Goal: Information Seeking & Learning: Learn about a topic

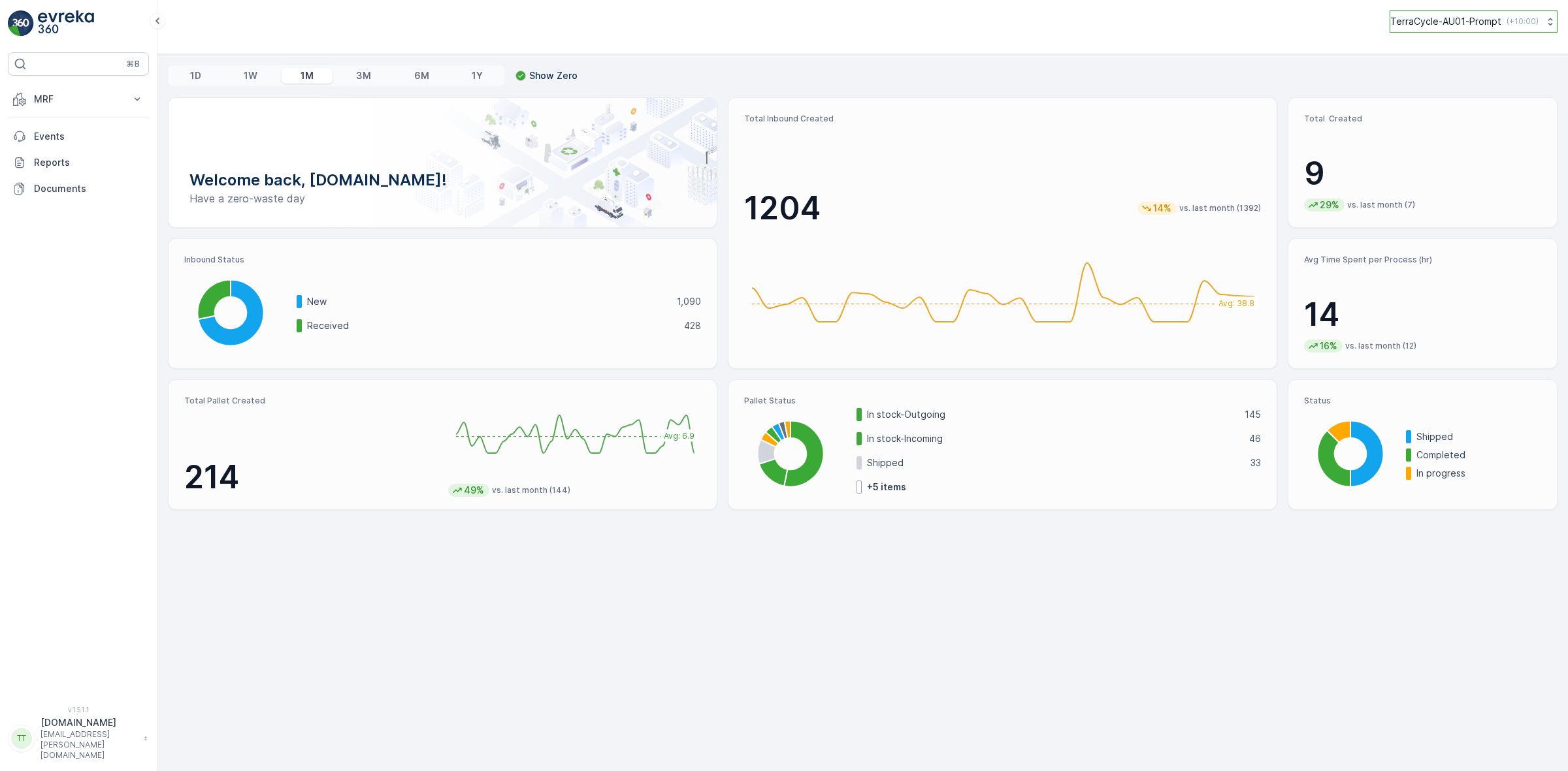
click at [1448, 27] on p "TerraCycle-AU01-Prompt" at bounding box center [1445, 21] width 111 height 13
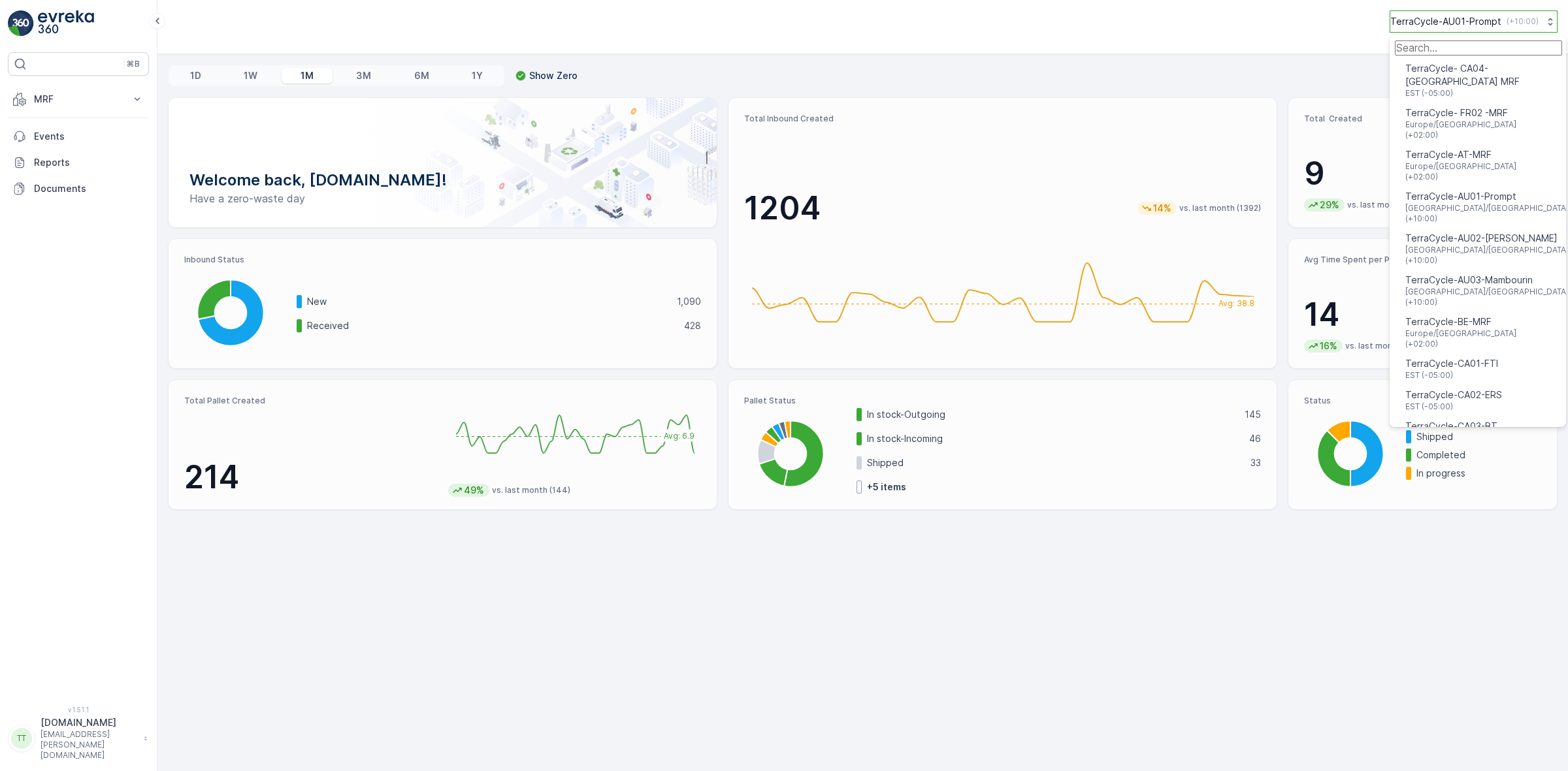
click at [1452, 23] on p "TerraCycle-AU01-Prompt" at bounding box center [1445, 21] width 111 height 13
click at [53, 93] on p "MRF" at bounding box center [78, 99] width 89 height 13
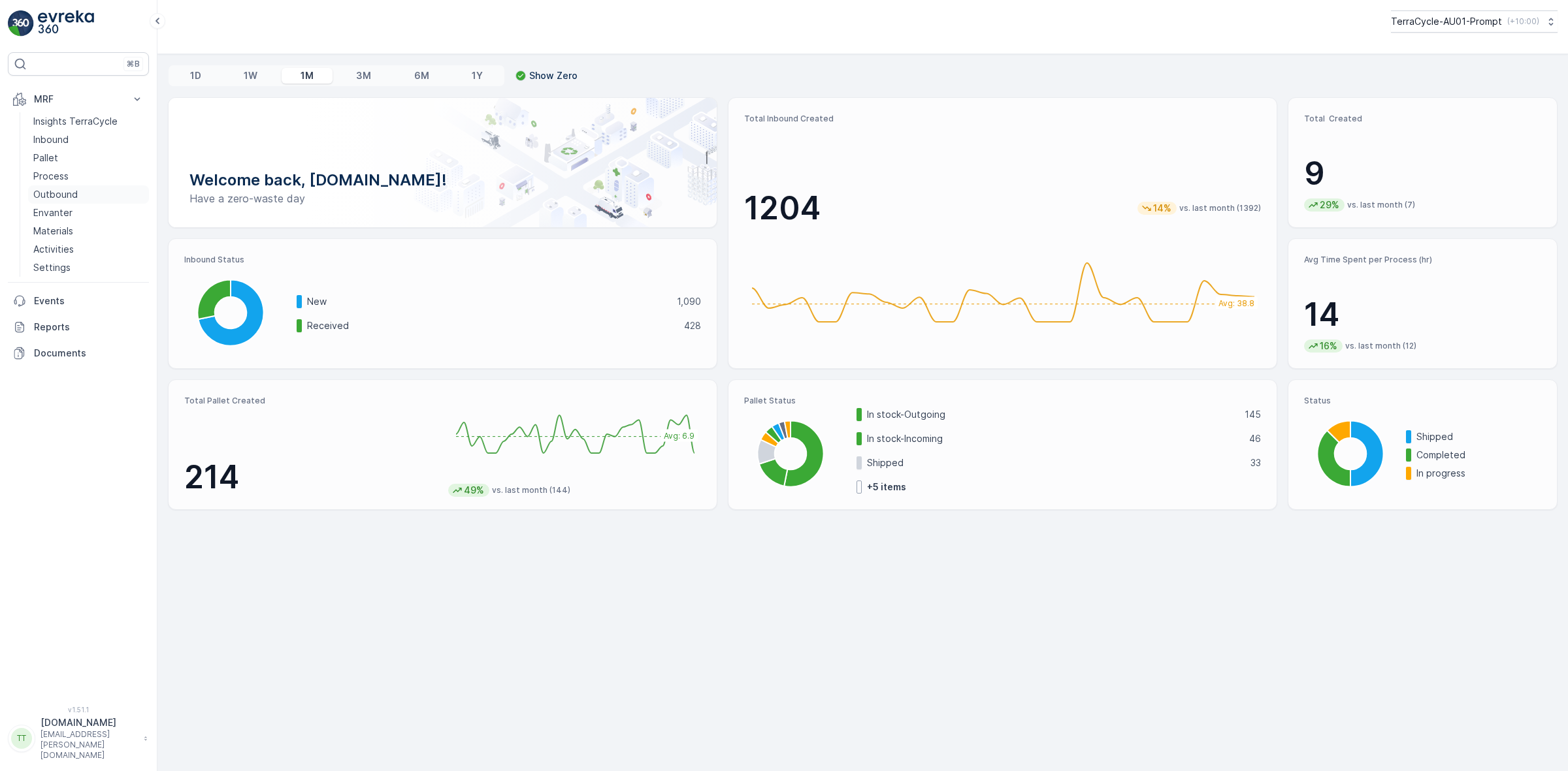
click at [63, 196] on p "Outbound" at bounding box center [55, 194] width 44 height 13
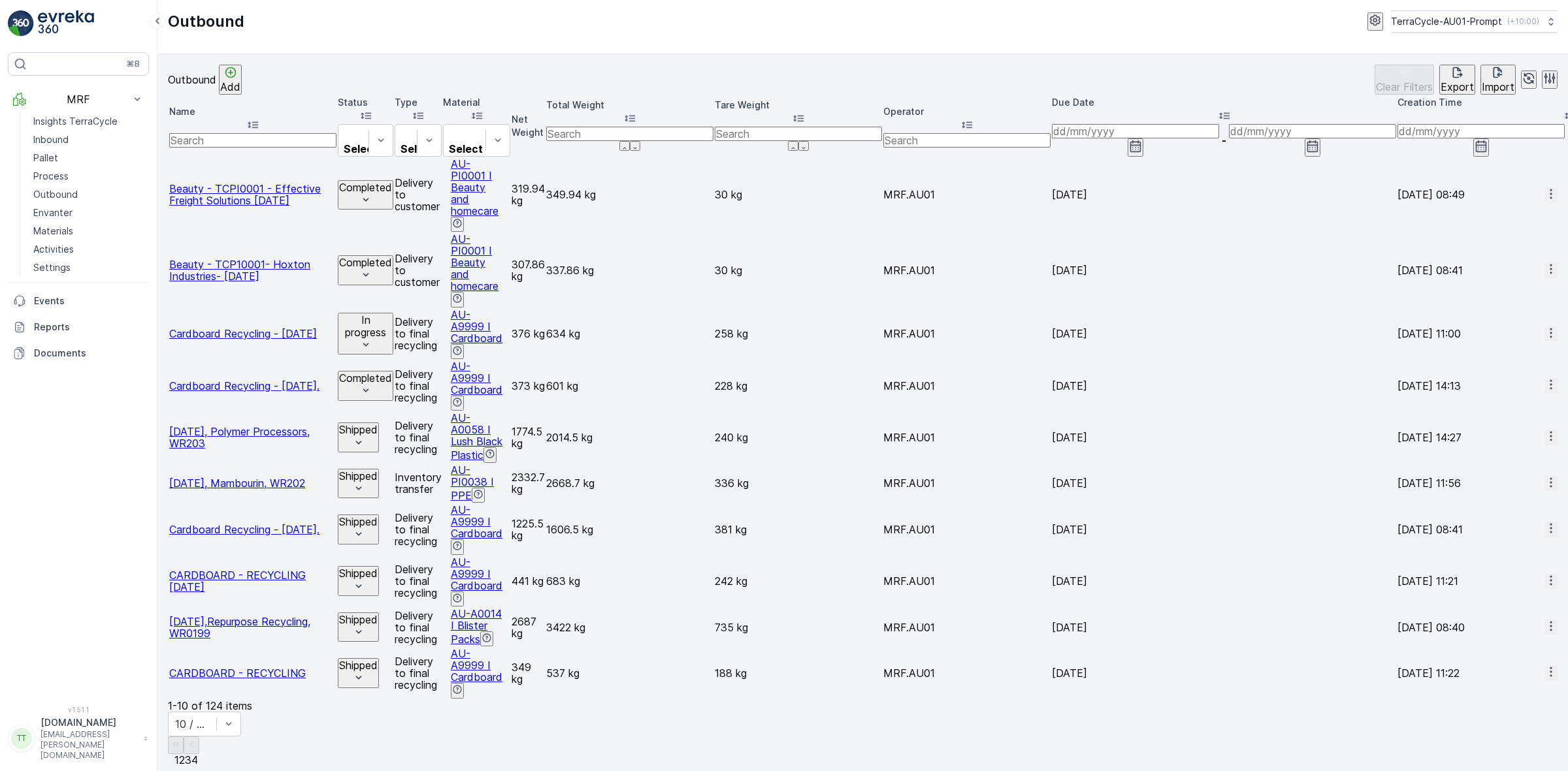
click at [318, 593] on div "Outbound Add Clear Filters Export Import Name Status Select Type Select Materia…" at bounding box center [863, 412] width 1410 height 717
click at [185, 753] on span "2" at bounding box center [181, 759] width 6 height 13
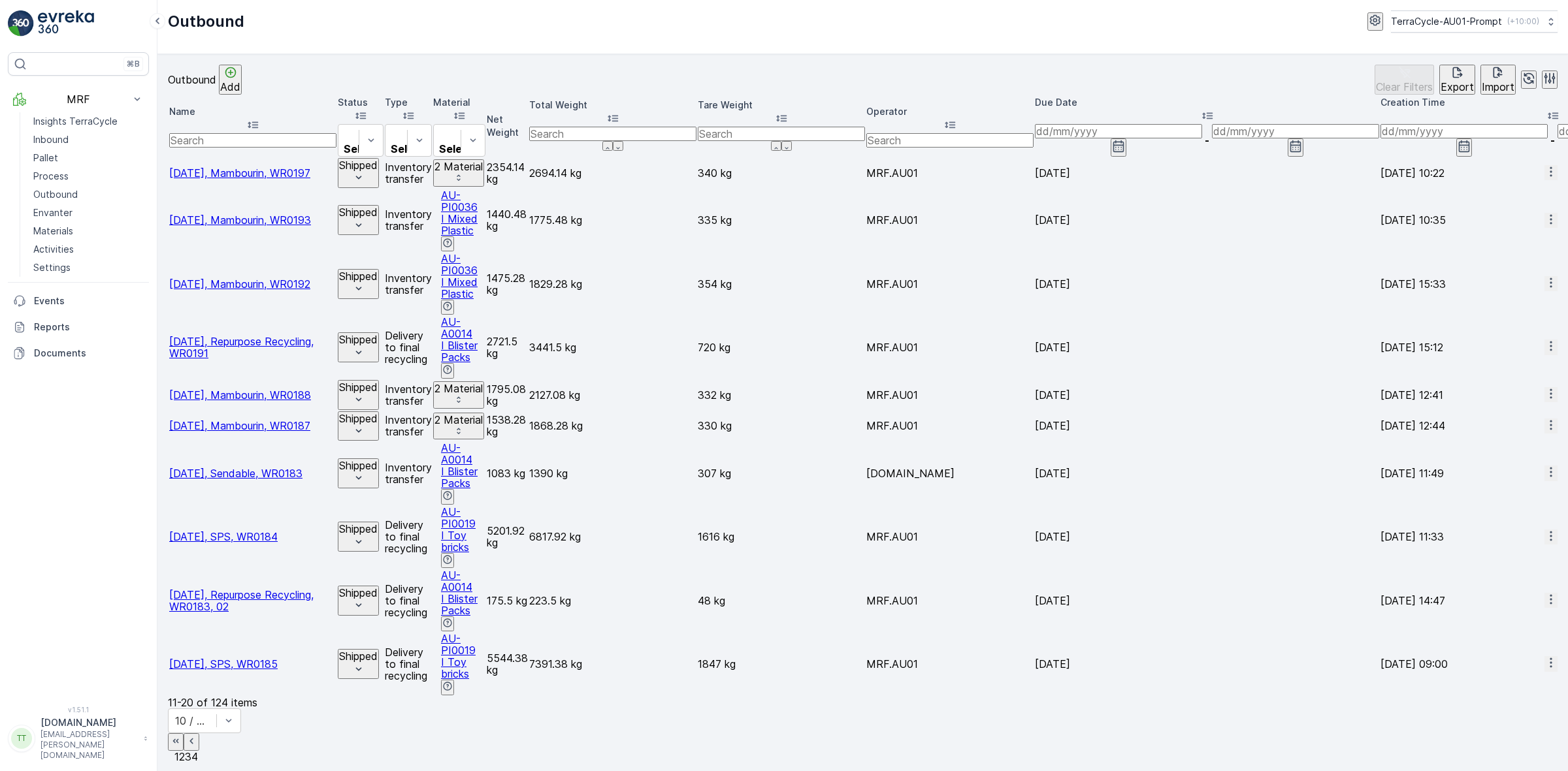
click at [179, 751] on span "1" at bounding box center [177, 757] width 5 height 13
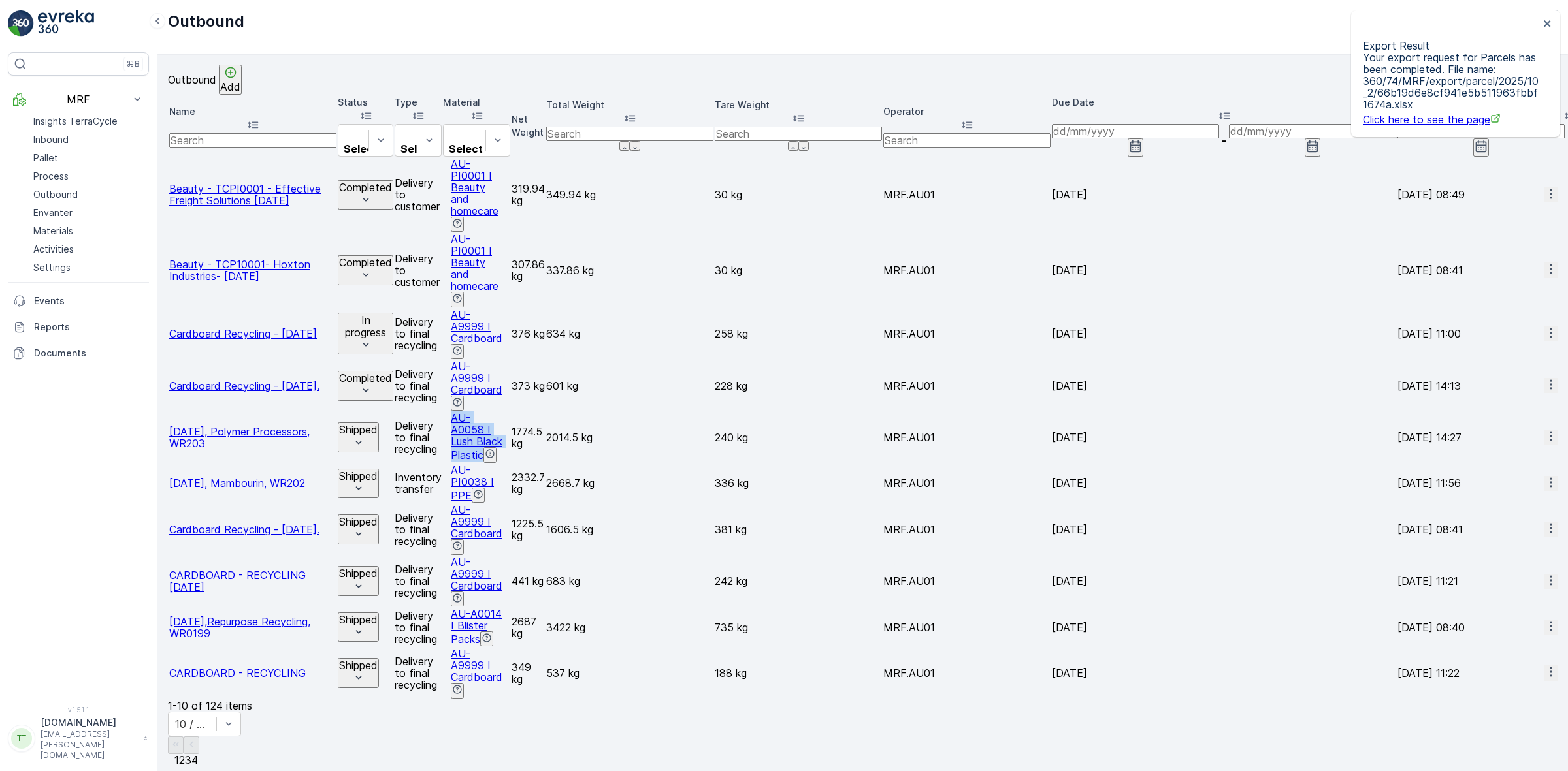
drag, startPoint x: 712, startPoint y: 320, endPoint x: 573, endPoint y: 324, distance: 139.1
click at [510, 412] on td "AU-A0058 I Lush Black Plastic" at bounding box center [476, 437] width 68 height 50
click at [510, 464] on div "AU-PI0038 I PPE" at bounding box center [476, 483] width 68 height 39
drag, startPoint x: 713, startPoint y: 307, endPoint x: 573, endPoint y: 318, distance: 140.4
click at [510, 412] on div "AU-A0058 I Lush Black Plastic" at bounding box center [476, 437] width 68 height 50
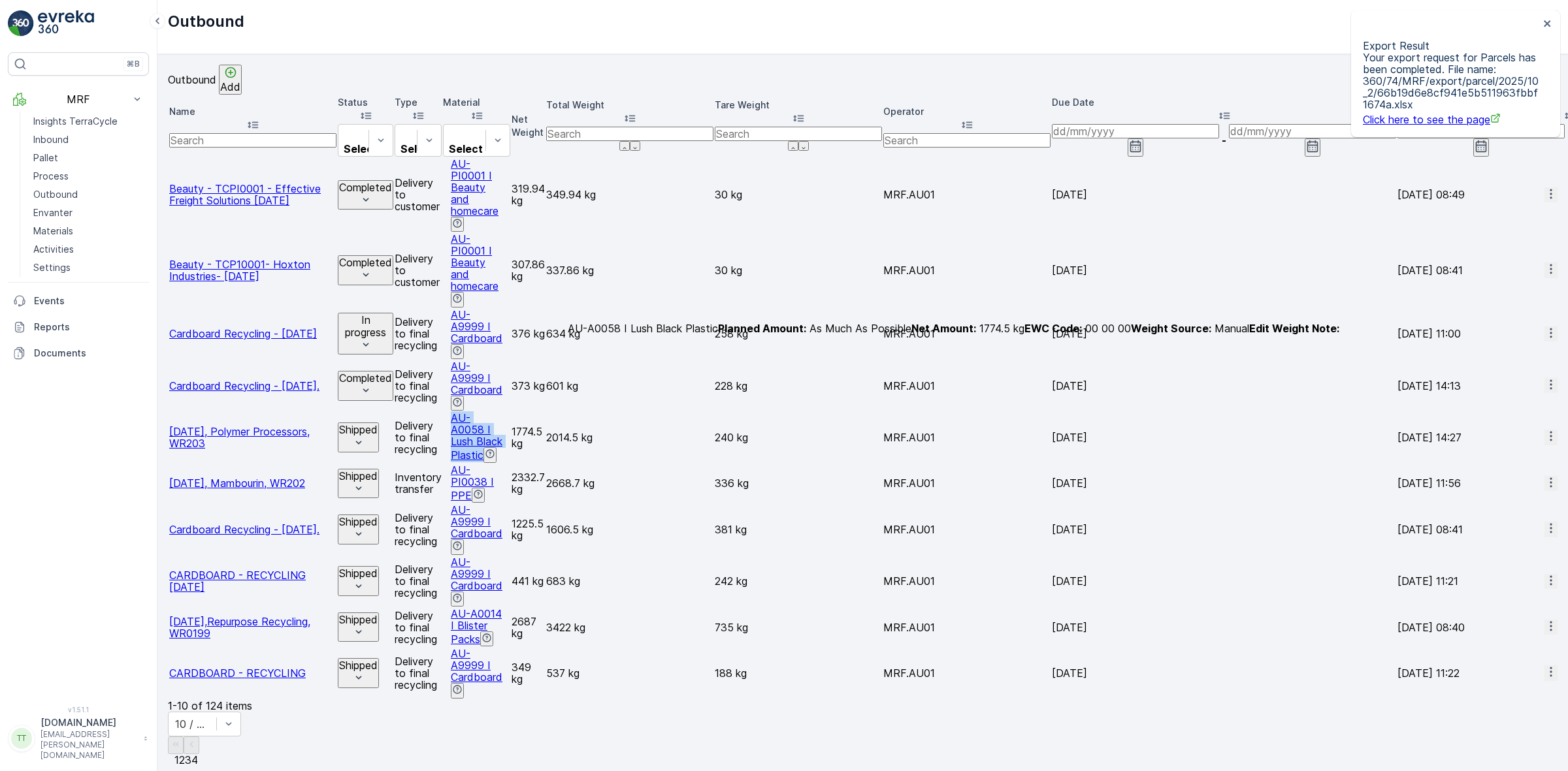
copy span "AU-A0058 I Lush Black Plastic"
click at [545, 412] on td "1774.5 kg" at bounding box center [528, 437] width 33 height 50
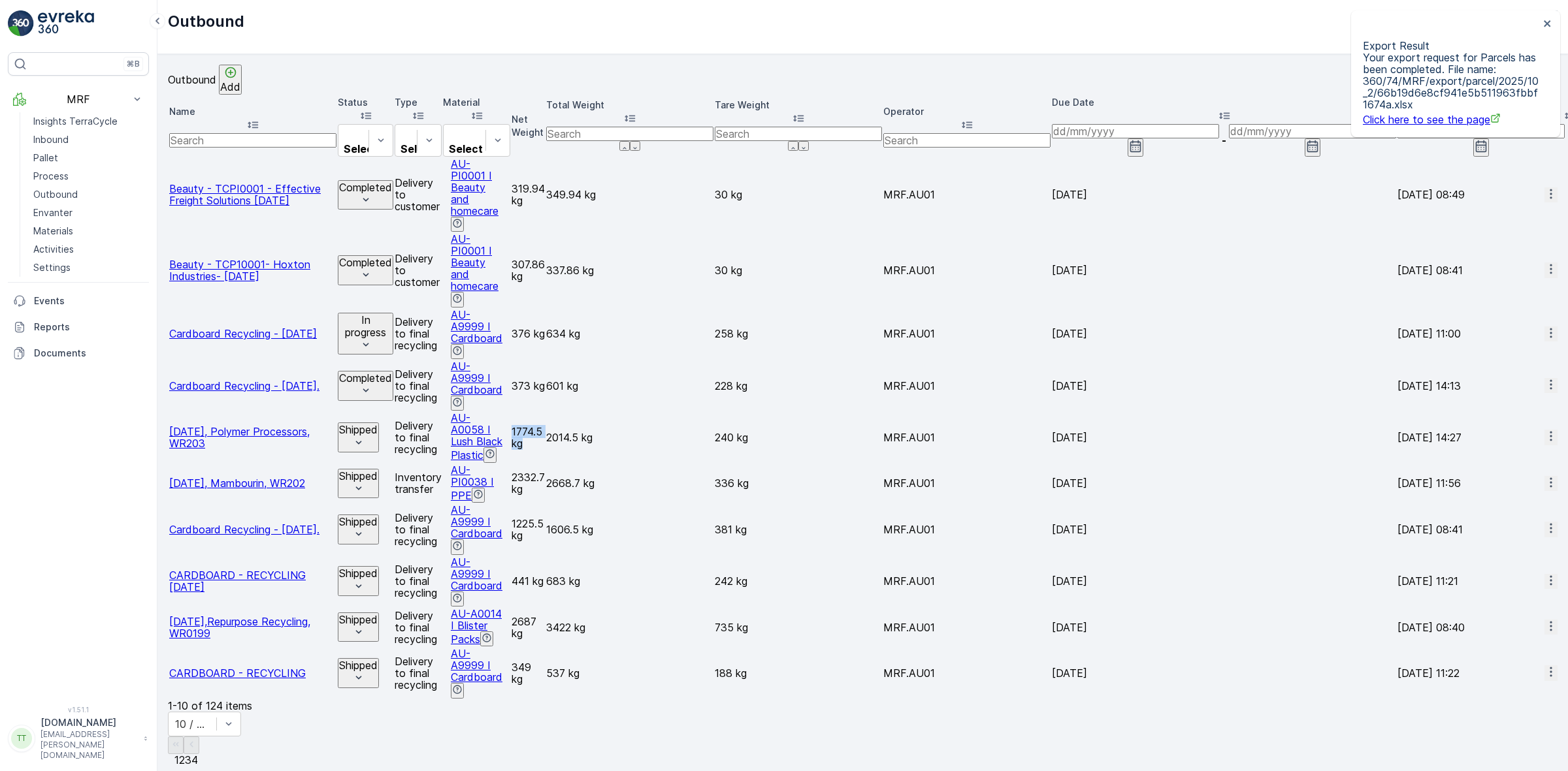
drag, startPoint x: 813, startPoint y: 317, endPoint x: 769, endPoint y: 318, distance: 44.0
click at [545, 412] on td "1774.5 kg" at bounding box center [528, 437] width 33 height 50
click at [658, 589] on div "Outbound Add Clear Filters Export Import Name Status Select Type Select Materia…" at bounding box center [863, 412] width 1410 height 717
drag, startPoint x: 687, startPoint y: 441, endPoint x: 564, endPoint y: 451, distance: 123.4
click at [510, 608] on td "AU-A0014 I Blister Packs" at bounding box center [476, 627] width 68 height 39
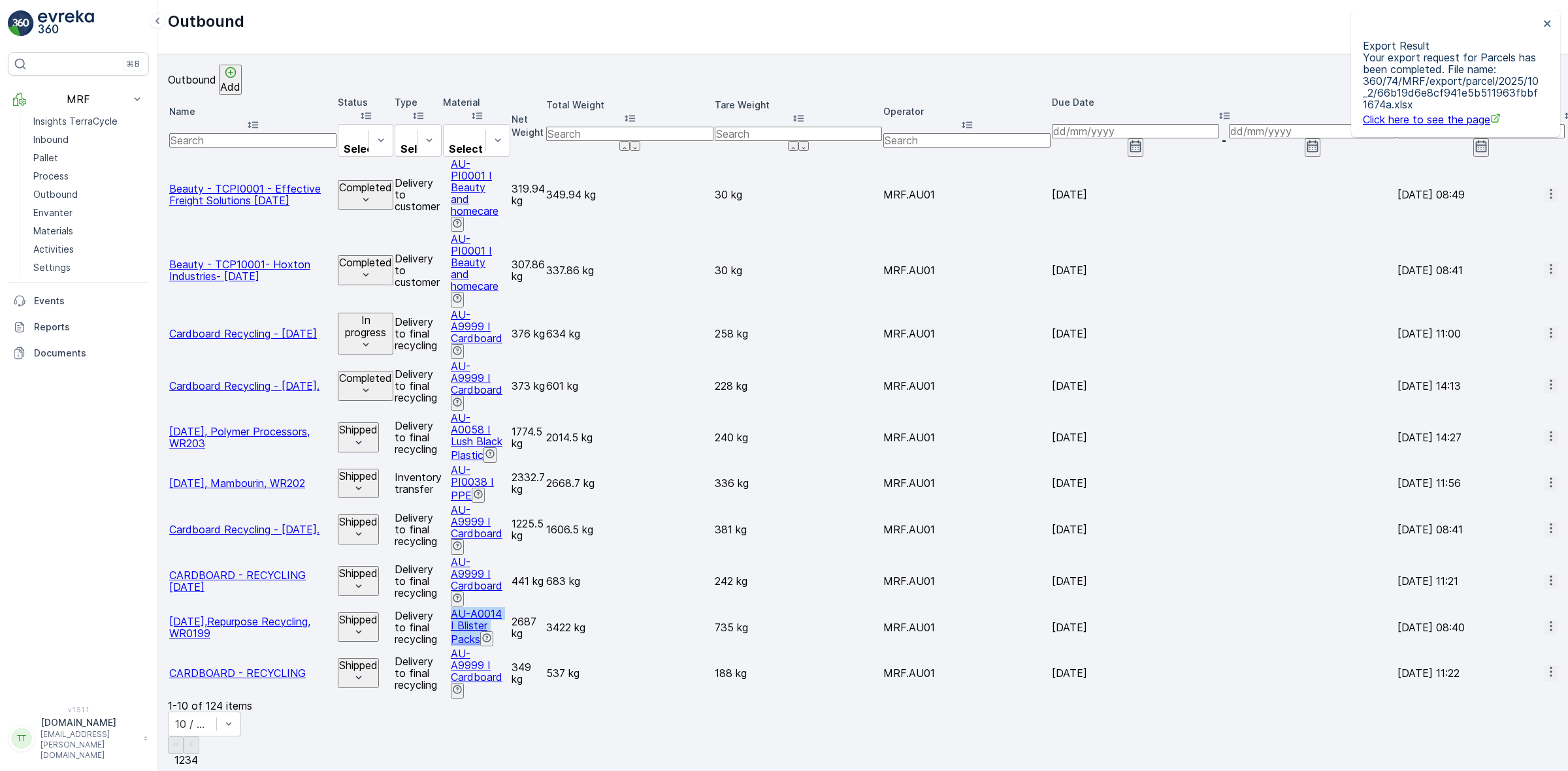
copy span "AU-A0014 I Blister Packs"
click at [560, 700] on div "1-10 of 124 items 10 / Page 1 2 3 4 ... 13 Go To" at bounding box center [862, 767] width 1389 height 134
click at [185, 753] on span "2" at bounding box center [181, 759] width 6 height 13
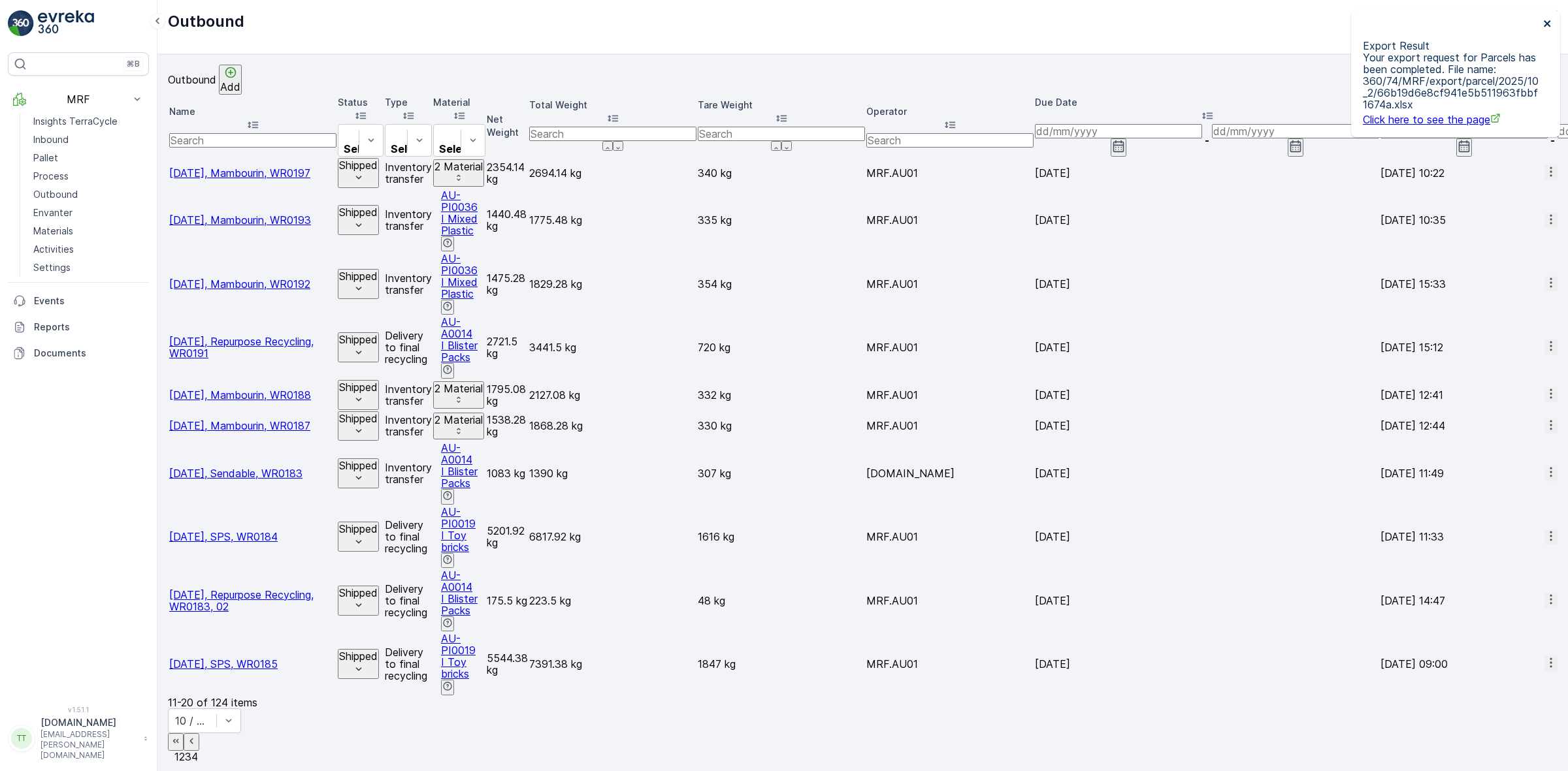
click at [1547, 20] on icon "close" at bounding box center [1547, 23] width 9 height 10
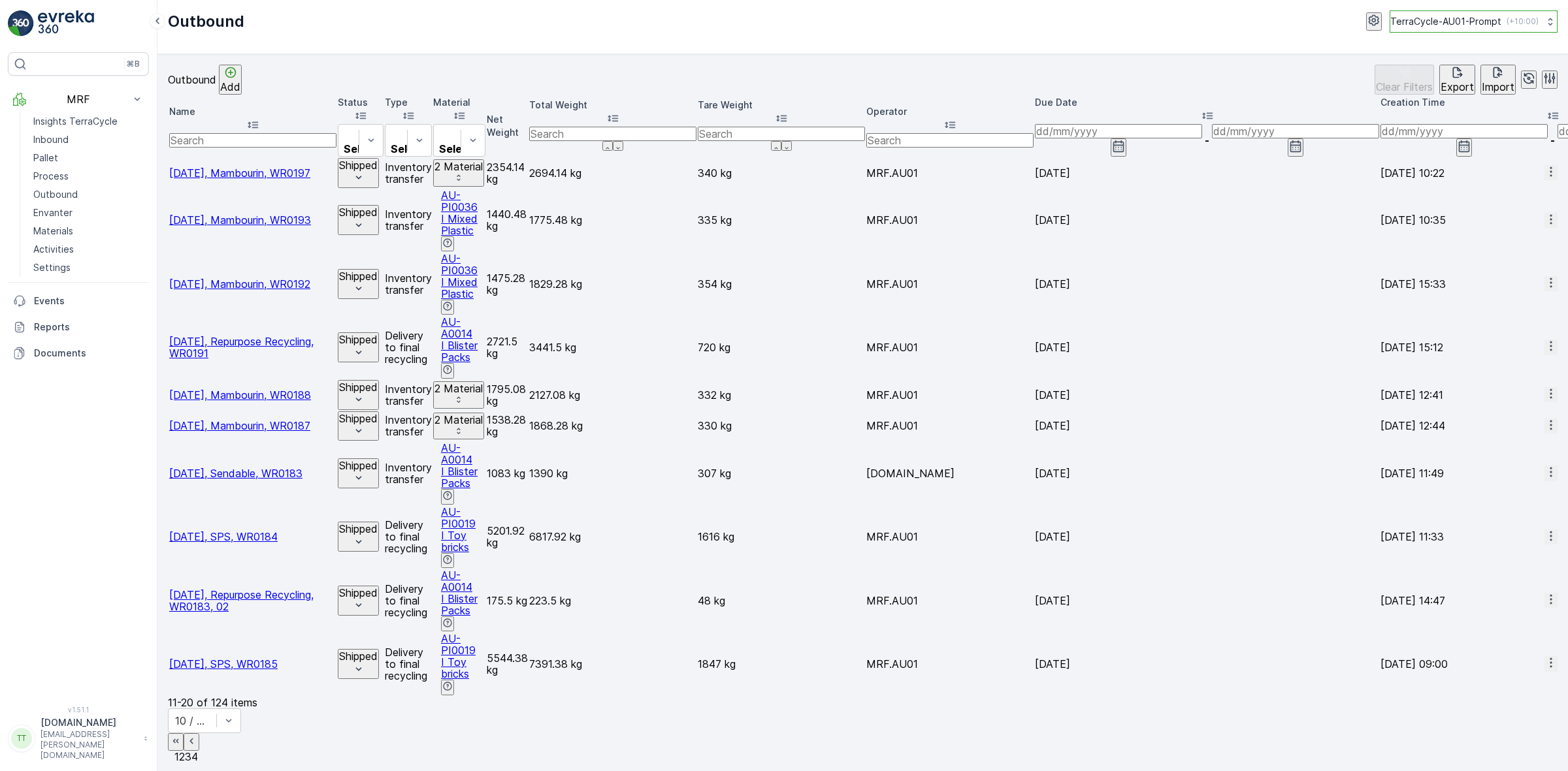
click at [1466, 18] on p "TerraCycle-AU01-Prompt" at bounding box center [1445, 21] width 111 height 13
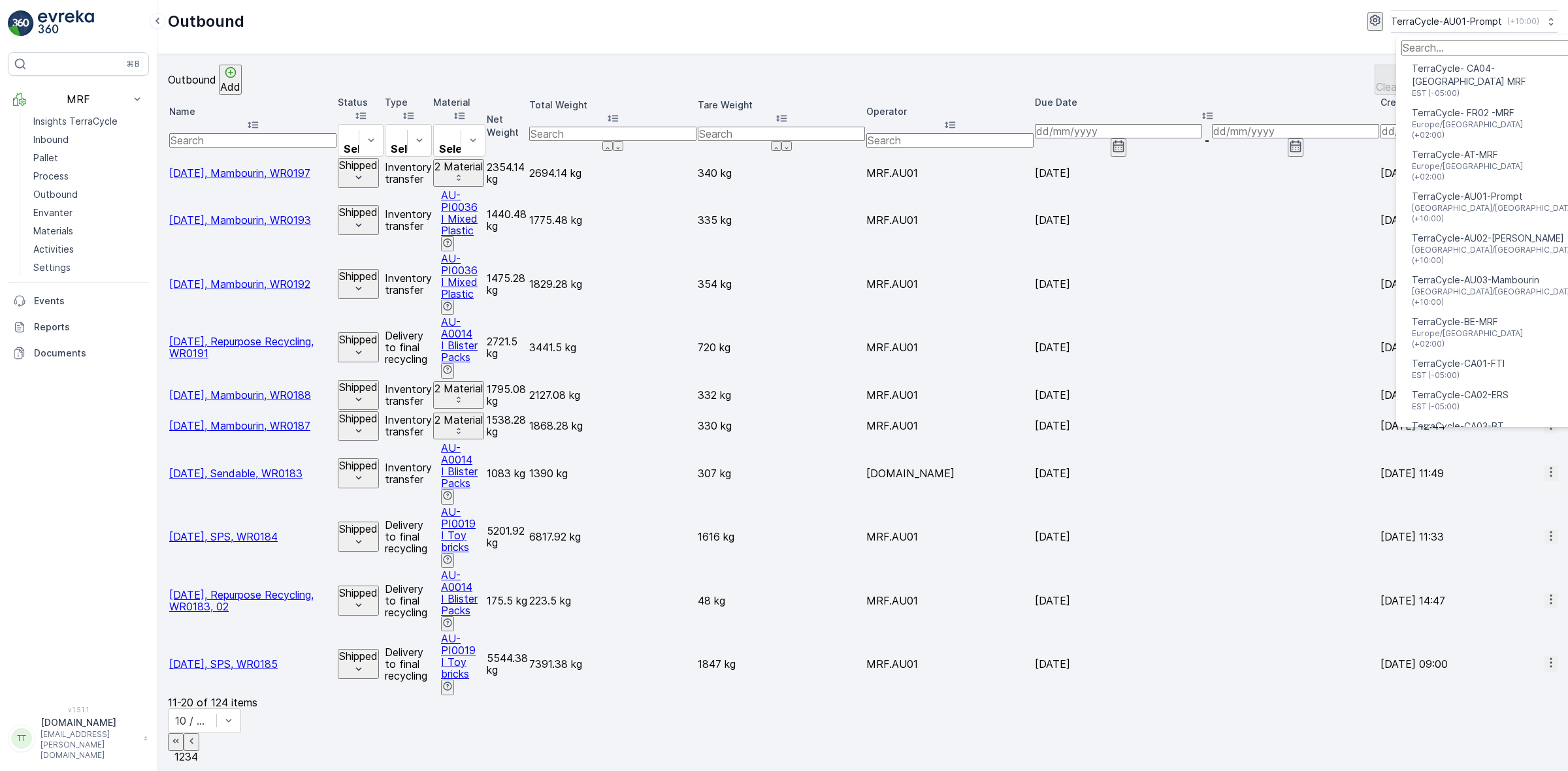
click at [1457, 51] on input "Menu" at bounding box center [1485, 47] width 167 height 14
click at [1460, 43] on input "Menu" at bounding box center [1485, 47] width 167 height 14
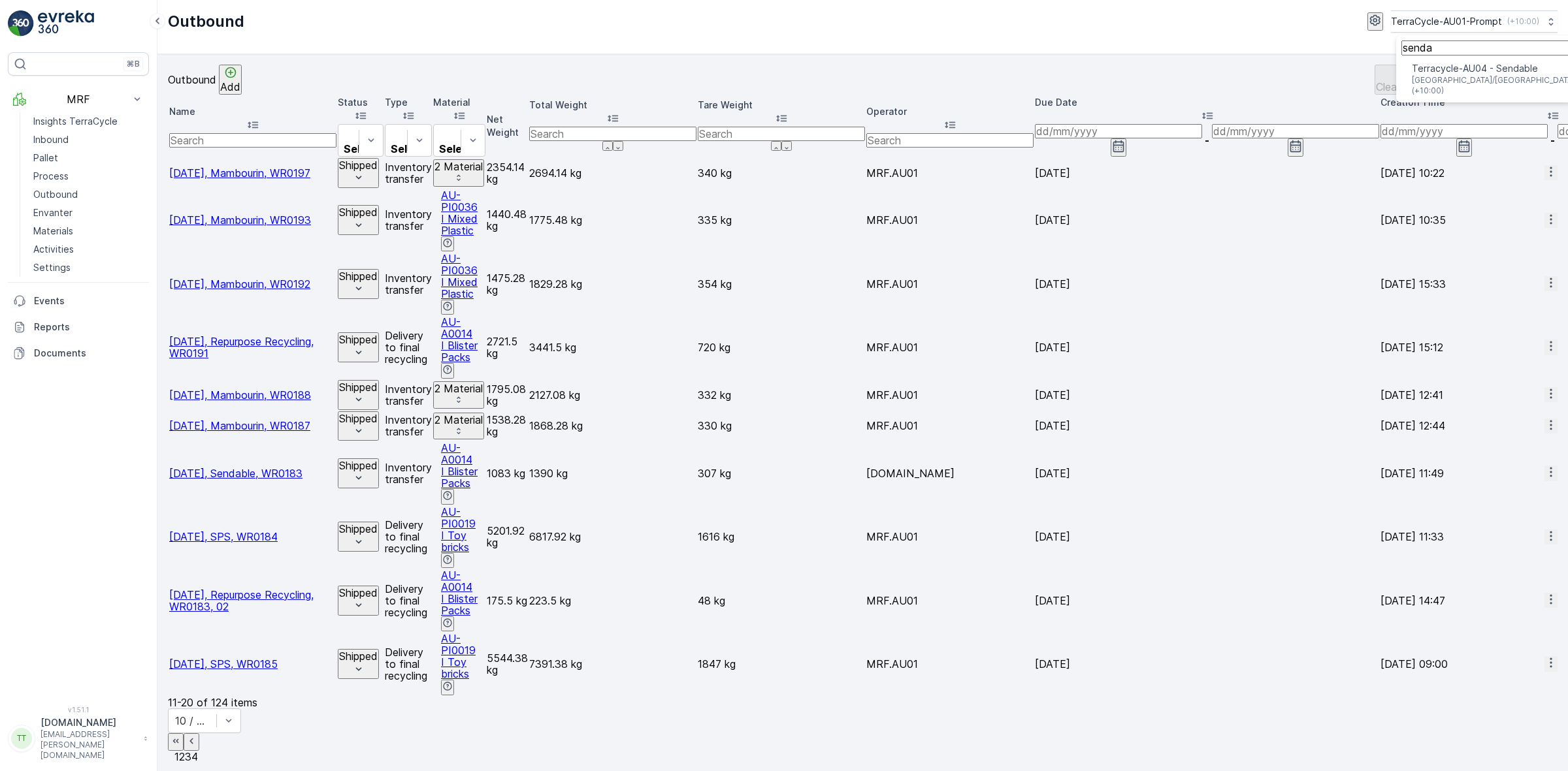
type input "senda"
click at [1454, 73] on span "Terracycle-AU04 - Sendable" at bounding box center [1494, 68] width 165 height 13
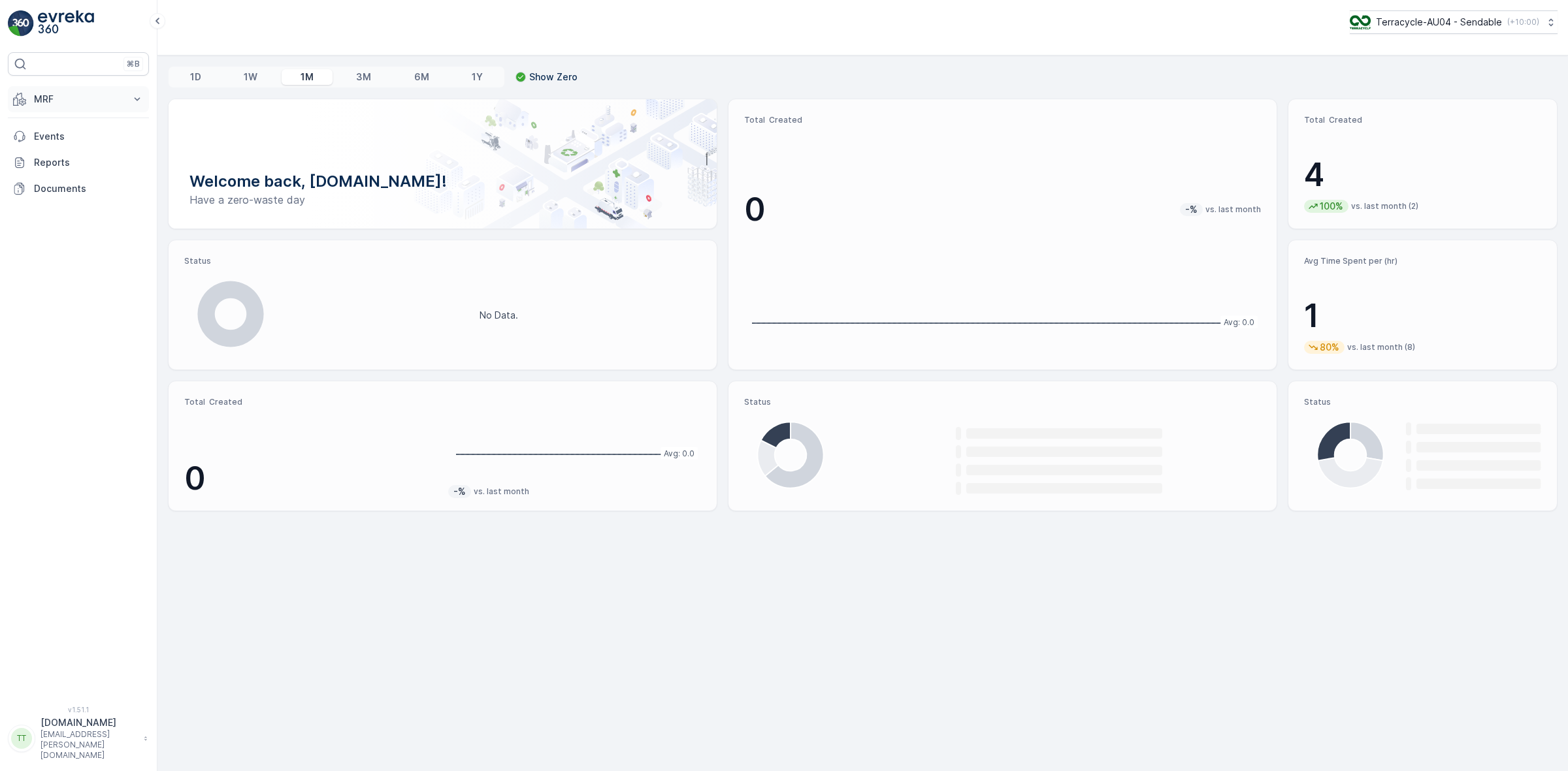
click at [115, 103] on p "MRF" at bounding box center [78, 99] width 89 height 13
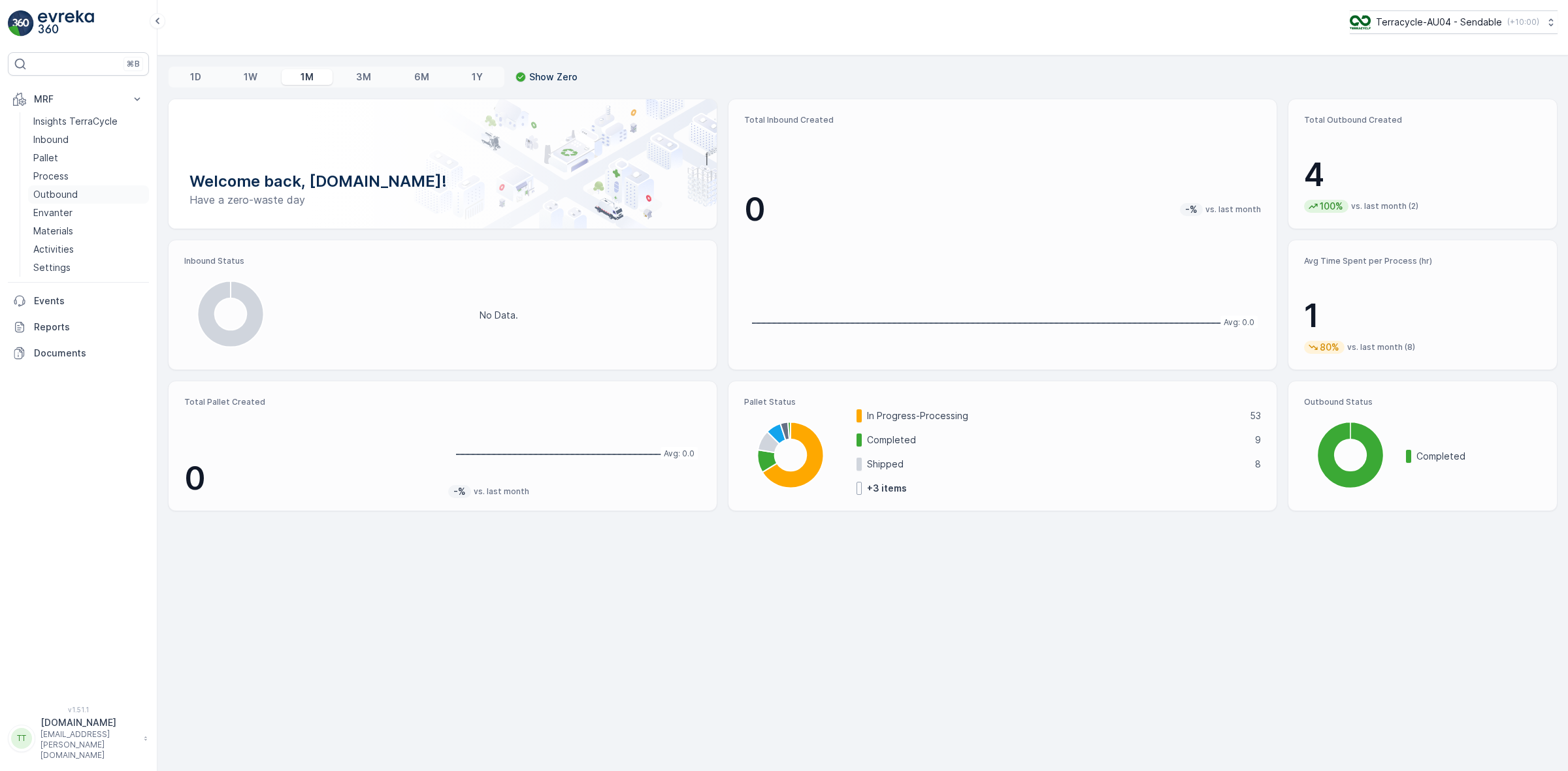
click at [55, 190] on p "Outbound" at bounding box center [55, 194] width 44 height 13
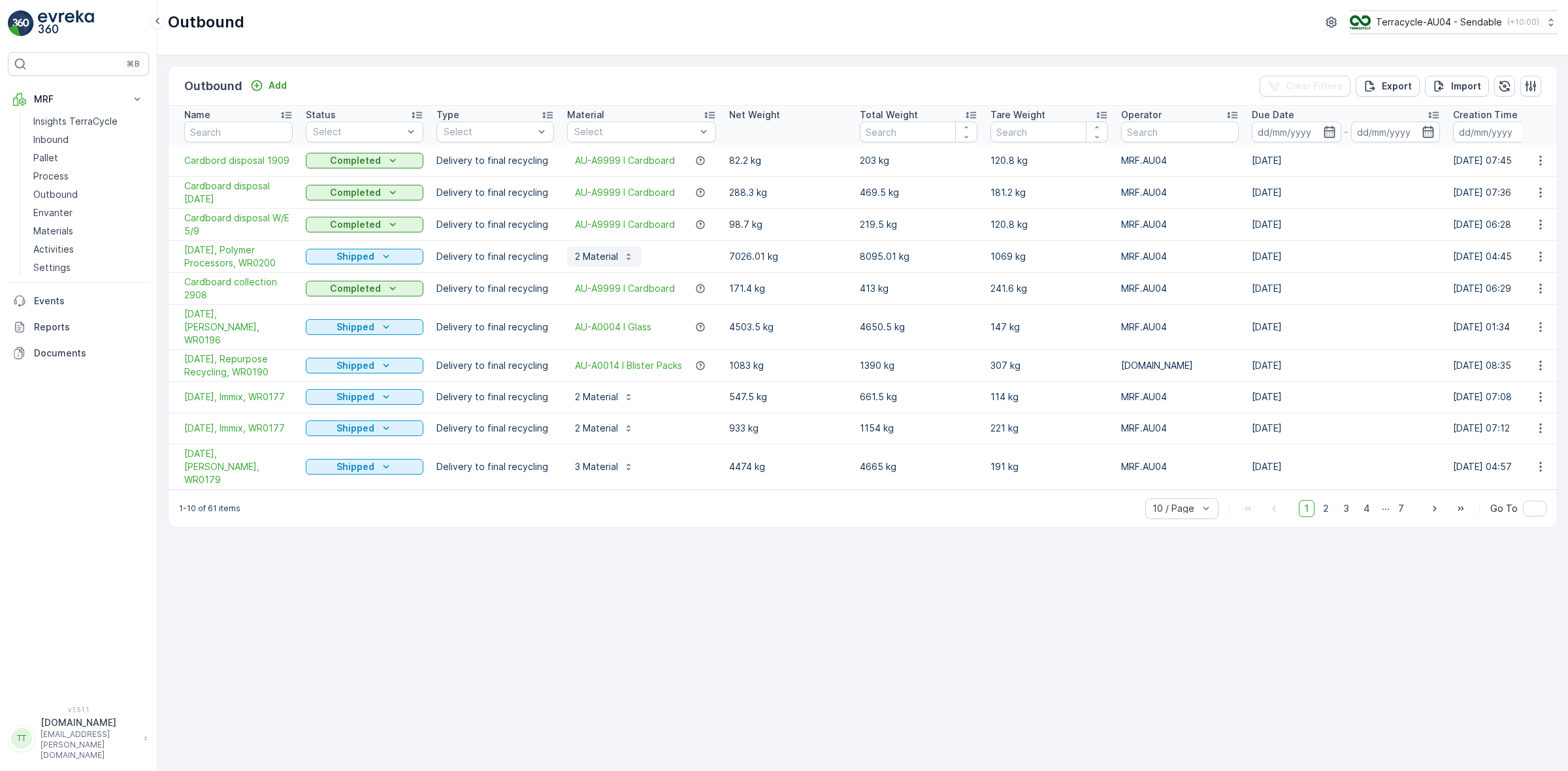
click at [591, 263] on p "2 Material" at bounding box center [596, 256] width 43 height 13
click at [677, 254] on div "2 Material AU-A0086 I Lush PP Clear Planned Amount : As Much As Possible Net Am…" at bounding box center [641, 256] width 149 height 21
click at [416, 542] on div "Outbound Add Clear Filters Export Import Name Status Select Type Select Materia…" at bounding box center [863, 413] width 1410 height 716
click at [1436, 20] on p "Terracycle-AU04 - Sendable" at bounding box center [1438, 22] width 126 height 13
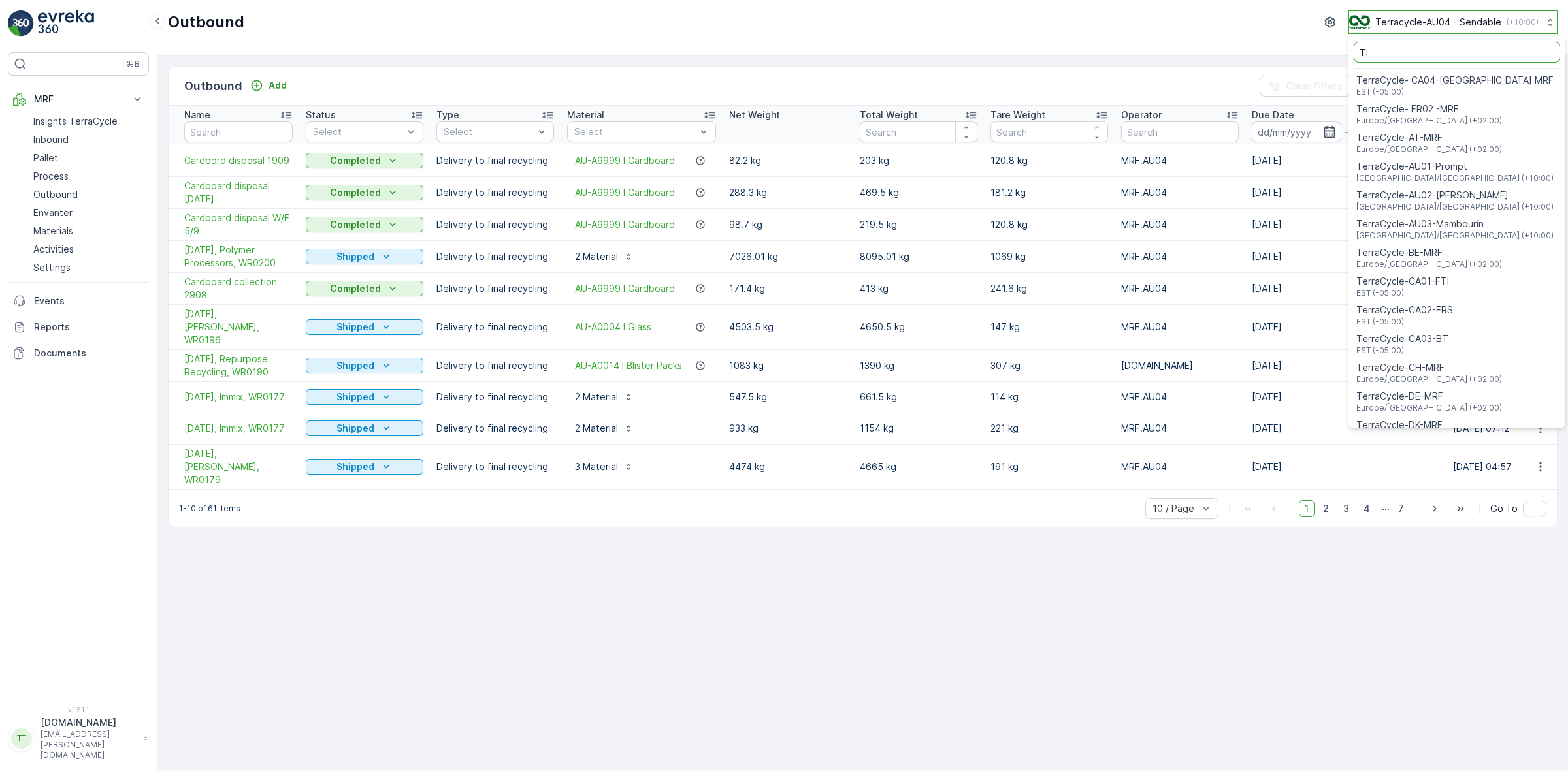
type input "TIC"
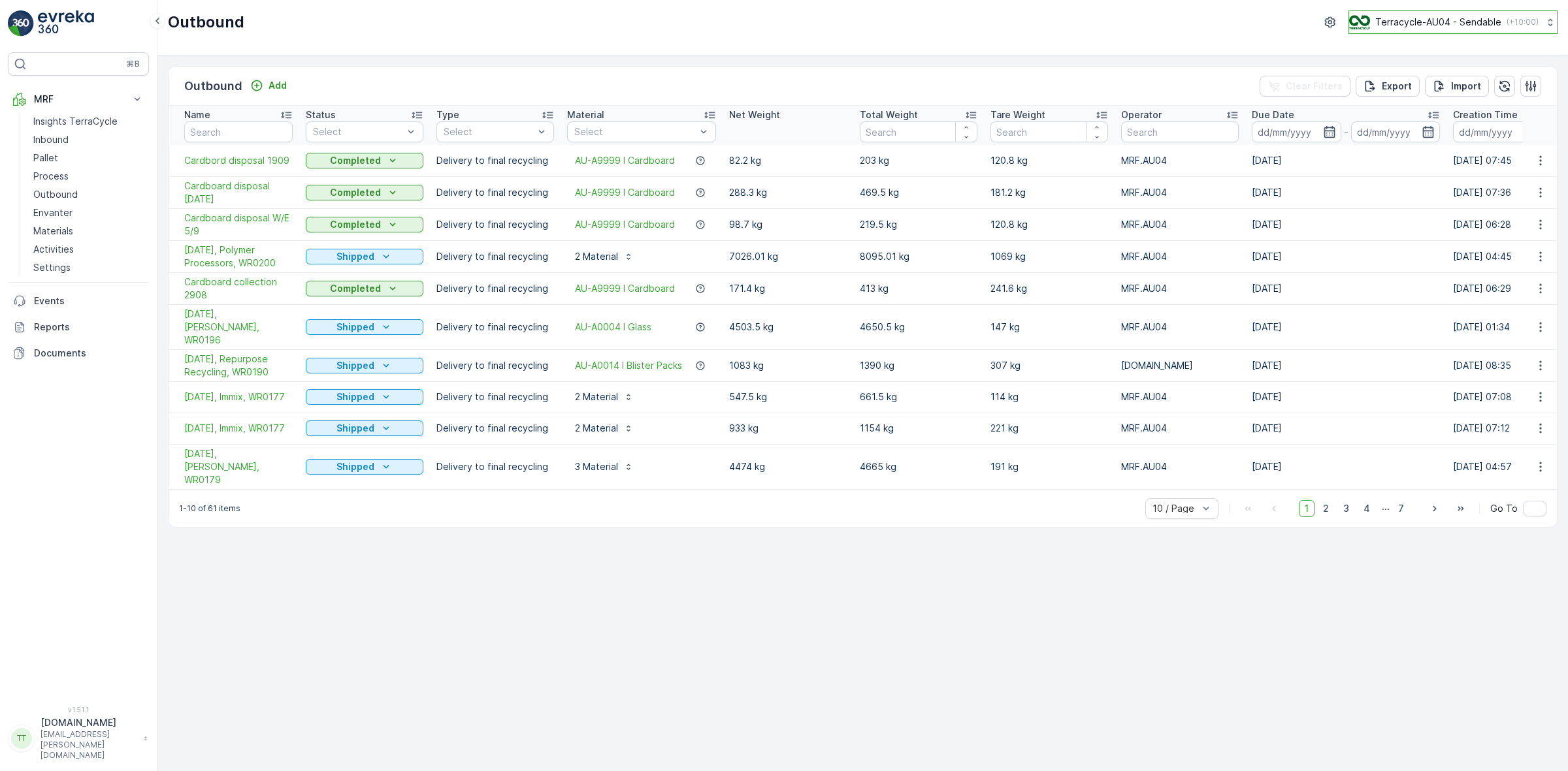
click at [1435, 30] on button "Terracycle-AU04 - Sendable ( +10:00 )" at bounding box center [1453, 22] width 209 height 23
click at [1426, 44] on input "TIC" at bounding box center [1458, 52] width 207 height 21
type input "T"
type input "tri"
click at [1419, 82] on span "TerraCycle-NZ01-TripleP" at bounding box center [1412, 80] width 109 height 13
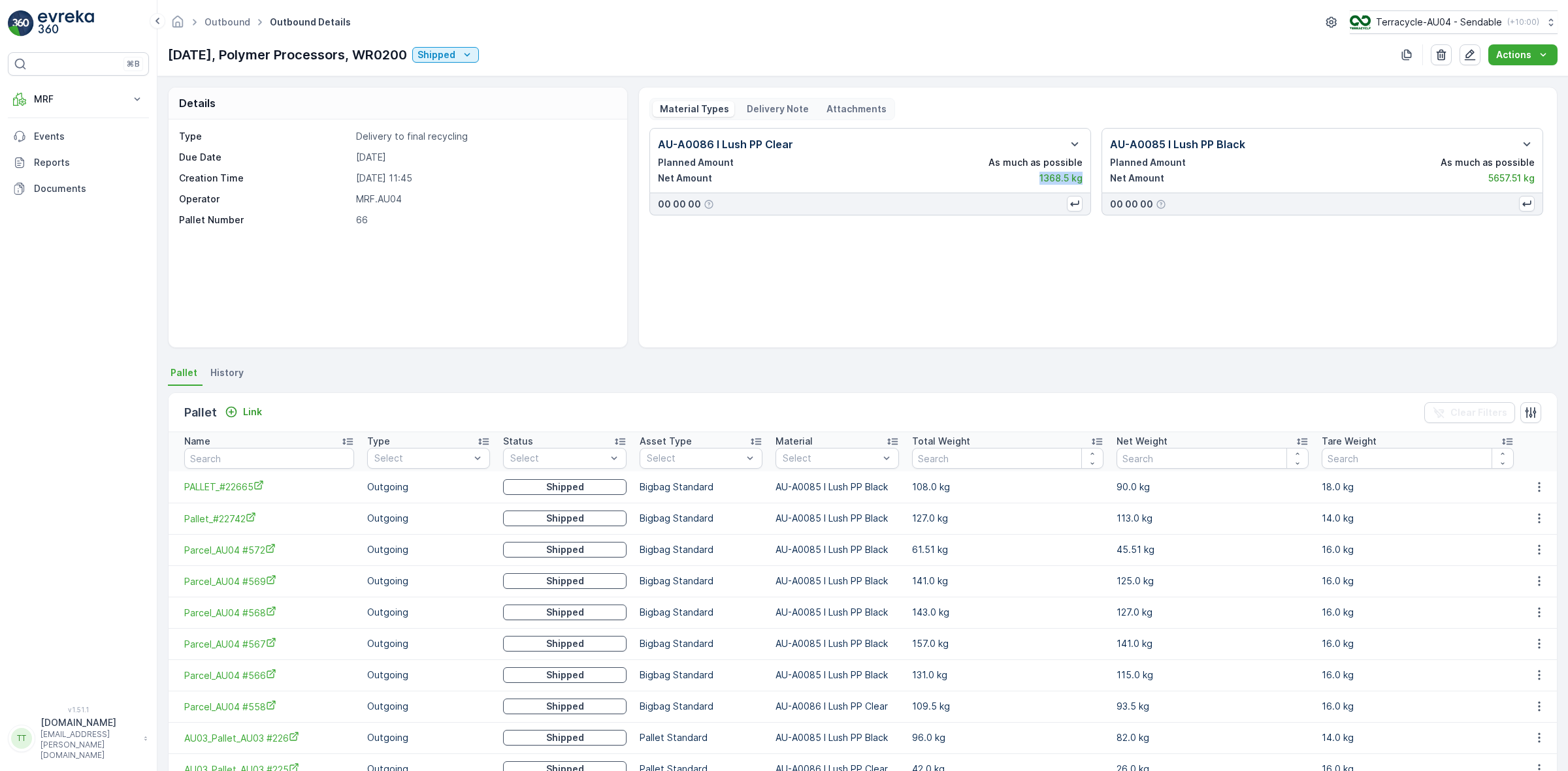
drag, startPoint x: 1079, startPoint y: 181, endPoint x: 1035, endPoint y: 183, distance: 44.0
click at [1035, 183] on div "Net Amount 1368.5 kg" at bounding box center [870, 178] width 425 height 13
click at [1035, 172] on div "Net Amount 1368.5 kg" at bounding box center [870, 178] width 425 height 13
drag, startPoint x: 1036, startPoint y: 180, endPoint x: 864, endPoint y: 172, distance: 172.2
click at [1034, 180] on div "Net Amount 1368.5 kg" at bounding box center [870, 178] width 425 height 13
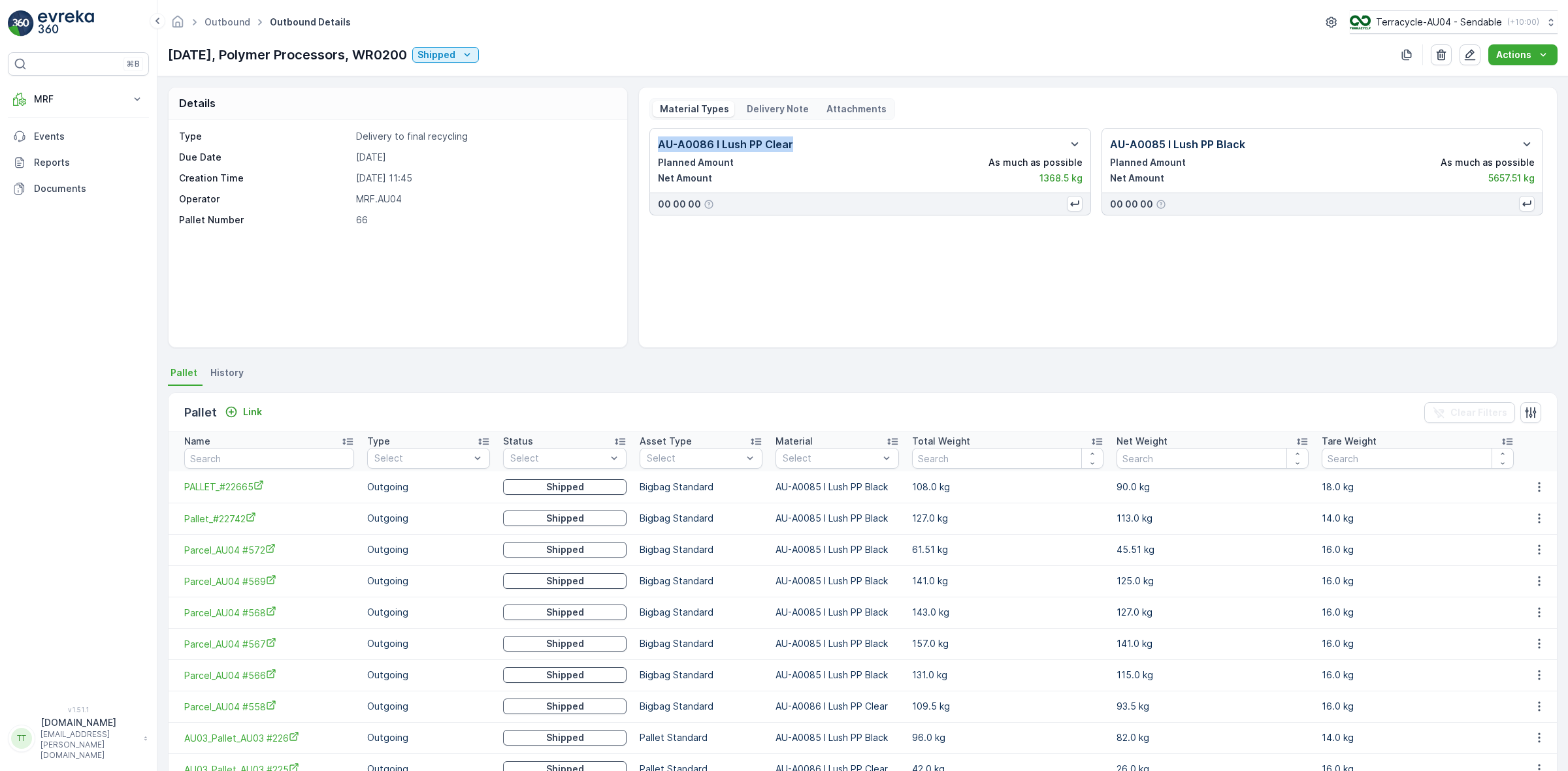
drag, startPoint x: 798, startPoint y: 145, endPoint x: 657, endPoint y: 148, distance: 141.0
click at [658, 148] on div "AU-A0086 I Lush PP Clear" at bounding box center [870, 144] width 425 height 16
copy p "AU-A0086 I Lush PP Clear"
drag, startPoint x: 1264, startPoint y: 162, endPoint x: 1258, endPoint y: 151, distance: 12.5
click at [1262, 162] on div "Planned Amount As much as possible" at bounding box center [1322, 162] width 425 height 13
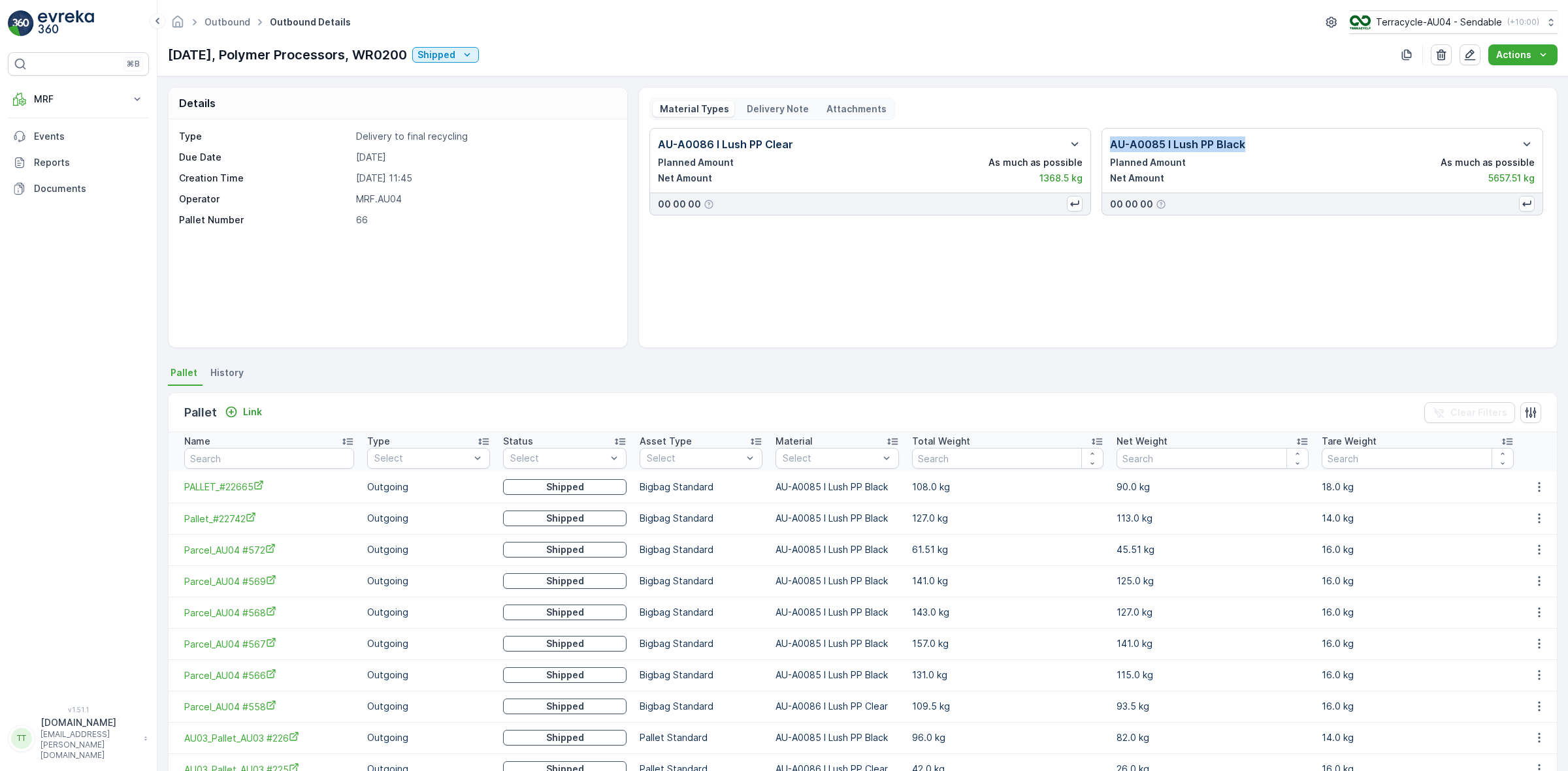
drag, startPoint x: 1230, startPoint y: 141, endPoint x: 1104, endPoint y: 142, distance: 126.0
click at [1104, 142] on div "AU-A0085 I Lush PP Black Planned Amount As much as possible Net Amount 5657.51 …" at bounding box center [1322, 161] width 441 height 65
copy p "AU-A0085 I Lush PP Black"
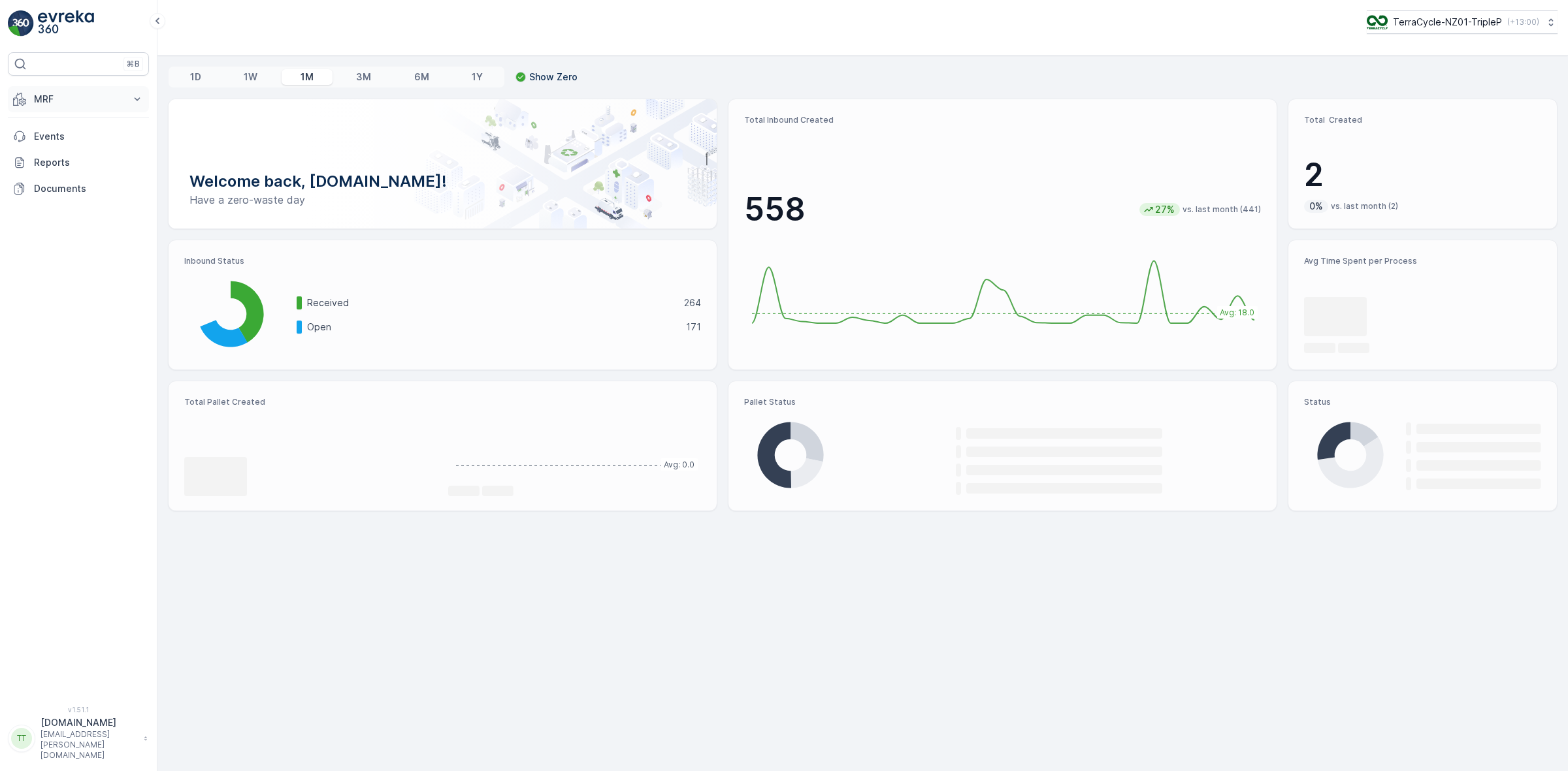
click at [128, 100] on button "MRF" at bounding box center [78, 99] width 141 height 26
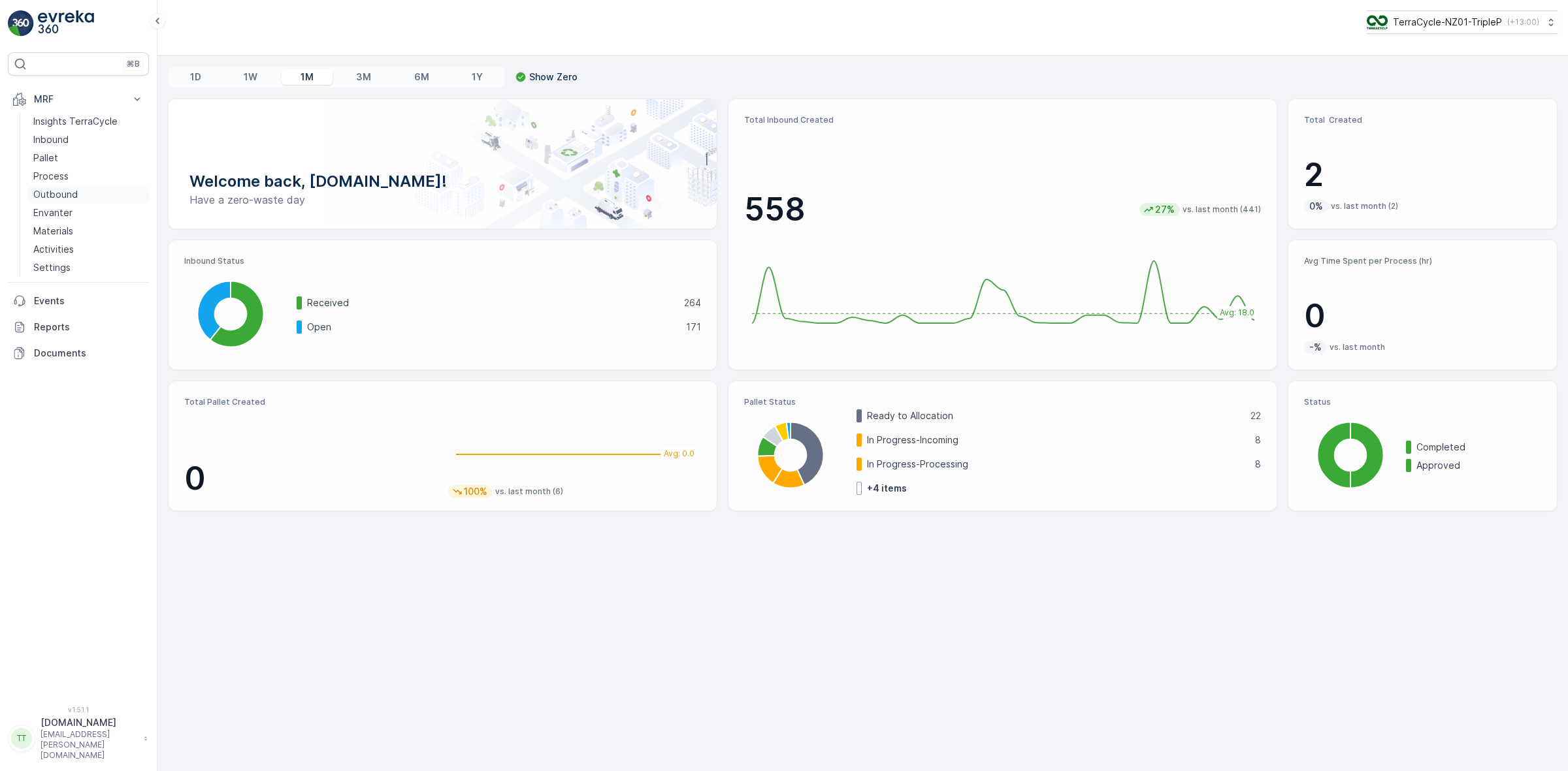
click at [60, 196] on p "Outbound" at bounding box center [55, 194] width 44 height 13
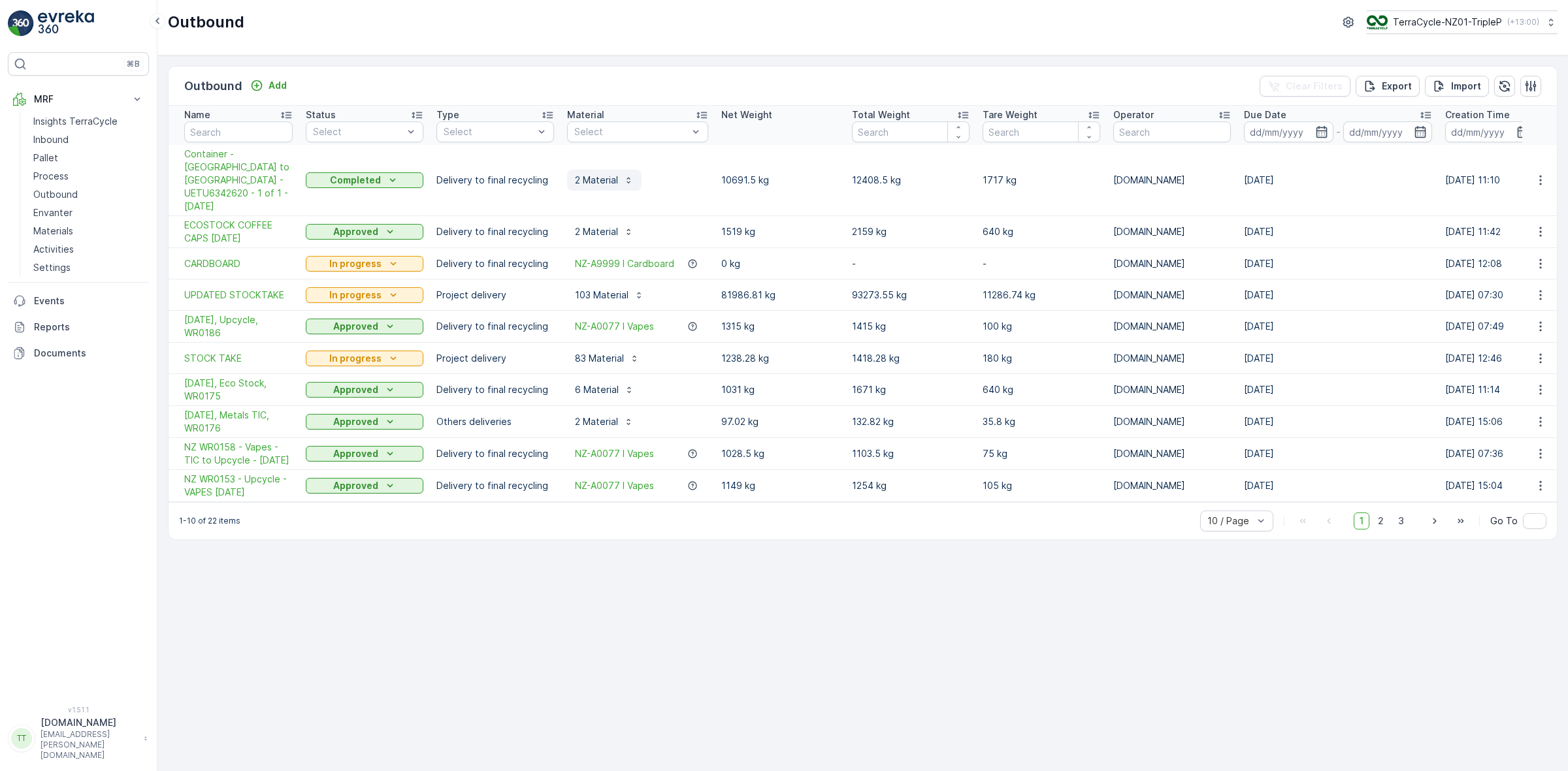
click at [596, 174] on p "2 Material" at bounding box center [596, 180] width 43 height 13
click at [602, 174] on p "2 Material" at bounding box center [596, 180] width 43 height 13
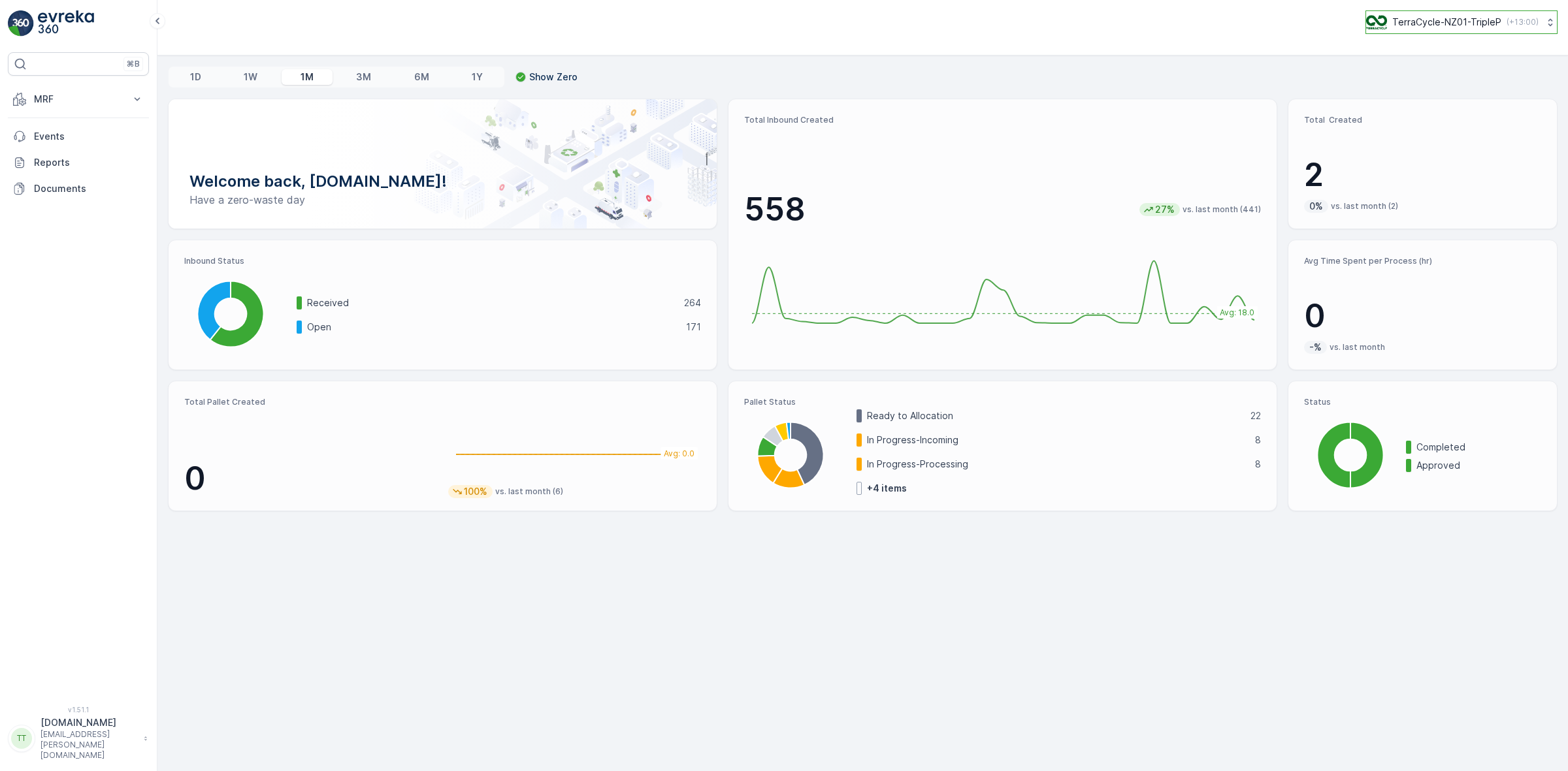
click at [1416, 23] on p "TerraCycle-NZ01-TripleP" at bounding box center [1447, 22] width 109 height 13
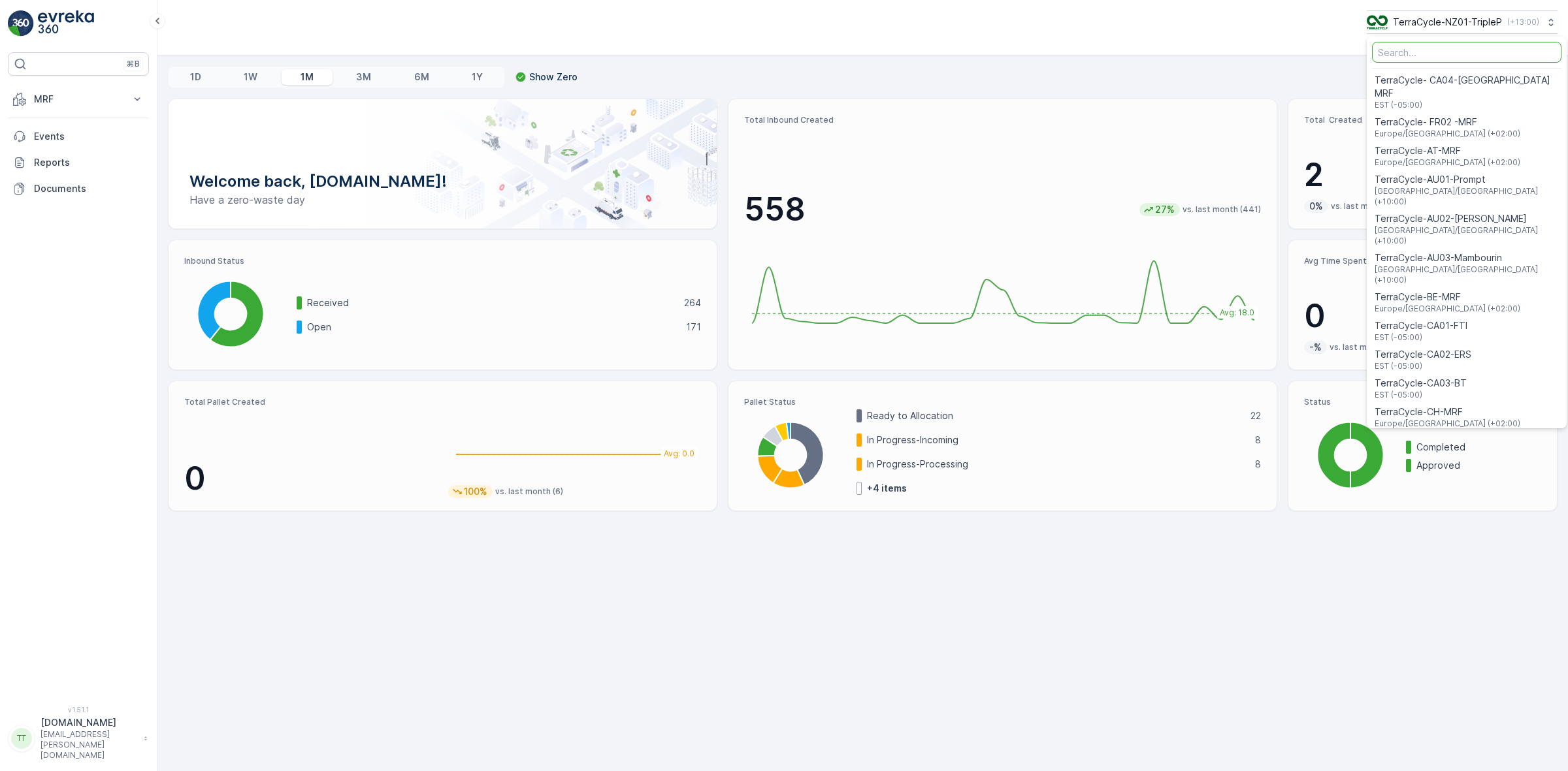
click at [1417, 49] on input "Menu" at bounding box center [1466, 52] width 190 height 21
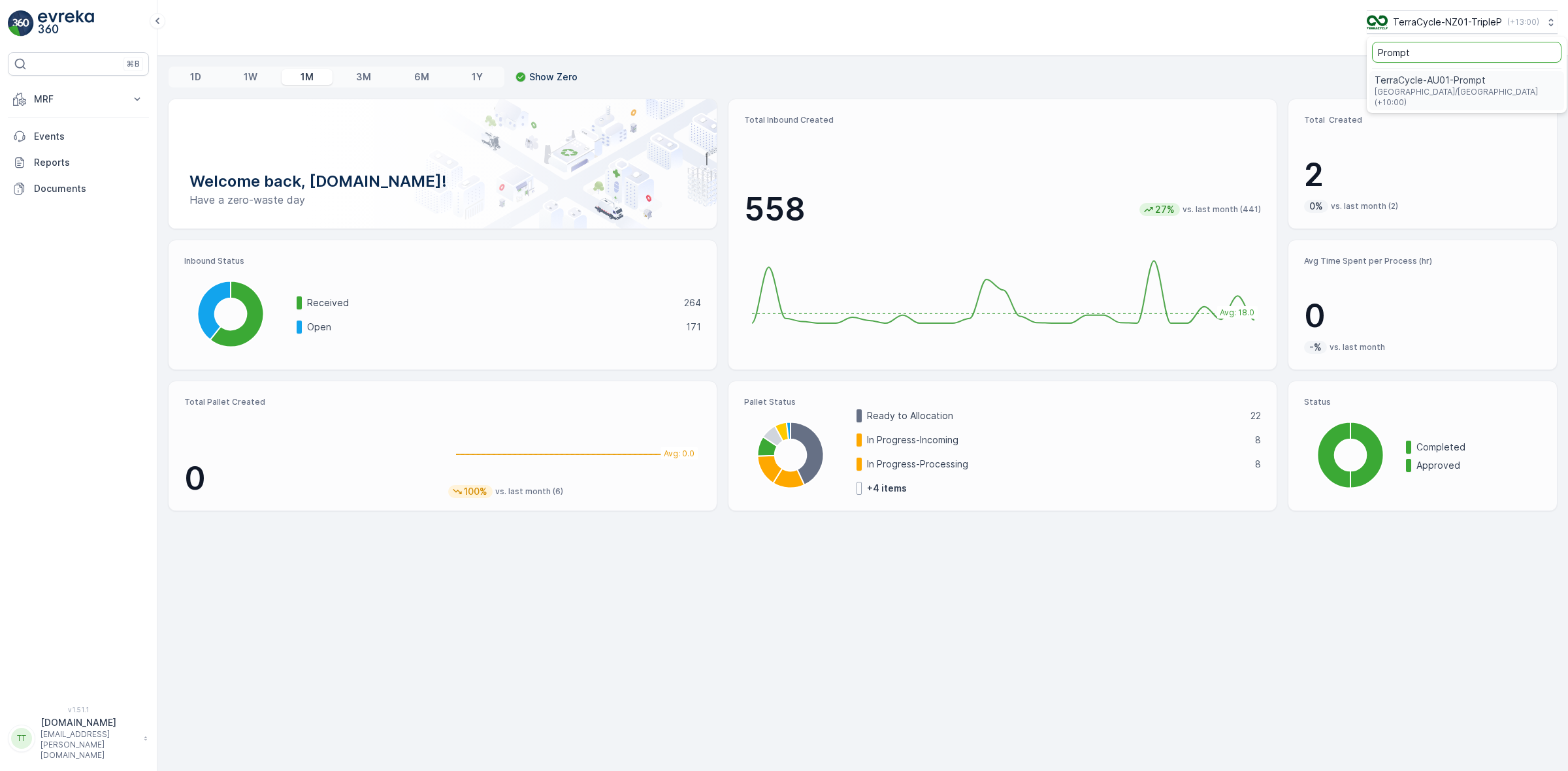
type input "Prompt"
click at [1434, 87] on span "[GEOGRAPHIC_DATA]/[GEOGRAPHIC_DATA] (+10:00)" at bounding box center [1466, 97] width 184 height 21
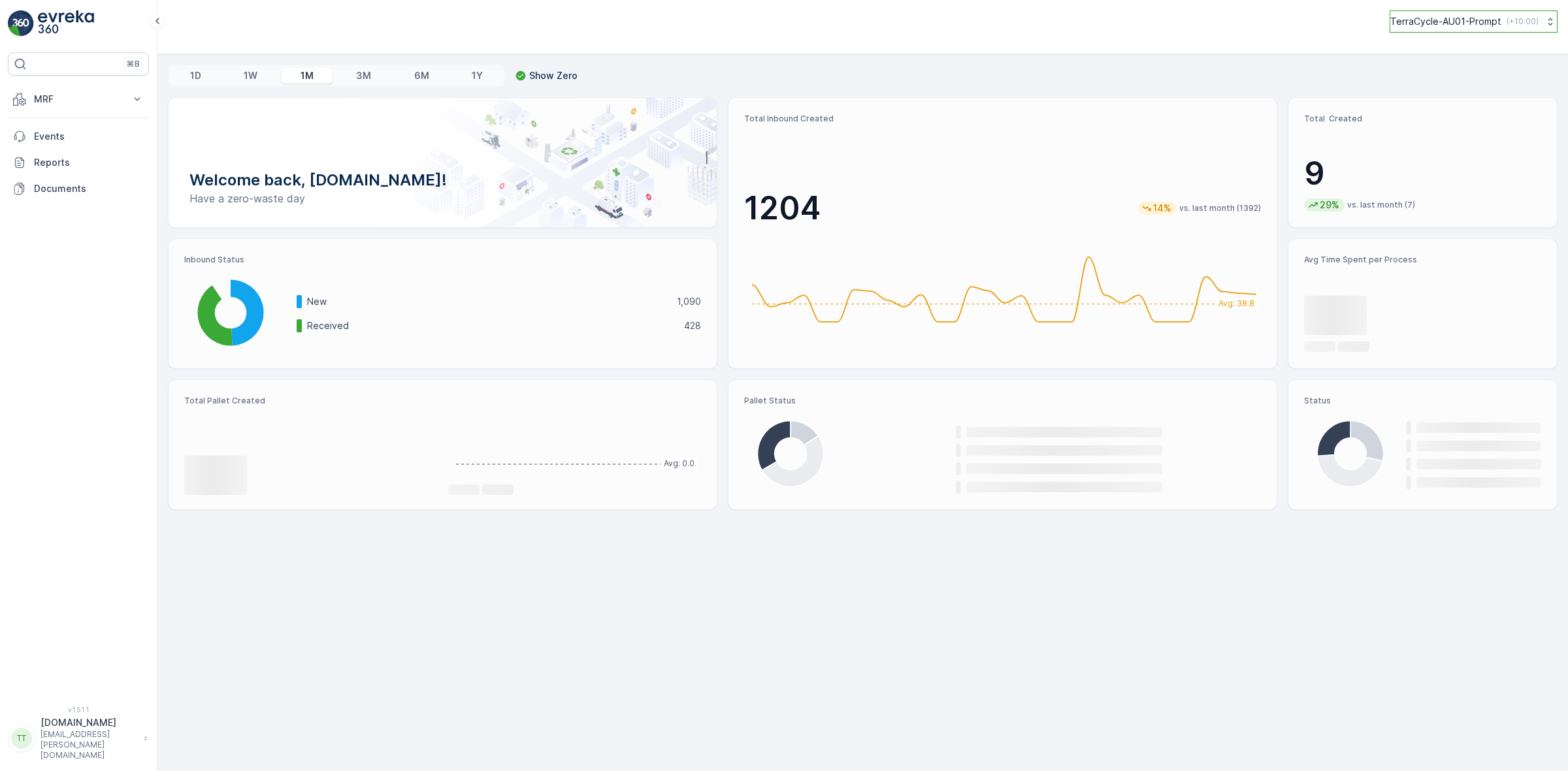
click at [1460, 26] on p "TerraCycle-AU01-Prompt" at bounding box center [1445, 21] width 111 height 13
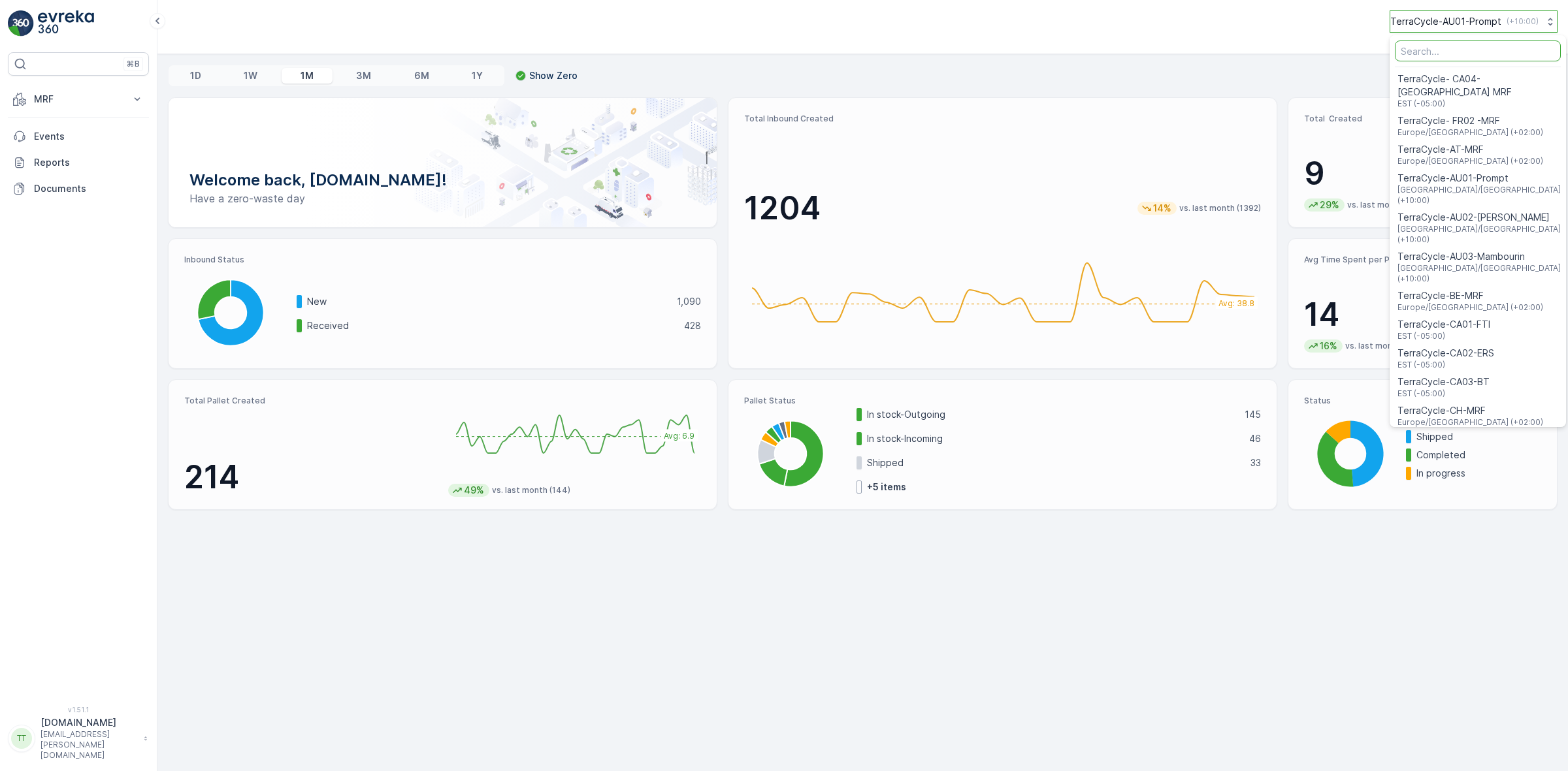
click at [1460, 26] on p "TerraCycle-AU01-Prompt" at bounding box center [1445, 21] width 111 height 13
click at [1464, 15] on p "TerraCycle-AU01-Prompt" at bounding box center [1445, 21] width 111 height 13
click at [70, 95] on p "MRF" at bounding box center [78, 99] width 89 height 13
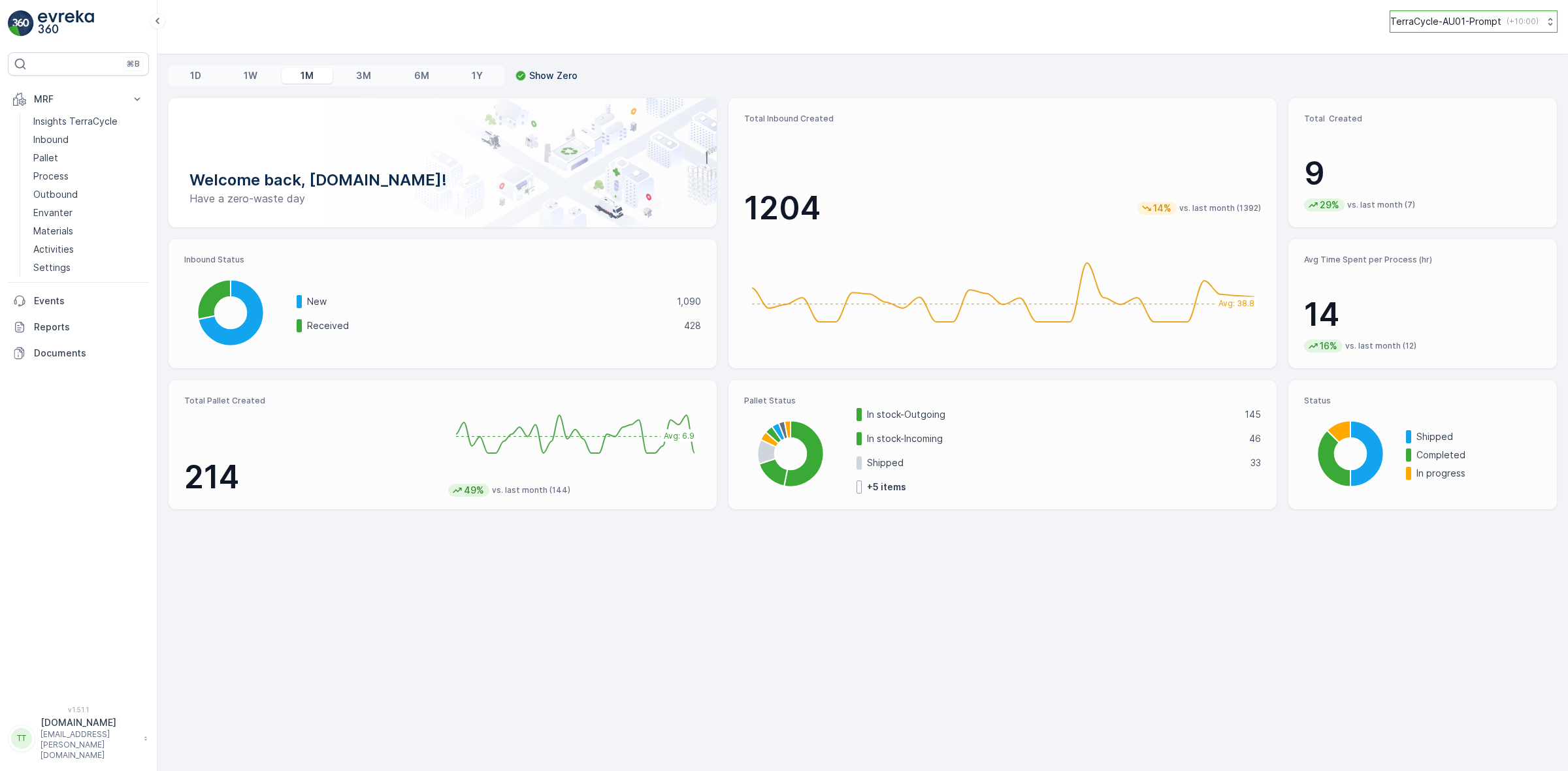
click at [1475, 27] on p "TerraCycle-AU01-Prompt" at bounding box center [1445, 21] width 111 height 13
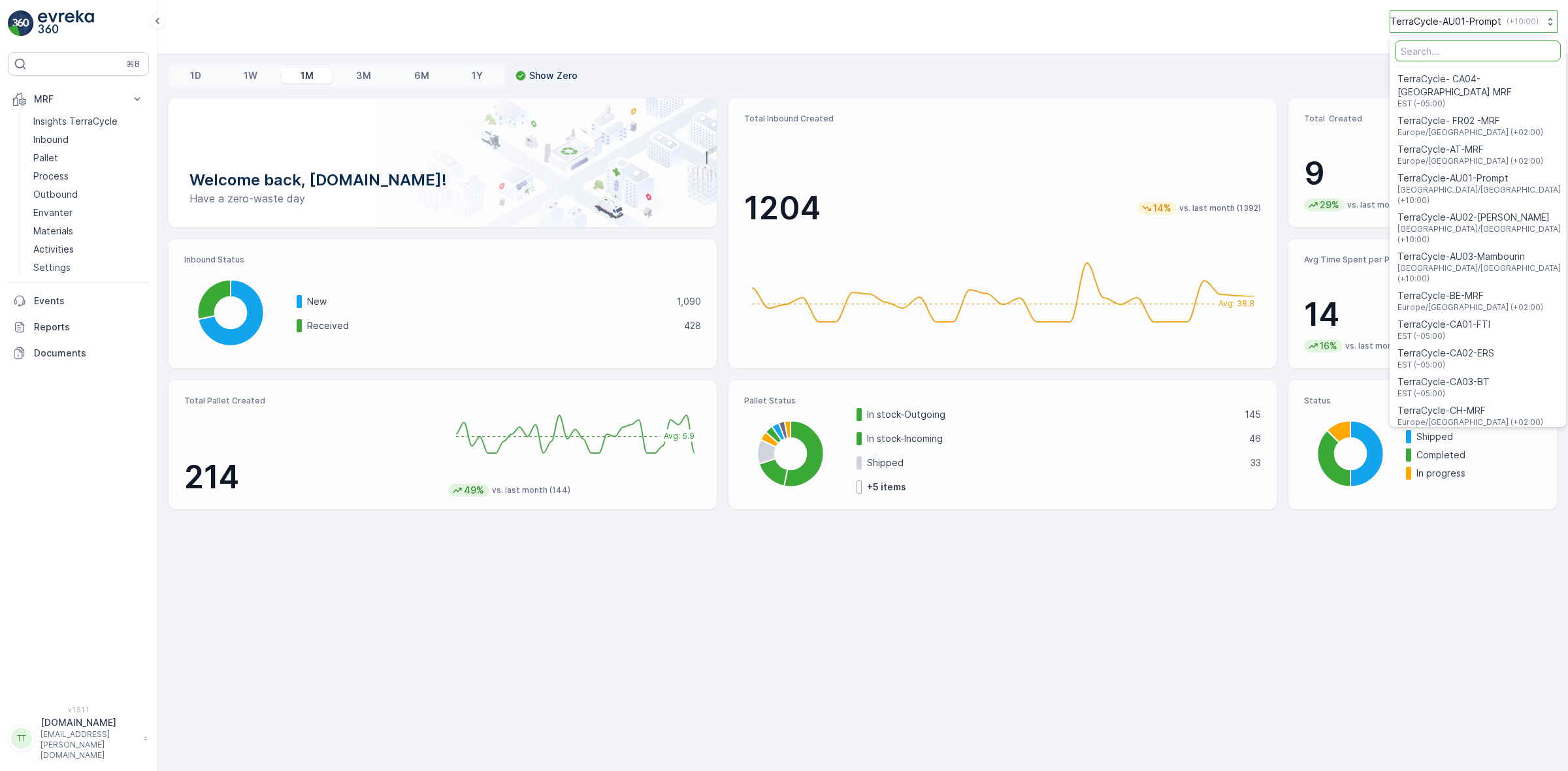
click at [1477, 21] on p "TerraCycle-AU01-Prompt" at bounding box center [1445, 21] width 111 height 13
click at [1282, 31] on div "TerraCycle-AU01-Prompt ( +10:00 ) TerraCycle- CA04-Canada MRF EST (-05:00) Terr…" at bounding box center [862, 21] width 1389 height 22
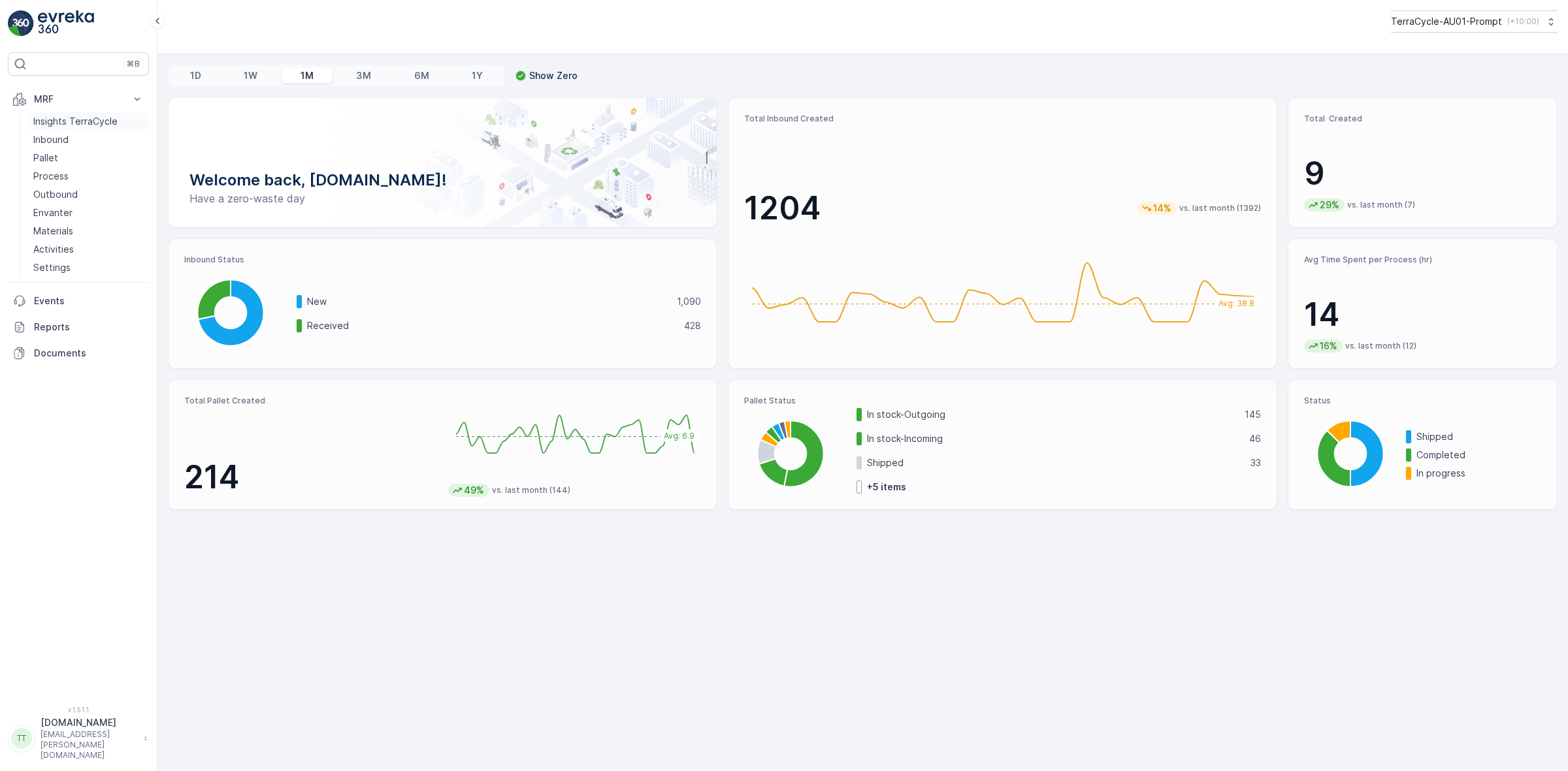
click at [70, 121] on p "Insights TerraCycle" at bounding box center [76, 121] width 85 height 13
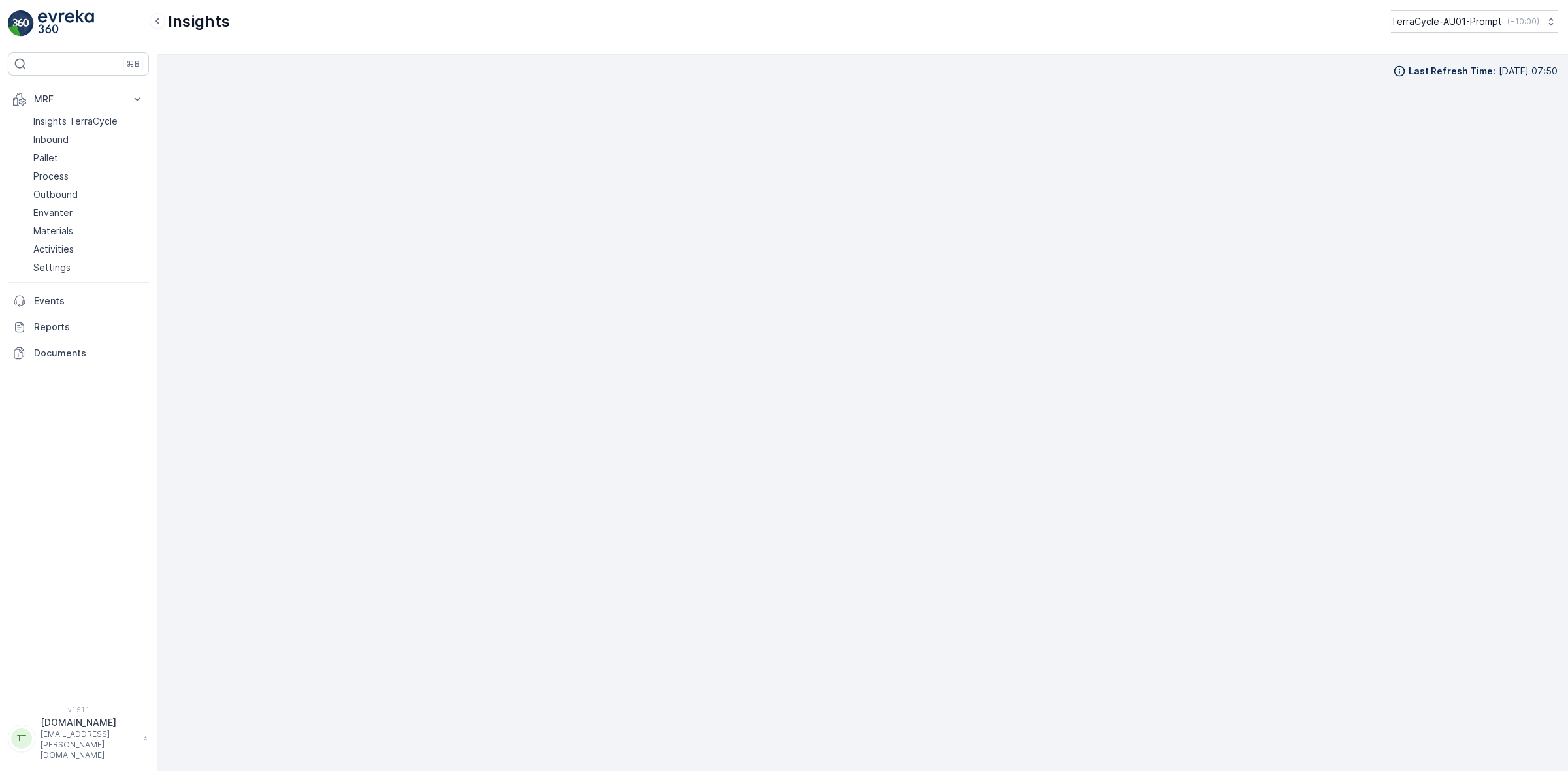
scroll to position [16, 0]
click at [1458, 20] on p "TerraCycle-AU01-Prompt" at bounding box center [1445, 21] width 111 height 13
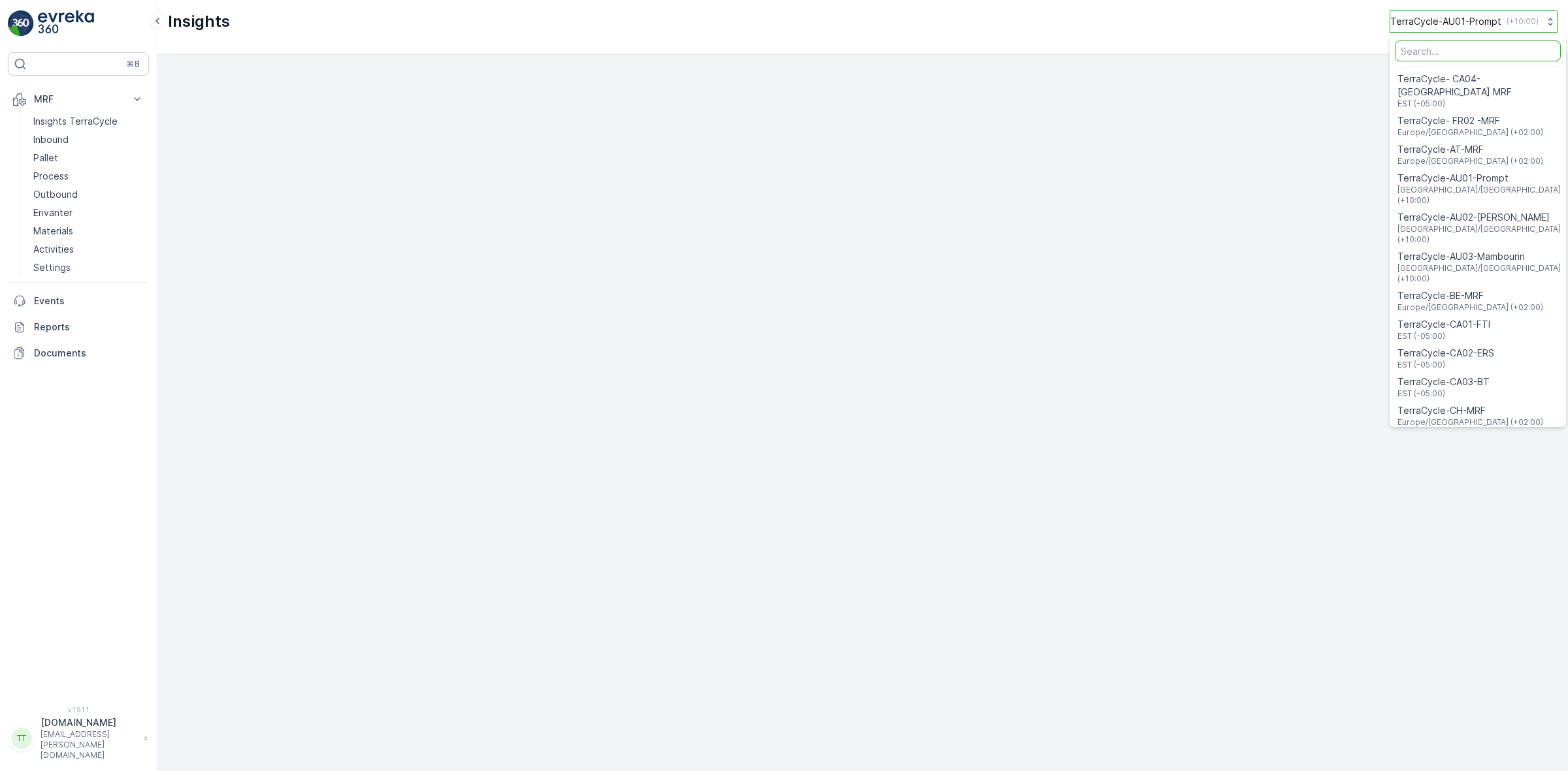
type input "a"
click at [1510, 250] on span "TerraCycle-AU03-Mambourin" at bounding box center [1481, 256] width 165 height 13
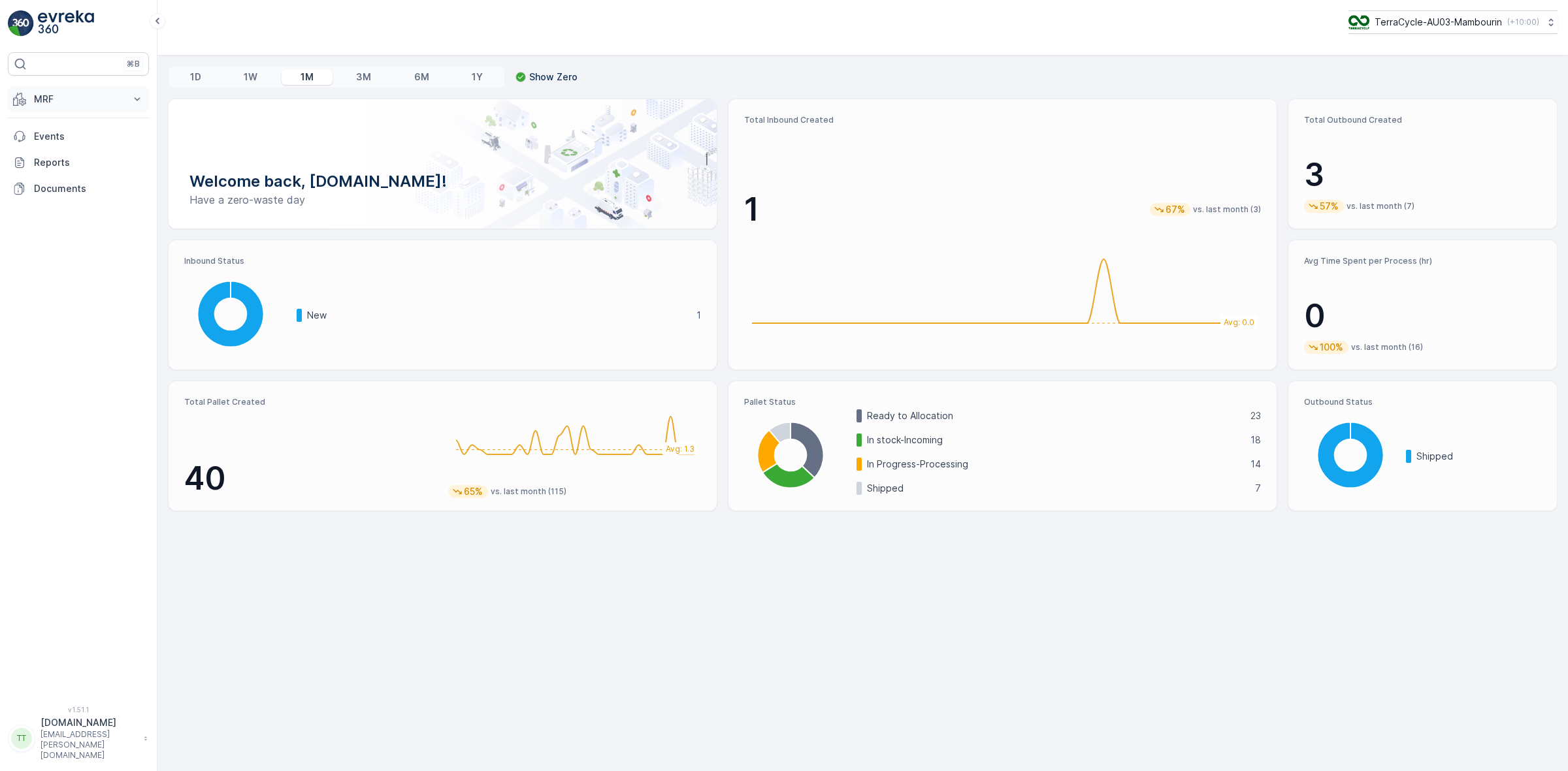
click at [73, 102] on p "MRF" at bounding box center [78, 99] width 89 height 13
click at [70, 113] on link "Insights TerraCycle" at bounding box center [88, 121] width 121 height 18
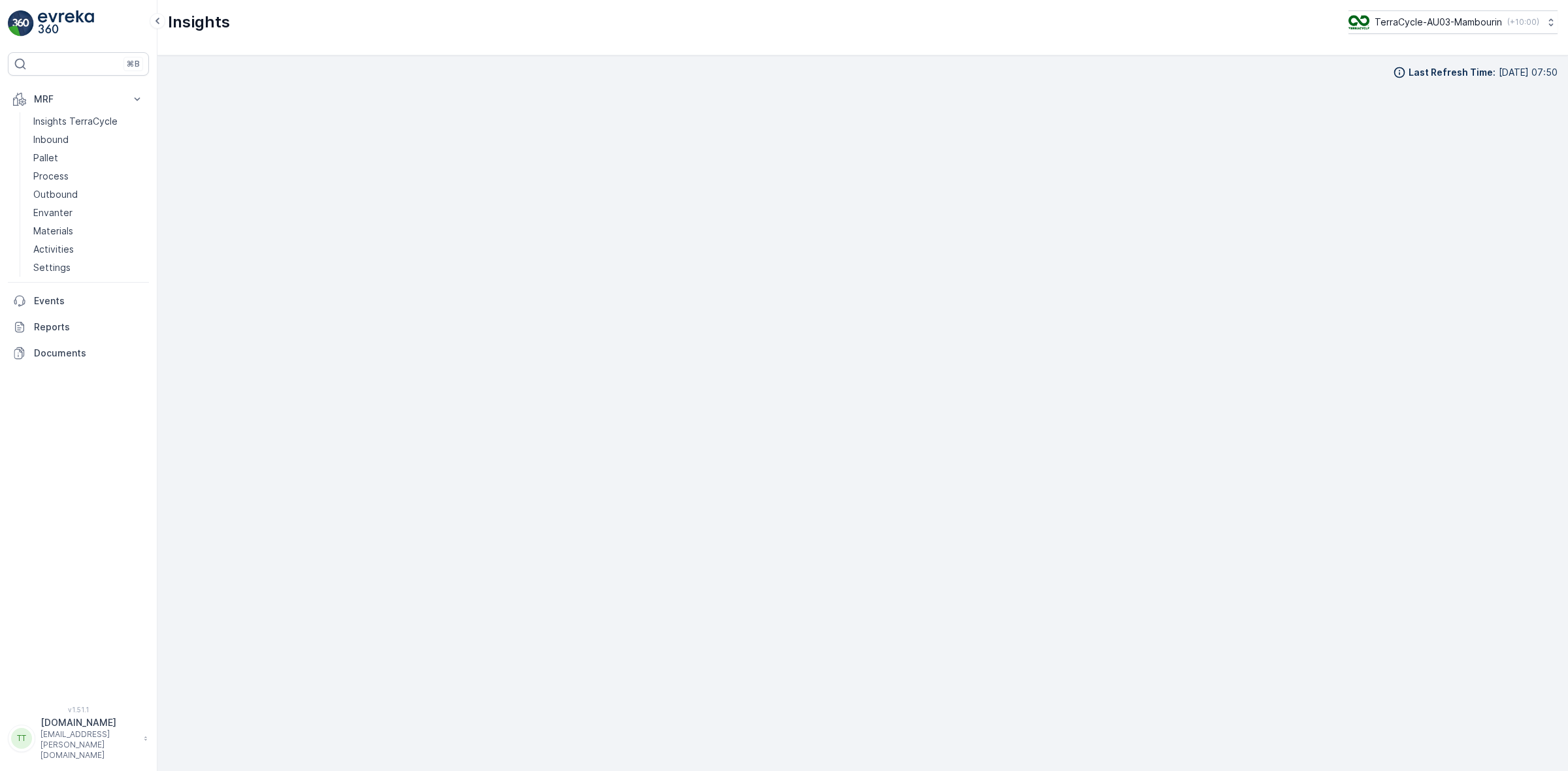
scroll to position [16, 0]
click at [1412, 26] on p "TerraCycle-AU03-Mambourin" at bounding box center [1437, 22] width 128 height 13
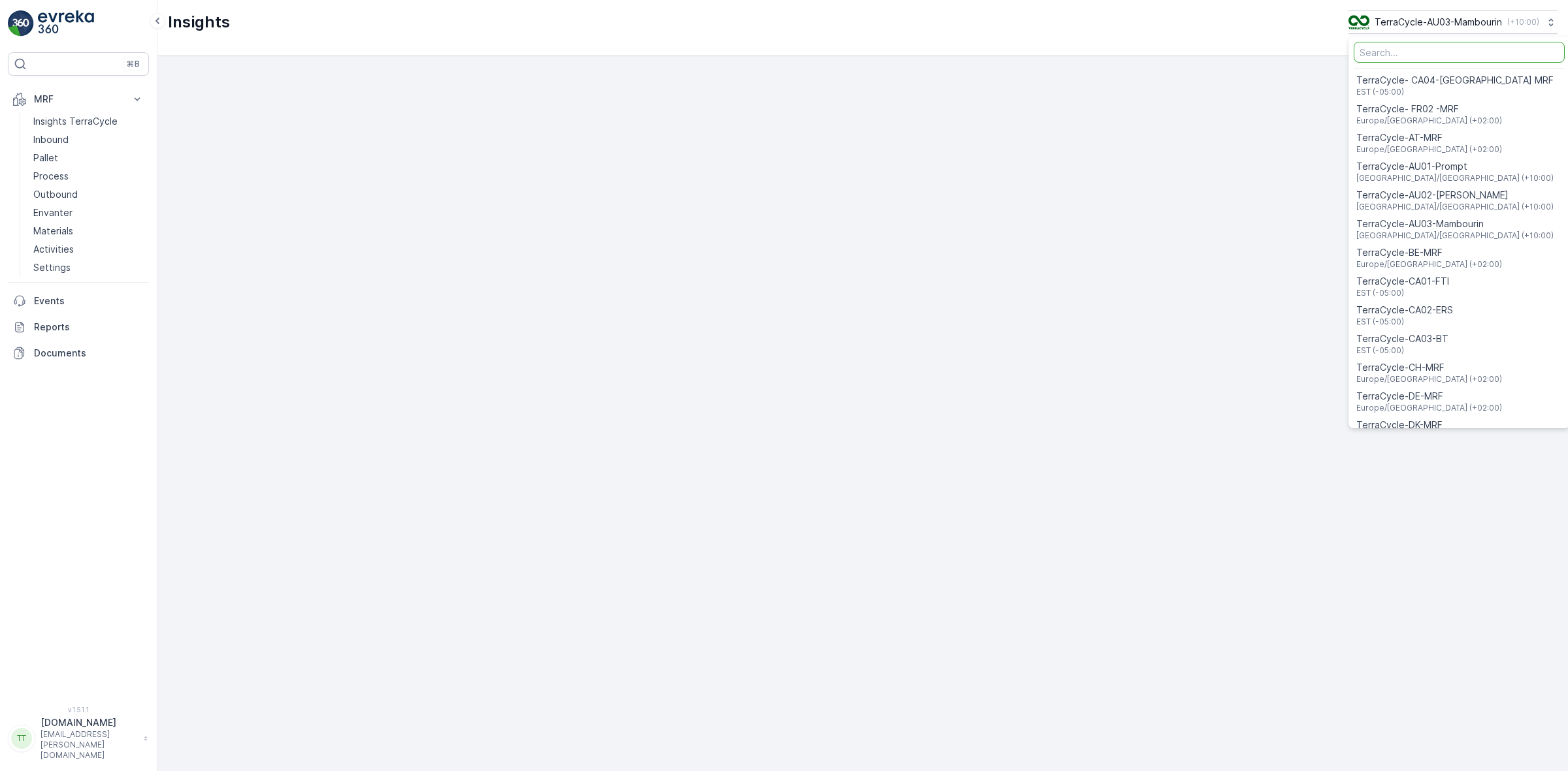
click at [1415, 50] on input "Menu" at bounding box center [1459, 52] width 211 height 21
click at [1400, 54] on input "Menu" at bounding box center [1459, 52] width 211 height 21
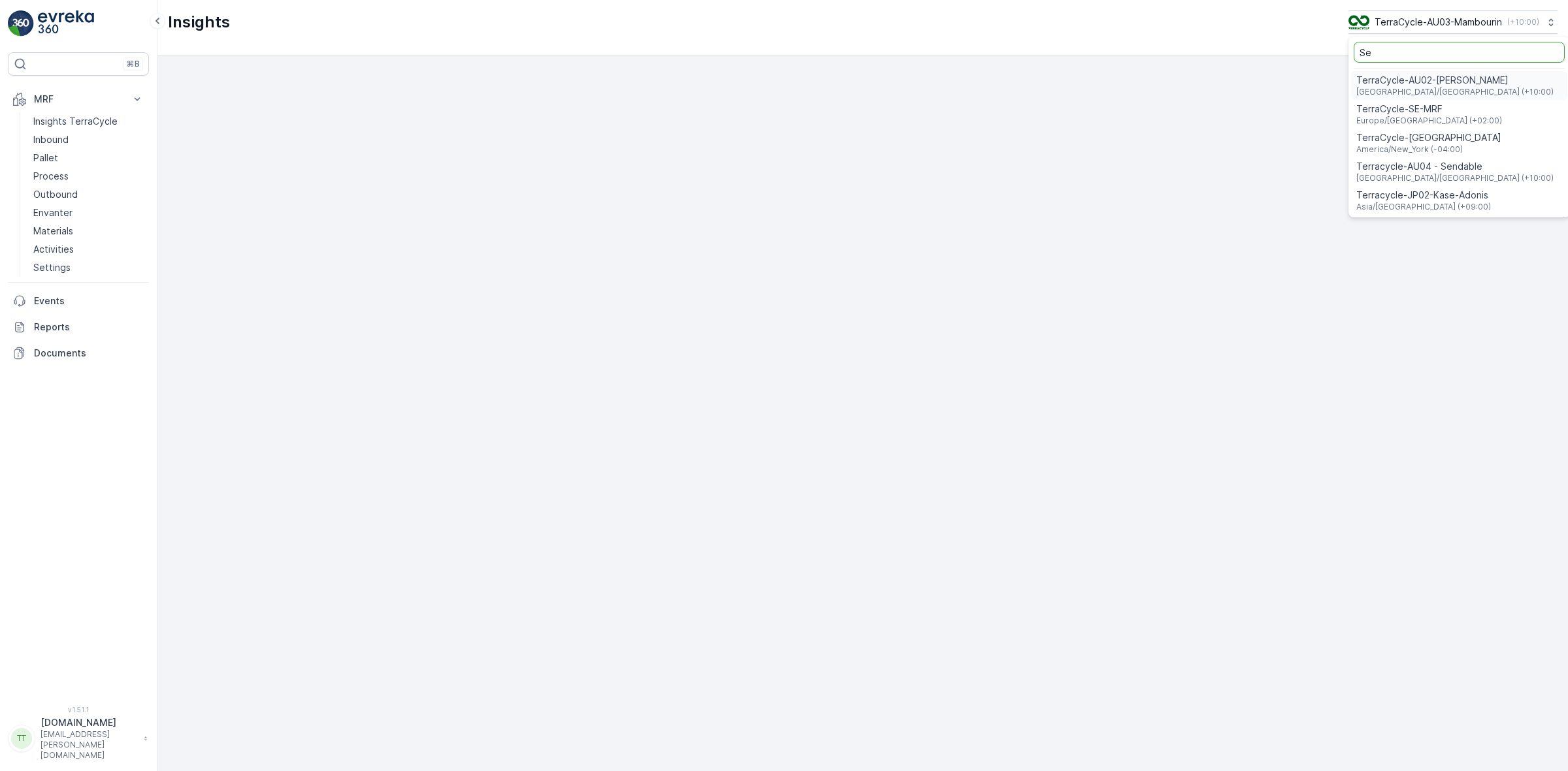
type input "Se"
click at [1493, 175] on div "Terracycle-AU04 - Sendable Australia/Sydney (+10:00)" at bounding box center [1459, 172] width 216 height 29
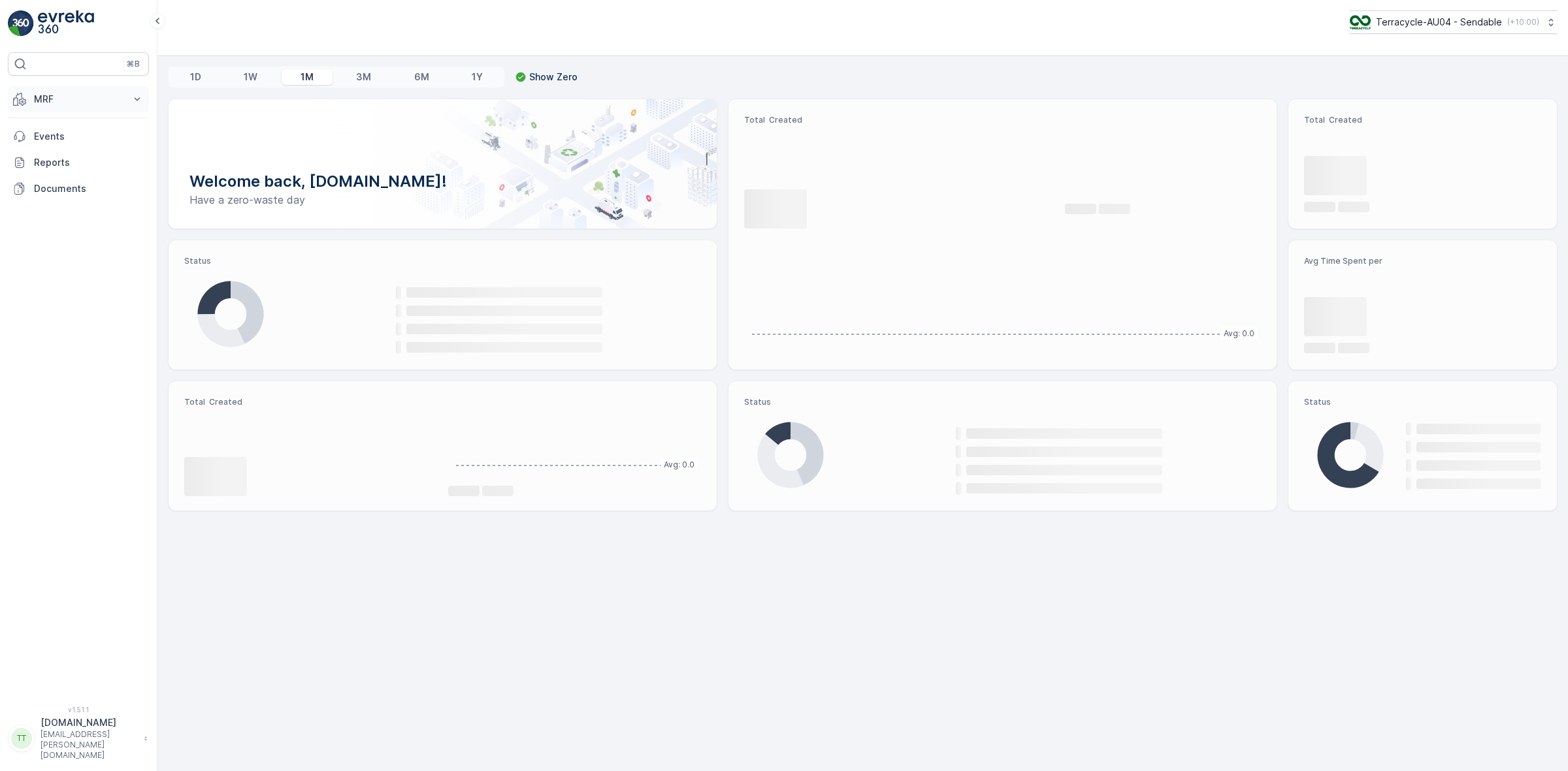
click at [70, 97] on p "MRF" at bounding box center [78, 99] width 89 height 13
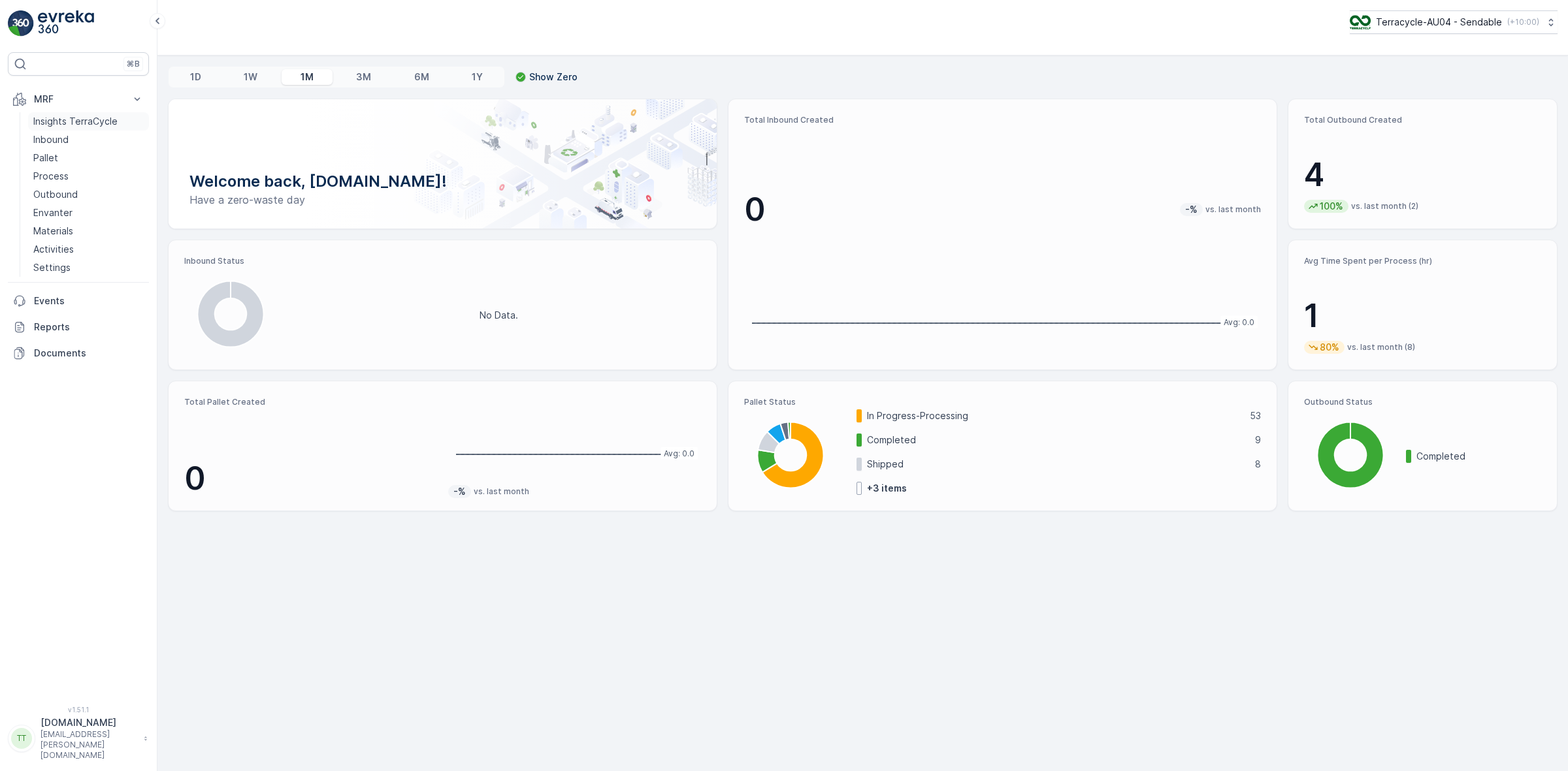
click at [61, 124] on p "Insights TerraCycle" at bounding box center [76, 121] width 85 height 13
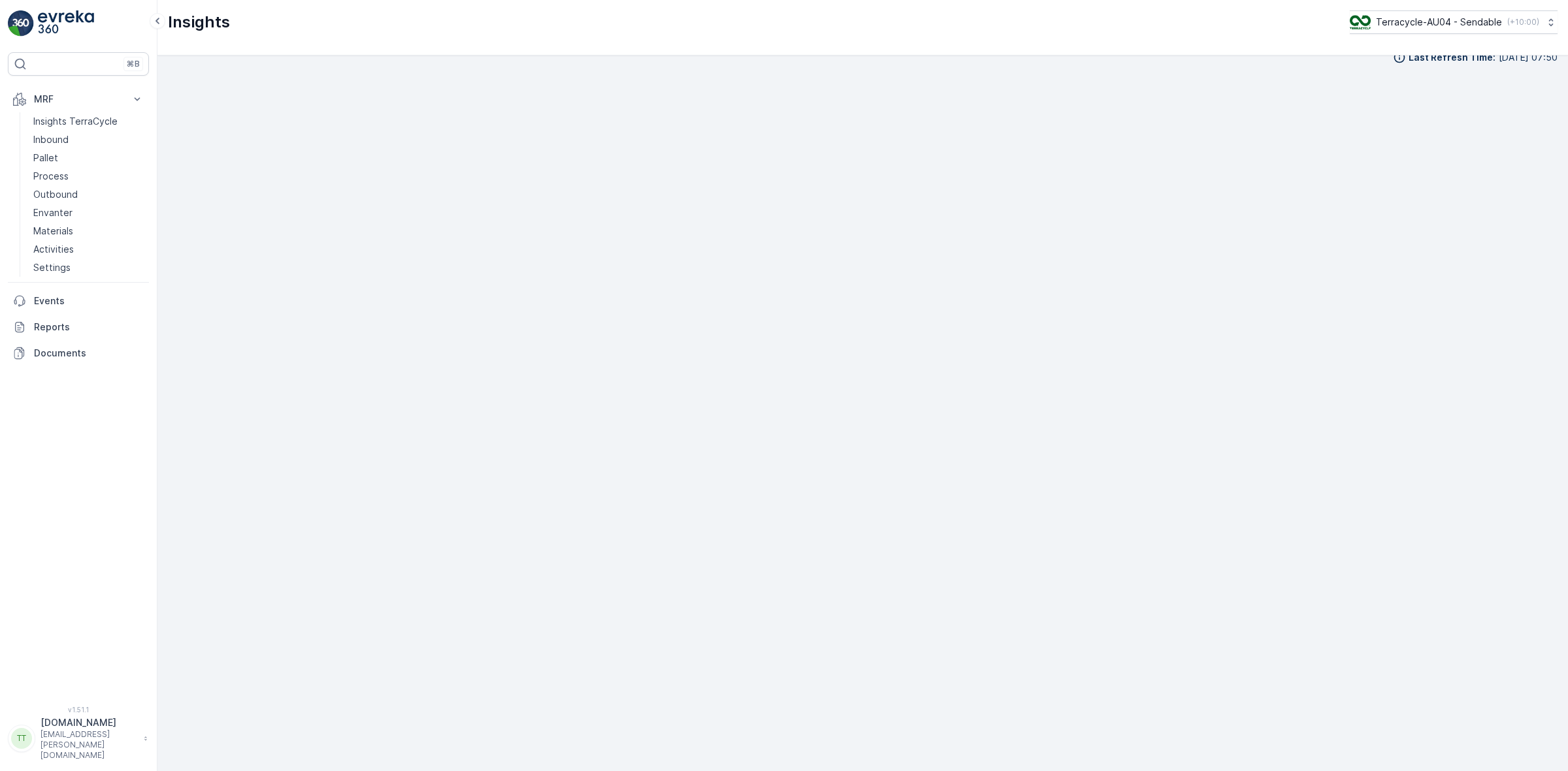
scroll to position [20, 0]
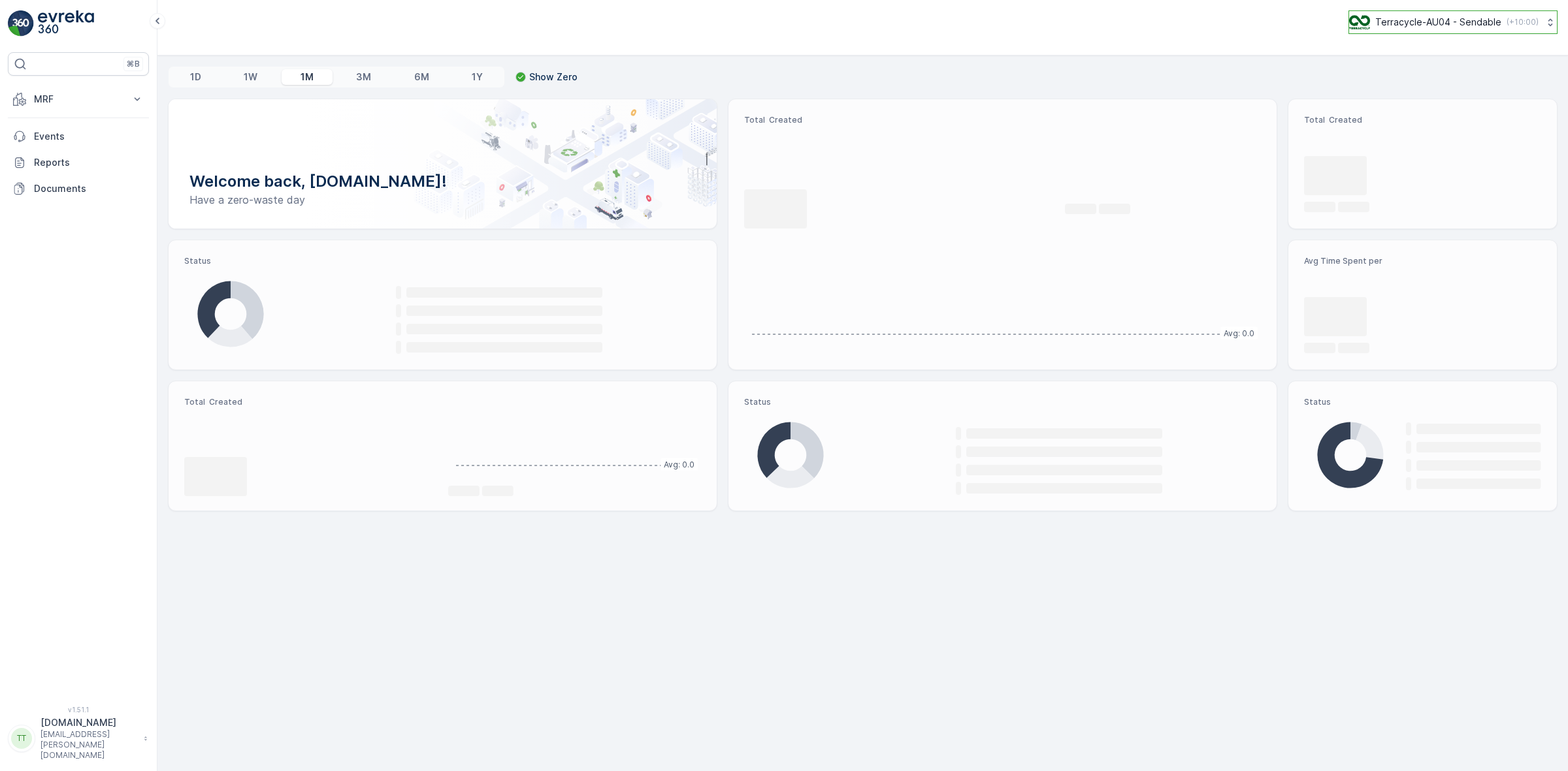
click at [1431, 23] on p "Terracycle-AU04 - Sendable" at bounding box center [1438, 22] width 126 height 13
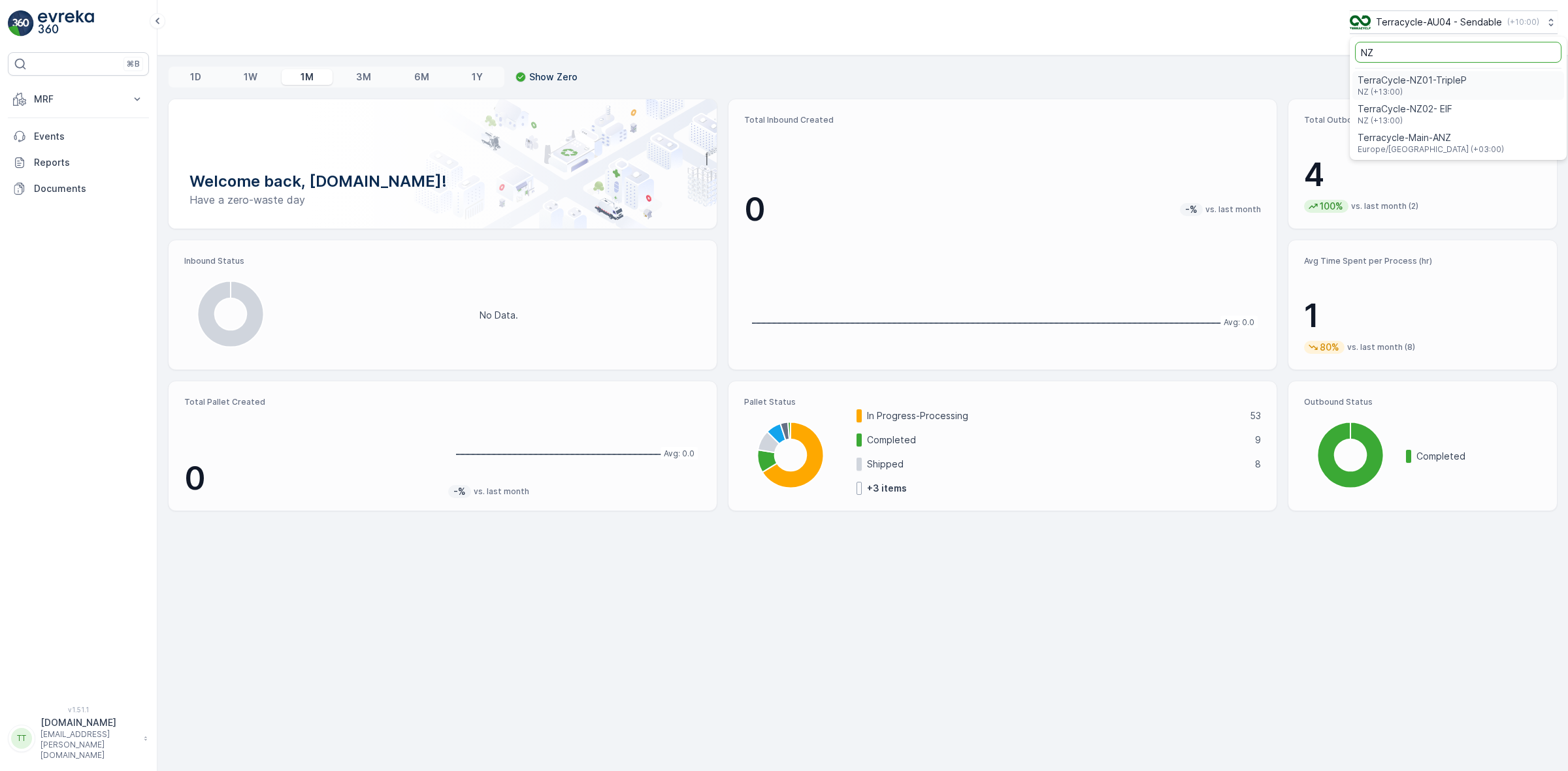
type input "NZ"
click at [1426, 75] on span "TerraCycle-NZ01-TripleP" at bounding box center [1412, 80] width 109 height 13
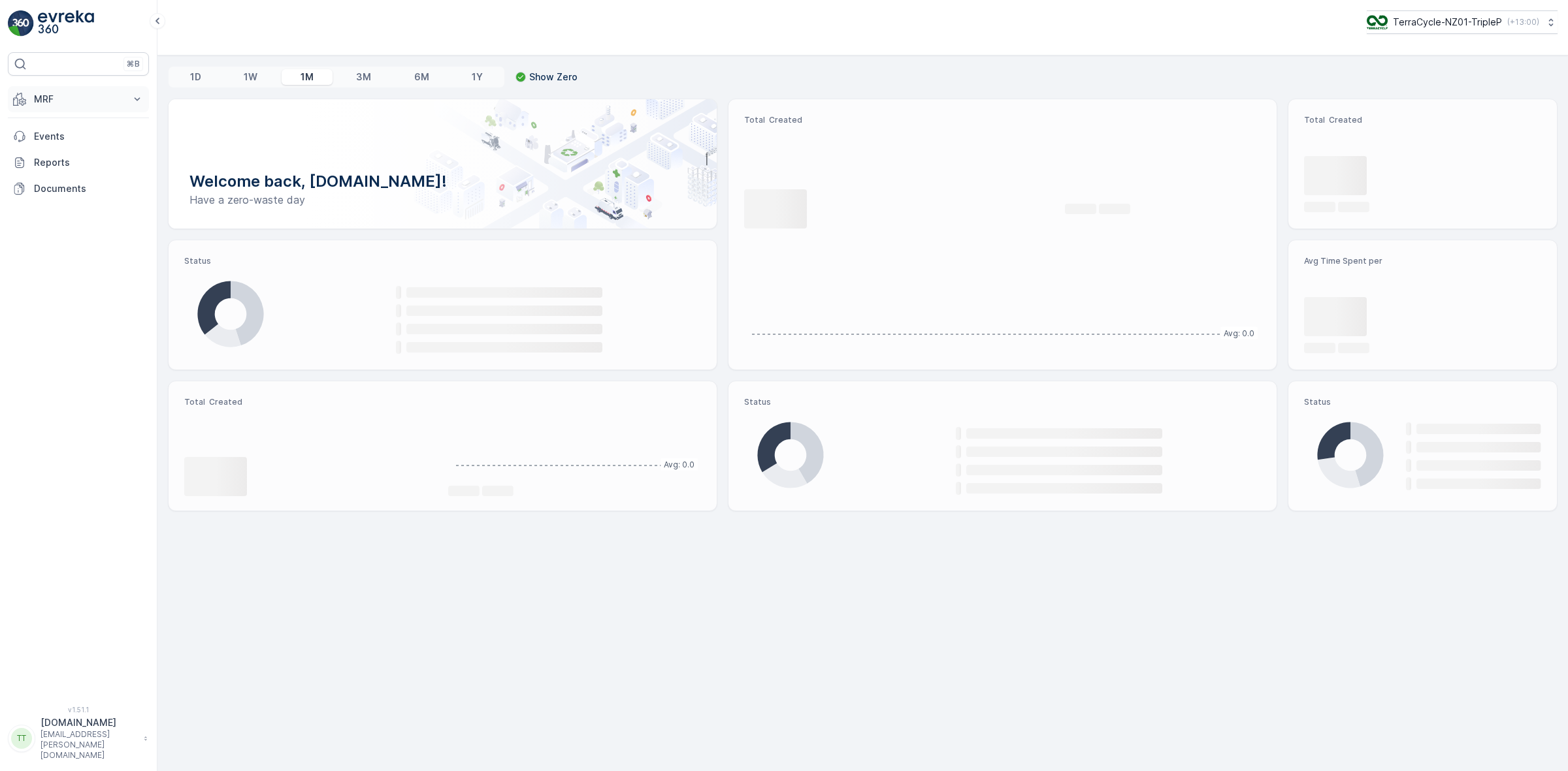
click at [51, 100] on p "MRF" at bounding box center [78, 99] width 89 height 13
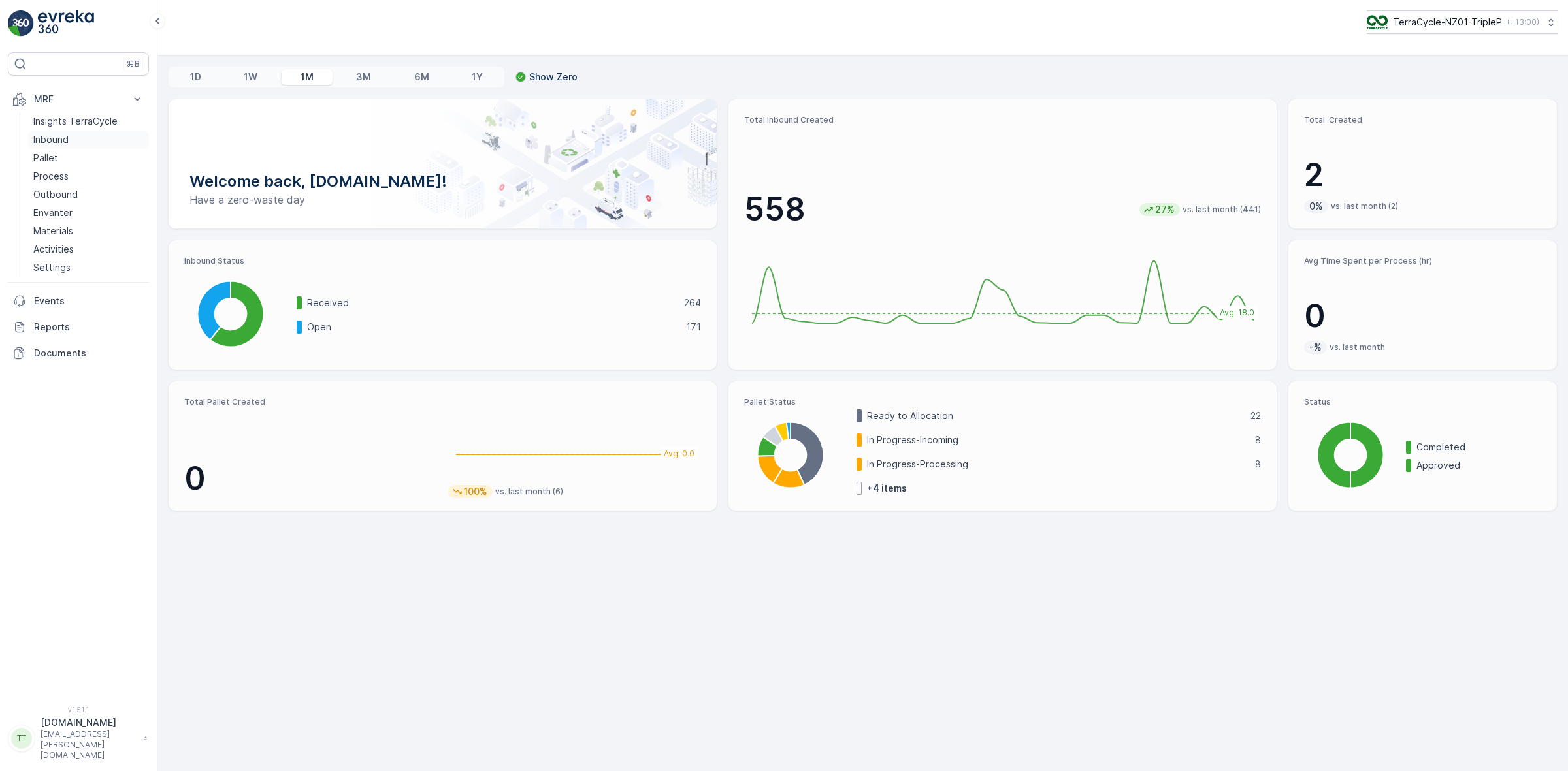
click at [54, 135] on p "Inbound" at bounding box center [51, 139] width 35 height 13
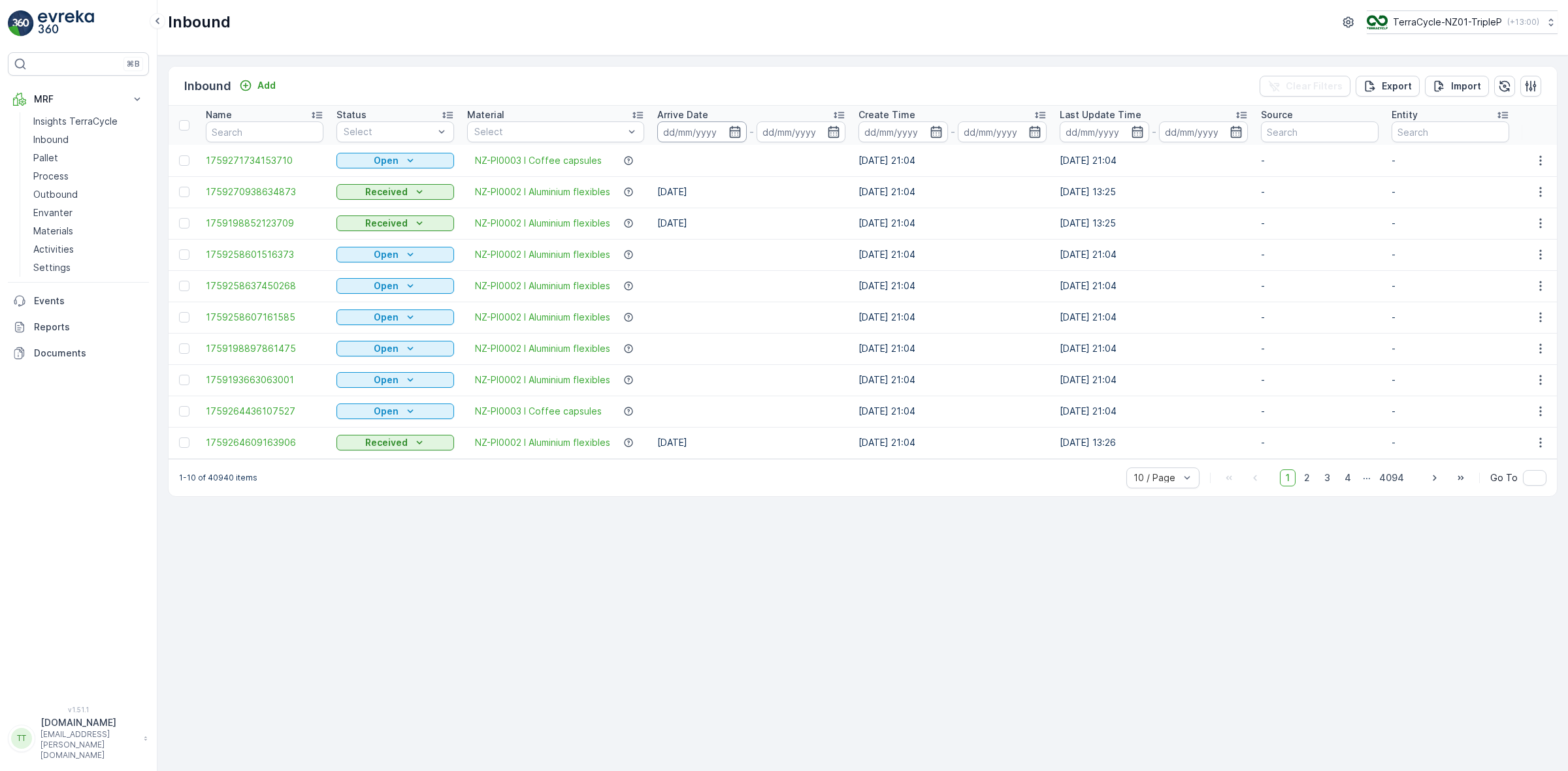
click at [713, 132] on input at bounding box center [702, 132] width 89 height 21
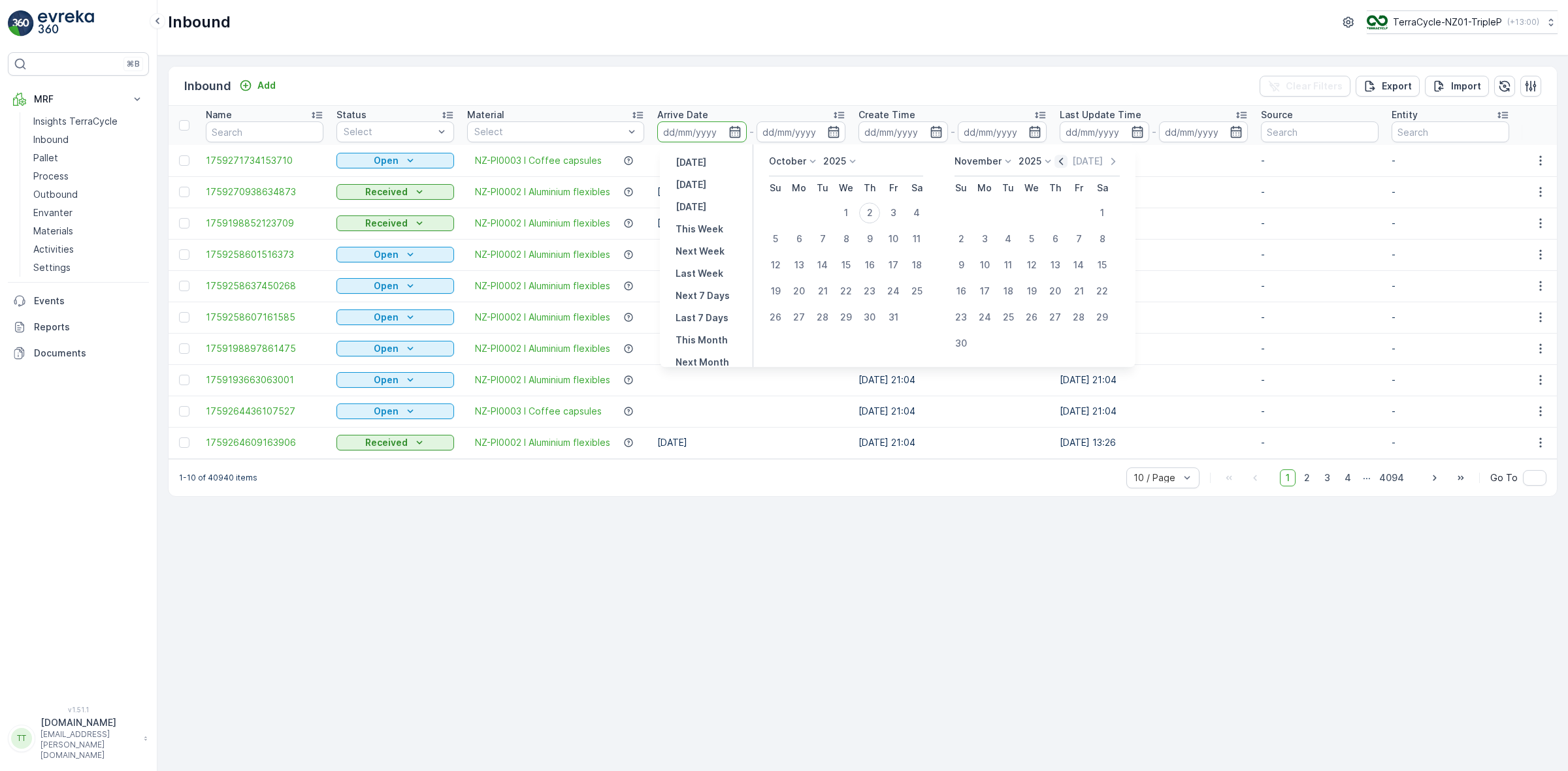
click at [1063, 162] on icon "button" at bounding box center [1061, 161] width 13 height 13
click at [805, 208] on div "1" at bounding box center [799, 213] width 21 height 21
type input "[DATE]"
click at [827, 318] on div "30" at bounding box center [823, 317] width 21 height 21
type input "[DATE]"
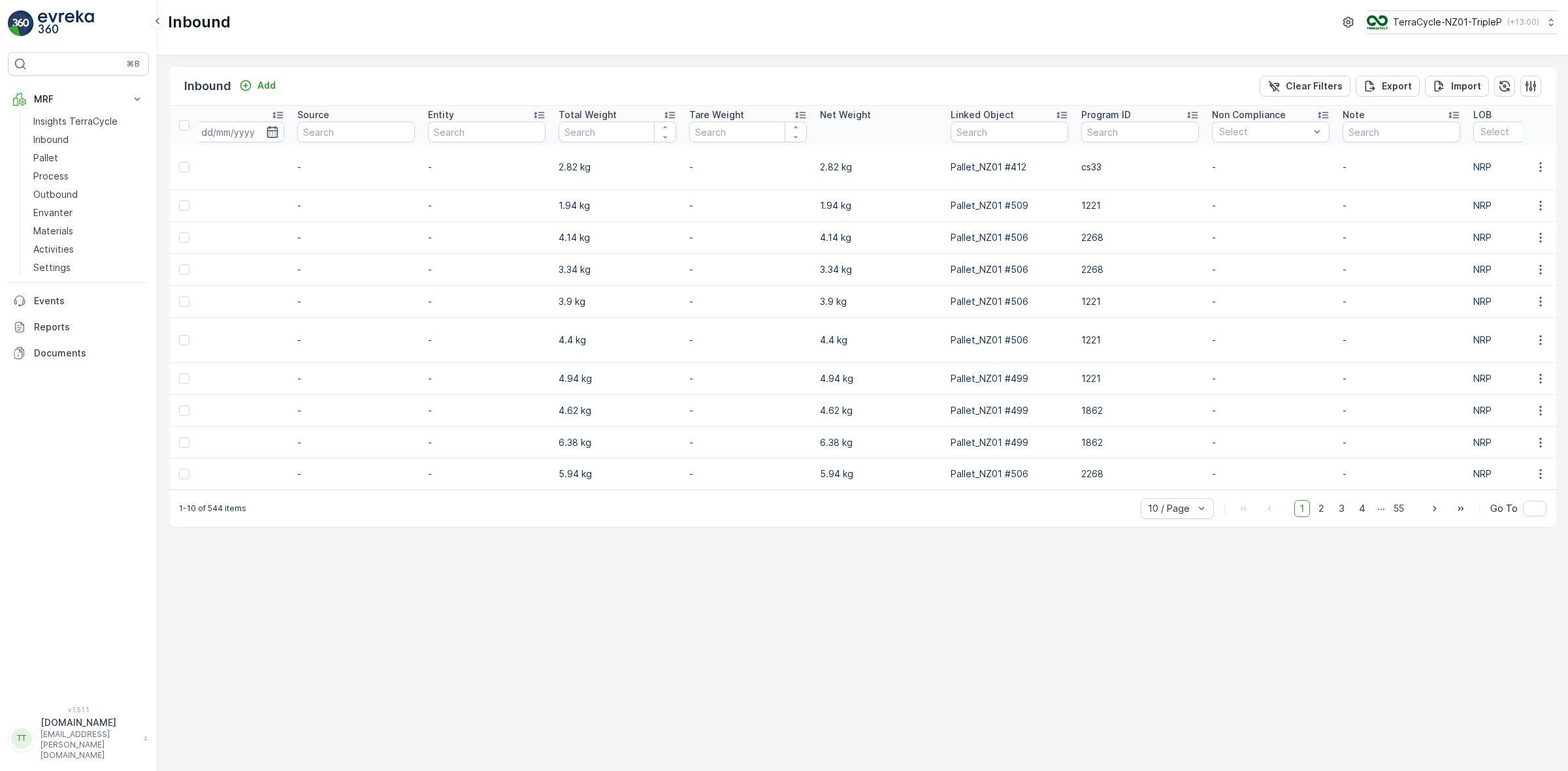
scroll to position [0, 1042]
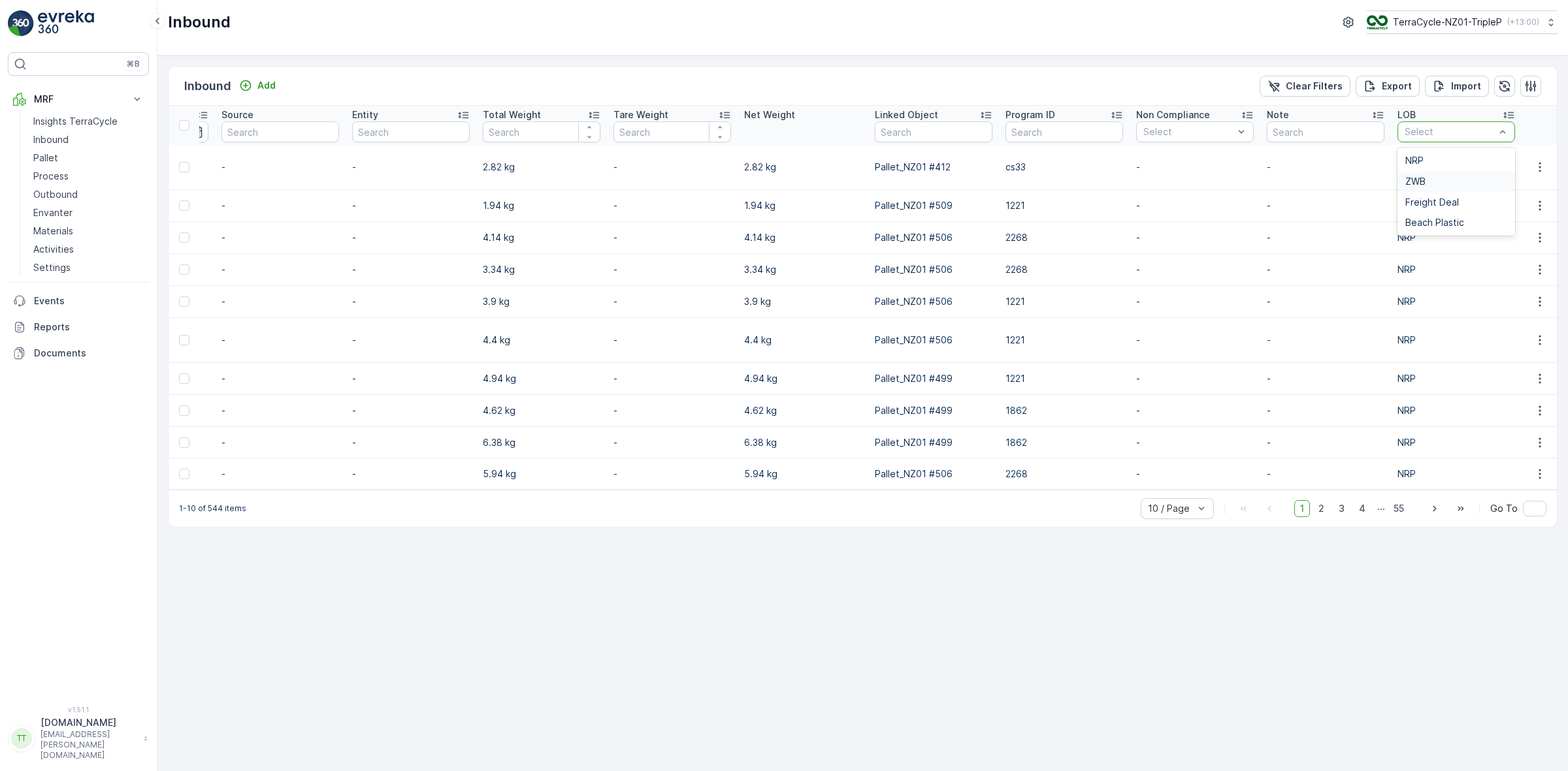
click at [1428, 178] on div "ZWB" at bounding box center [1455, 181] width 102 height 10
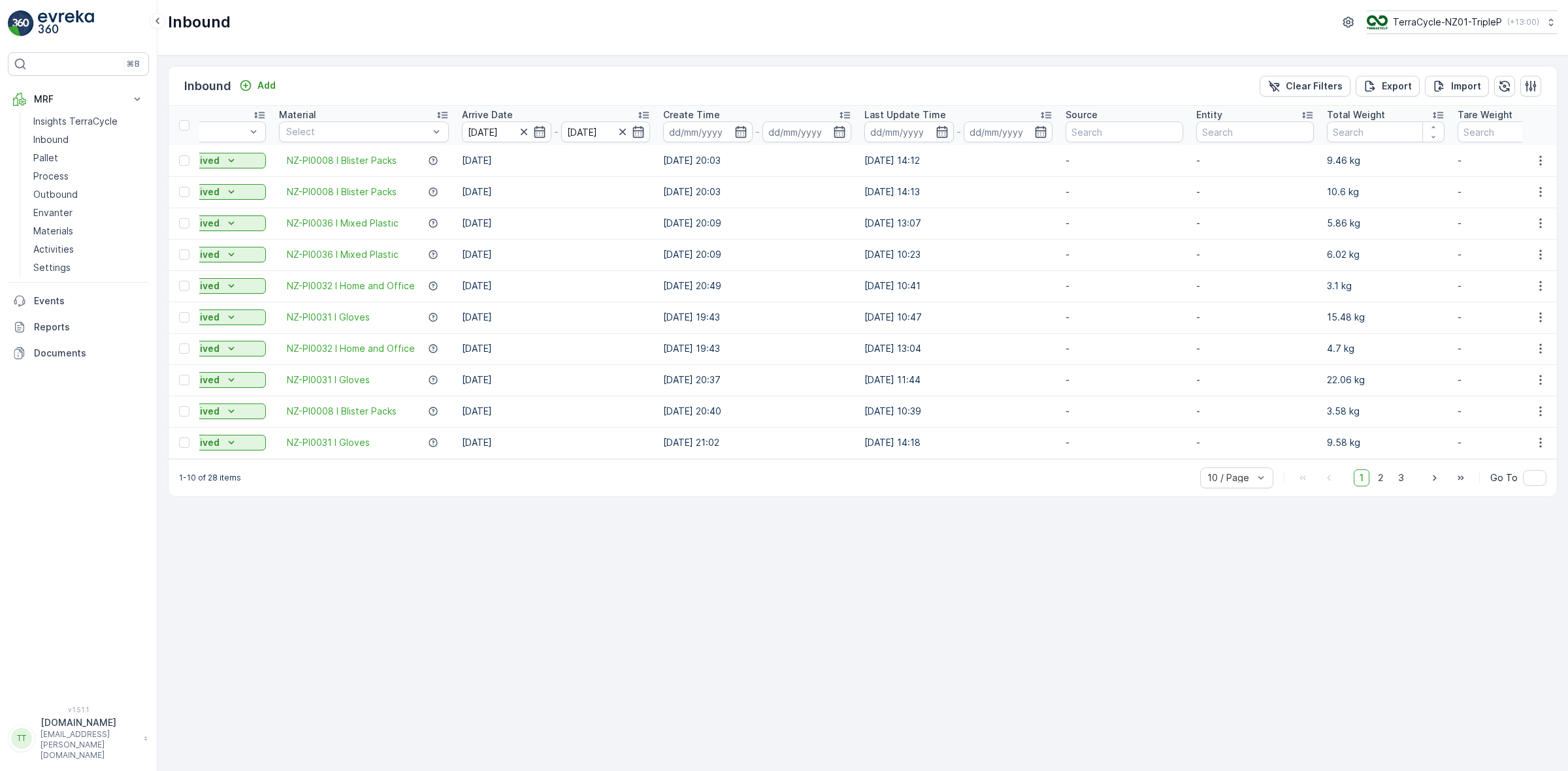
scroll to position [0, 113]
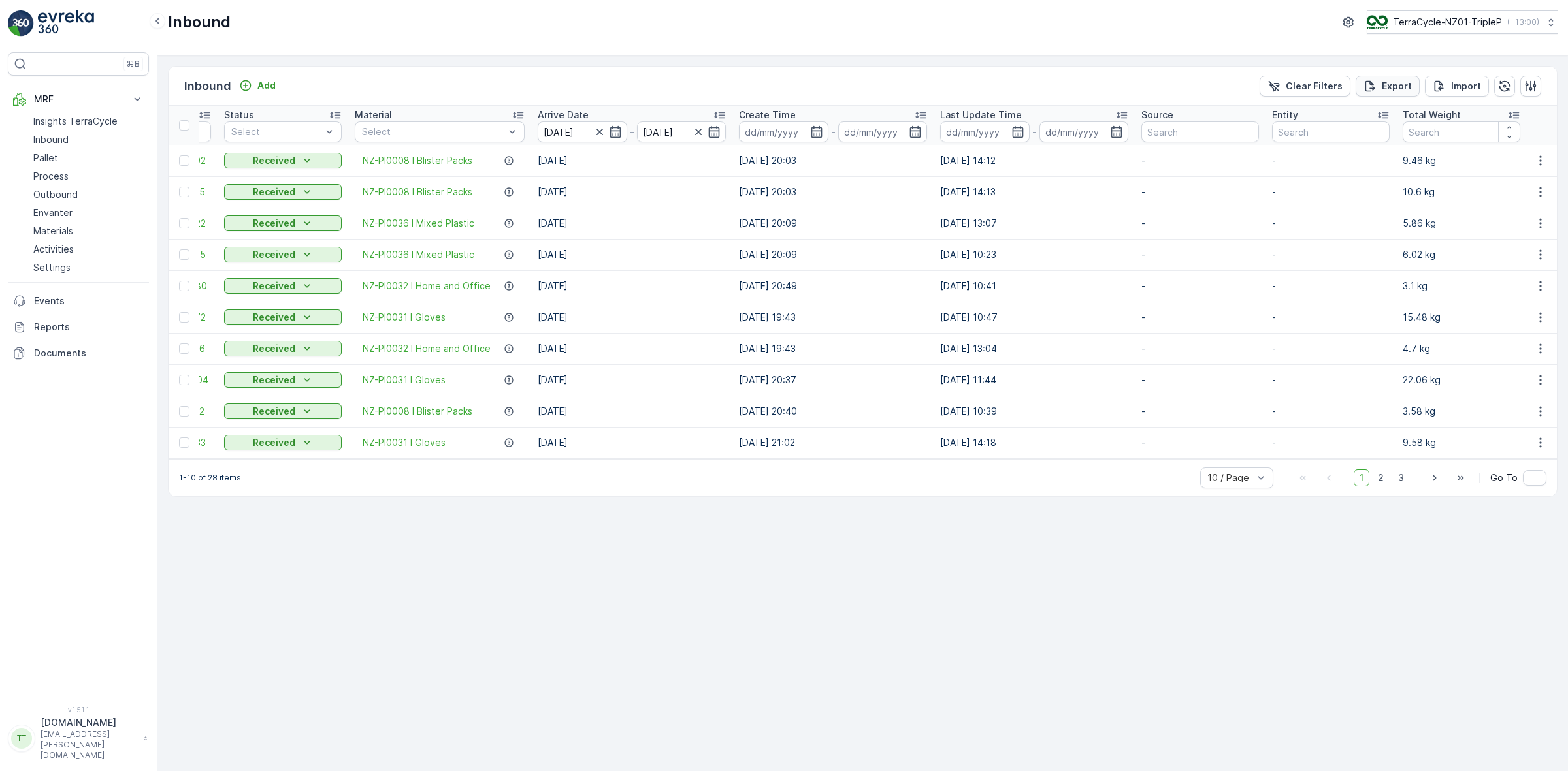
click at [1395, 88] on p "Export" at bounding box center [1397, 86] width 30 height 13
click at [63, 325] on p "Reports" at bounding box center [89, 327] width 110 height 13
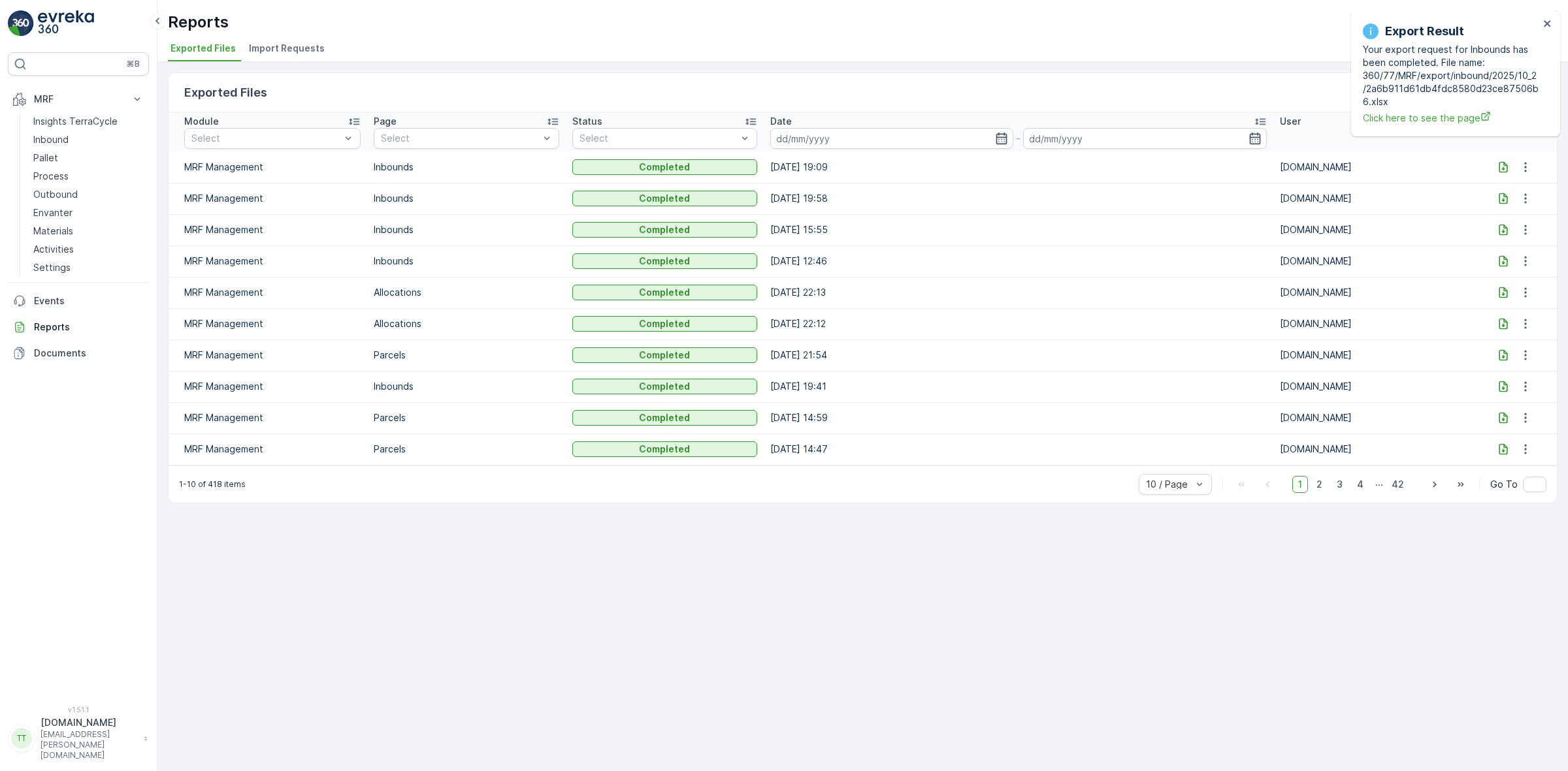
click at [1503, 167] on icon at bounding box center [1503, 167] width 13 height 13
click at [1500, 161] on icon at bounding box center [1503, 167] width 13 height 13
click at [1543, 23] on icon "close" at bounding box center [1547, 23] width 9 height 10
click at [1545, 23] on icon "close" at bounding box center [1547, 23] width 9 height 10
click at [51, 193] on p "Outbound" at bounding box center [55, 194] width 44 height 13
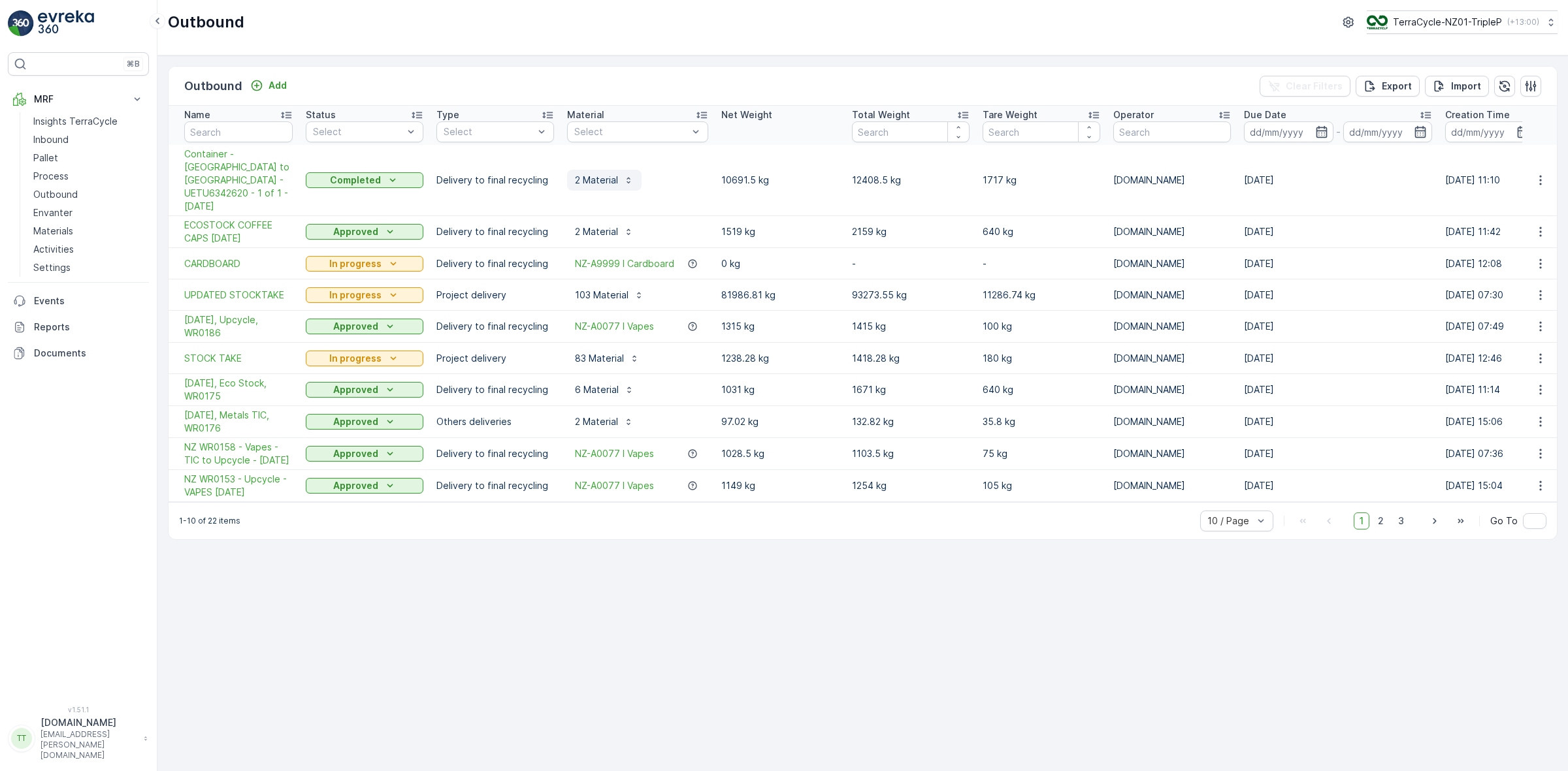
click at [593, 174] on p "2 Material" at bounding box center [596, 180] width 43 height 13
click at [612, 174] on p "2 Material" at bounding box center [596, 180] width 43 height 13
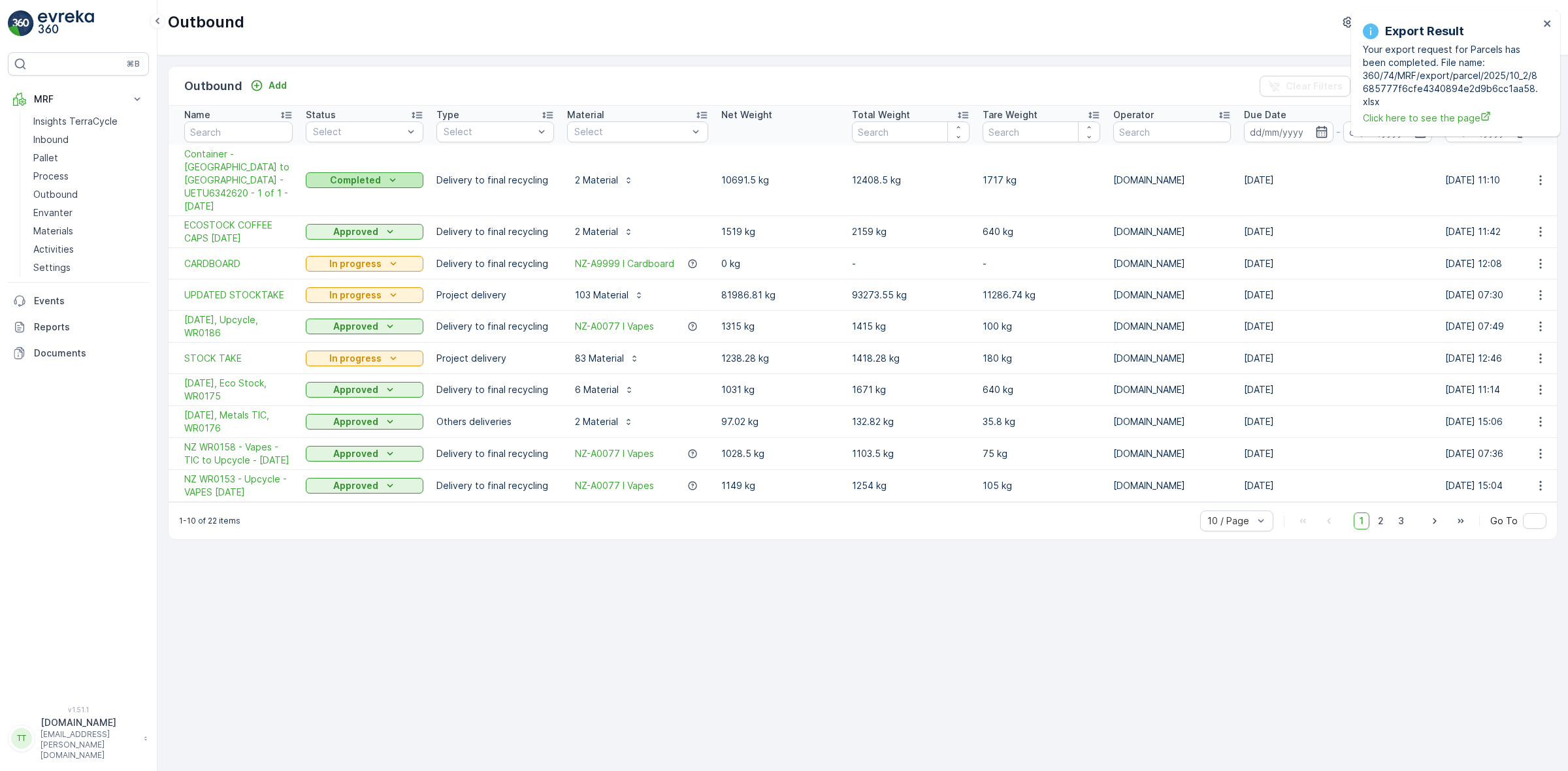
click at [383, 174] on div "Completed" at bounding box center [364, 180] width 107 height 13
click at [503, 174] on p "Delivery to final recycling" at bounding box center [495, 180] width 117 height 13
click at [588, 174] on p "2 Material" at bounding box center [596, 180] width 43 height 13
click at [423, 593] on div "Outbound Add Clear Filters Export Import Name Status Select Type Select Materia…" at bounding box center [863, 413] width 1410 height 716
click at [595, 170] on button "2 Material" at bounding box center [604, 180] width 74 height 21
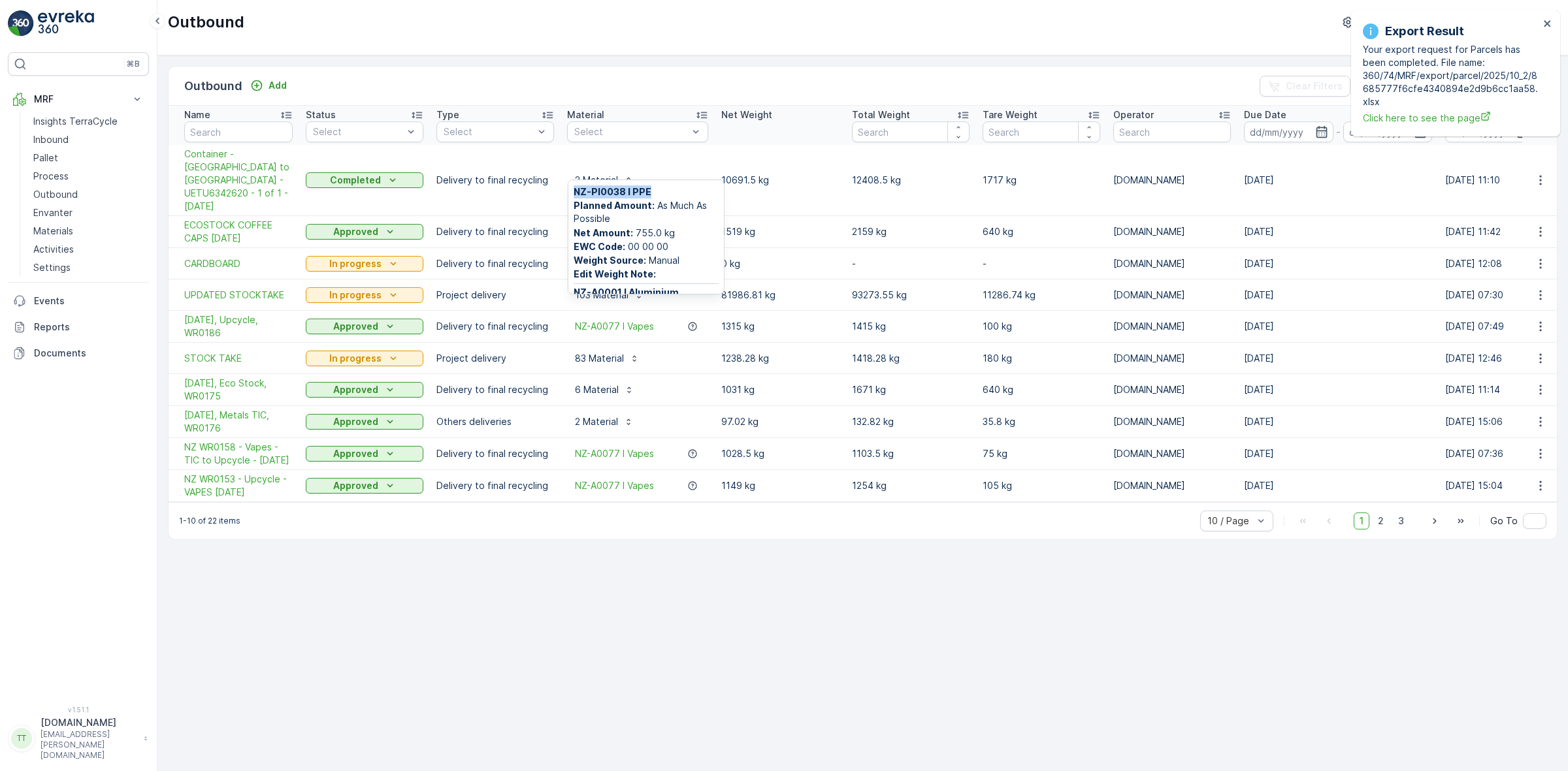
drag, startPoint x: 647, startPoint y: 191, endPoint x: 576, endPoint y: 190, distance: 71.0
click at [576, 190] on span "NZ-PI0038 I PPE" at bounding box center [646, 192] width 145 height 13
copy span "NZ-PI0038 I PPE"
drag, startPoint x: 611, startPoint y: 226, endPoint x: 572, endPoint y: 217, distance: 40.0
click at [572, 217] on div "NZ-PI0038 I PPE Planned Amount : As Much As Possible Net Amount : 755.0 kg EWC …" at bounding box center [646, 237] width 156 height 114
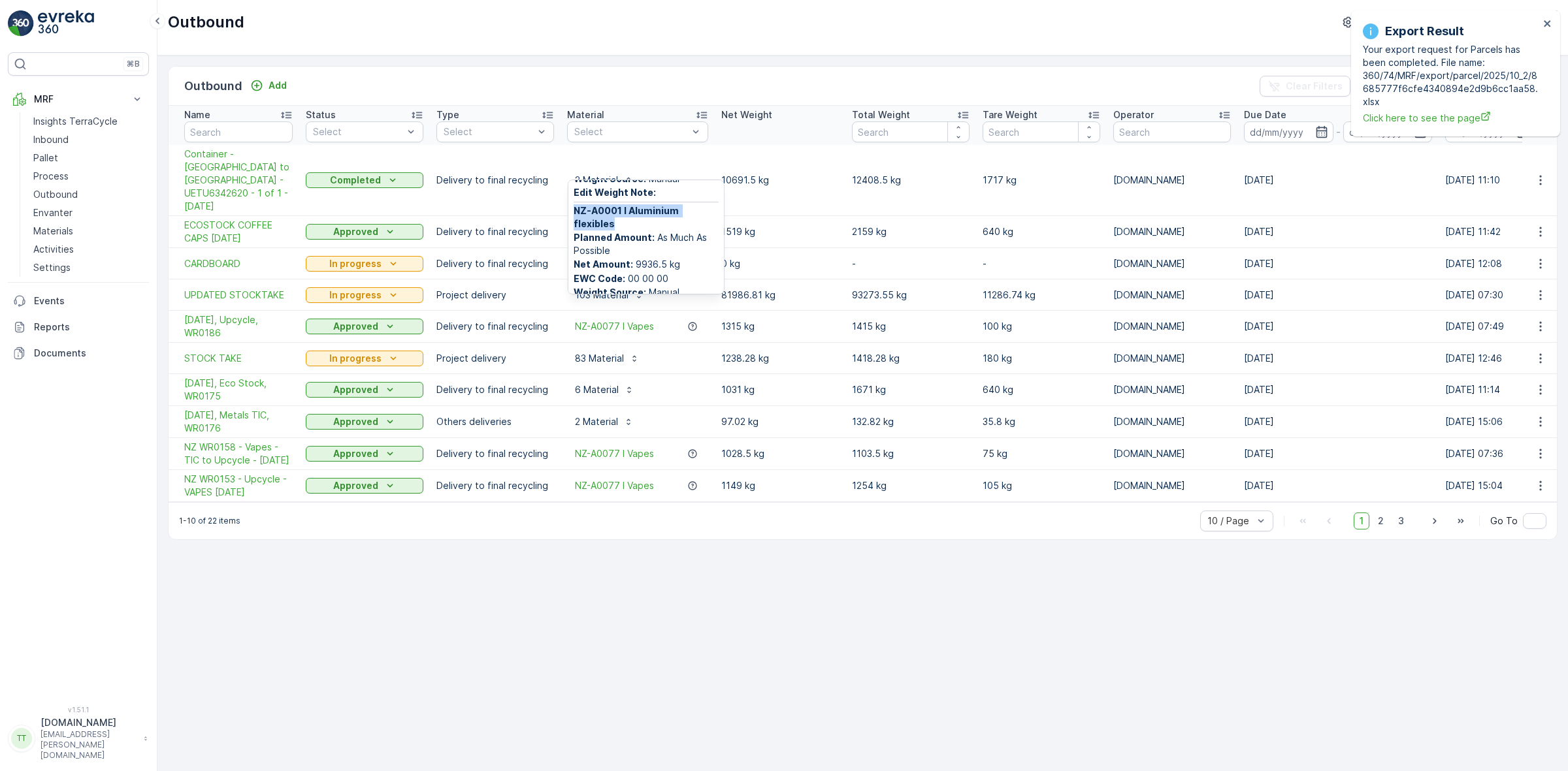
copy span "NZ-A0001 I Aluminium flexibles"
click at [804, 174] on p "10691.5 kg" at bounding box center [780, 180] width 117 height 13
click at [593, 225] on p "2 Material" at bounding box center [596, 231] width 43 height 13
drag, startPoint x: 614, startPoint y: 243, endPoint x: 570, endPoint y: 235, distance: 44.7
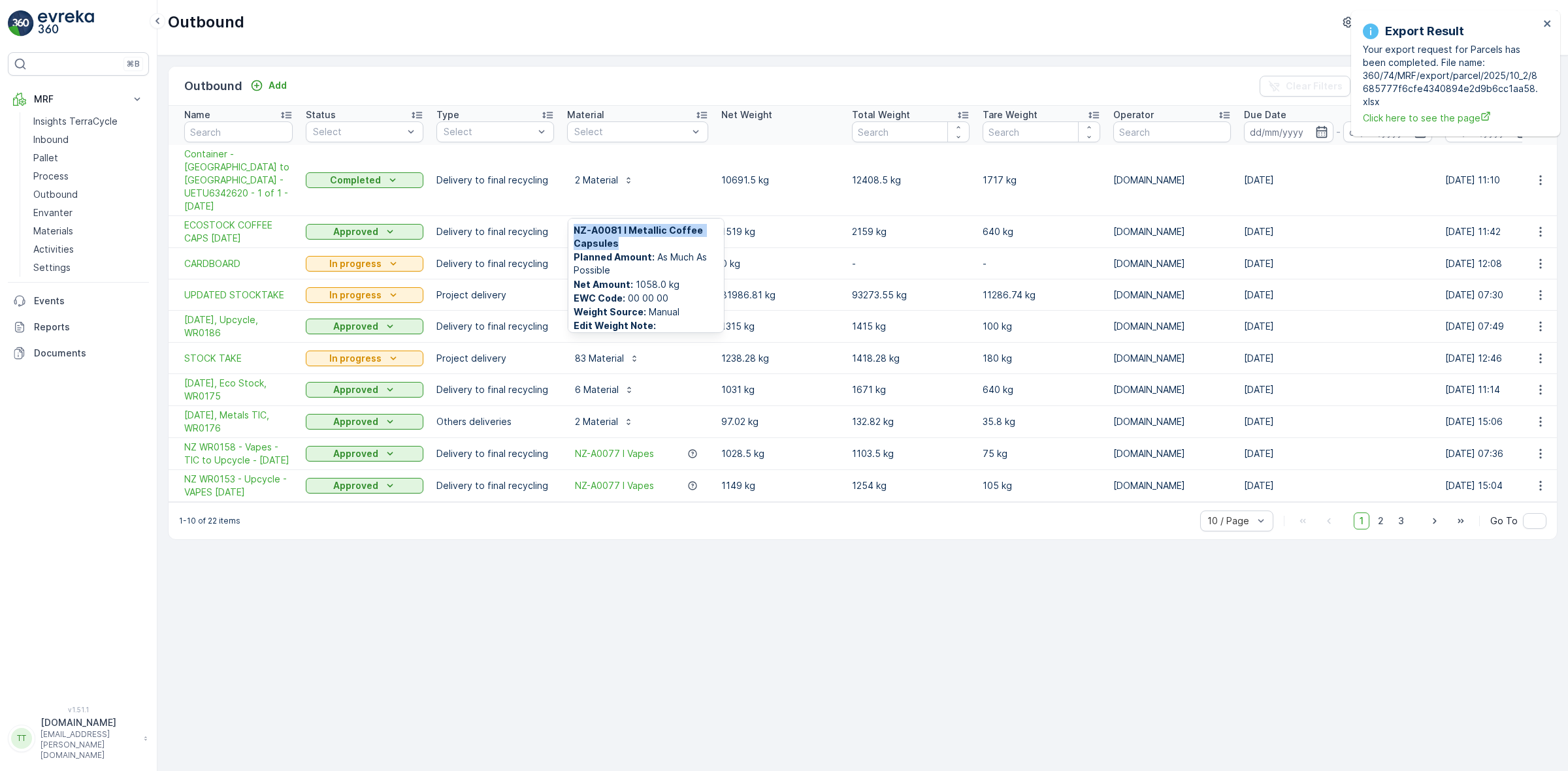
click at [570, 235] on div "NZ-A0081 I Metallic Coffee Capsules Planned Amount : As Much As Possible Net Am…" at bounding box center [646, 275] width 156 height 114
copy span "NZ-A0081 I Metallic Coffee Capsules"
drag, startPoint x: 618, startPoint y: 274, endPoint x: 574, endPoint y: 263, distance: 45.4
click at [574, 263] on span "NZ-A0080 I Plastic Coffee Capsules" at bounding box center [646, 269] width 145 height 26
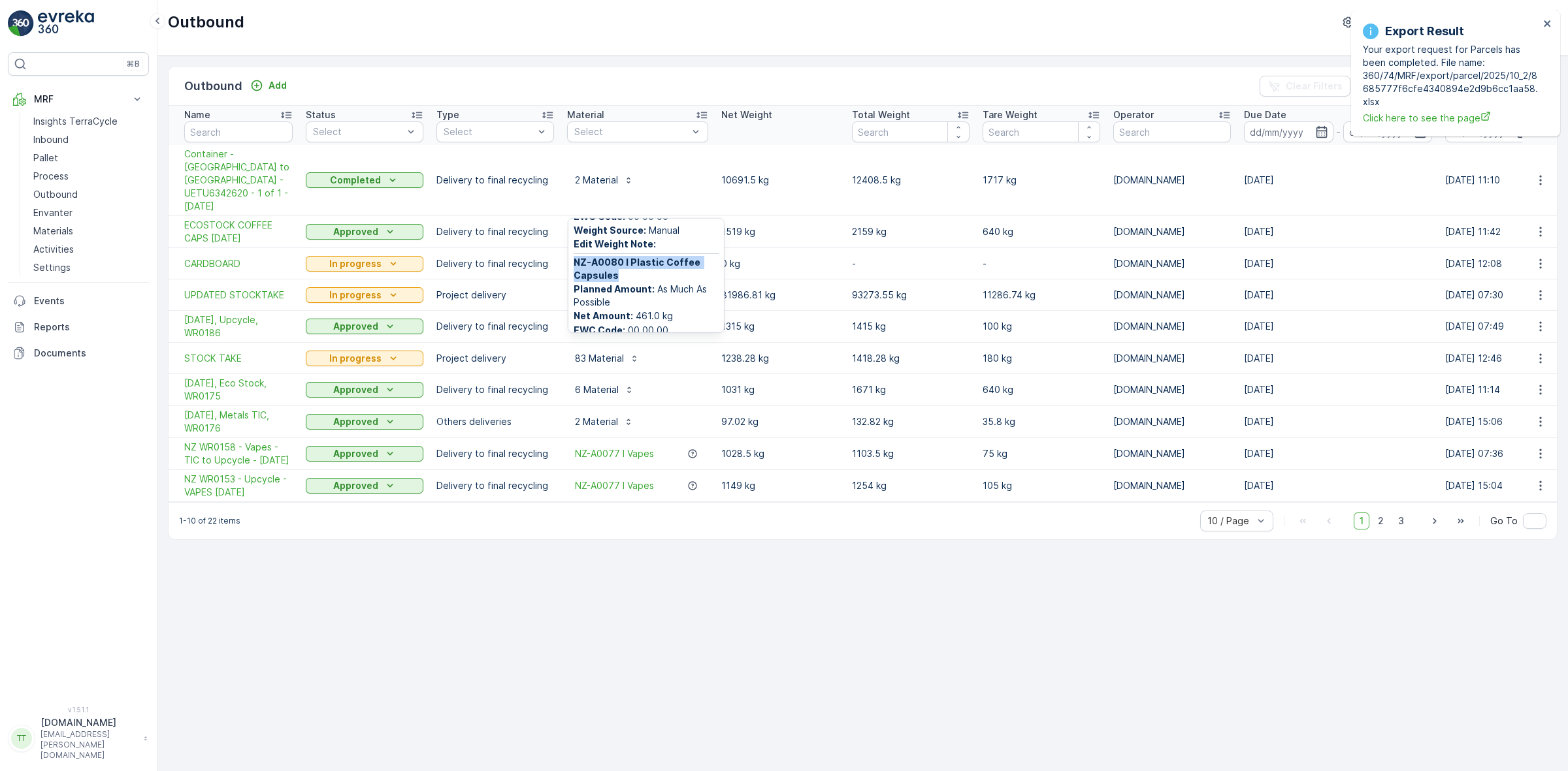
copy span "NZ-A0080 I Plastic Coffee Capsules"
click at [676, 222] on div "2 Material NZ-A0081 I Metallic Coffee Capsules Planned Amount : As Much As Poss…" at bounding box center [637, 232] width 141 height 21
click at [666, 178] on div "2 Material" at bounding box center [637, 180] width 141 height 21
click at [1543, 21] on icon "close" at bounding box center [1547, 23] width 9 height 10
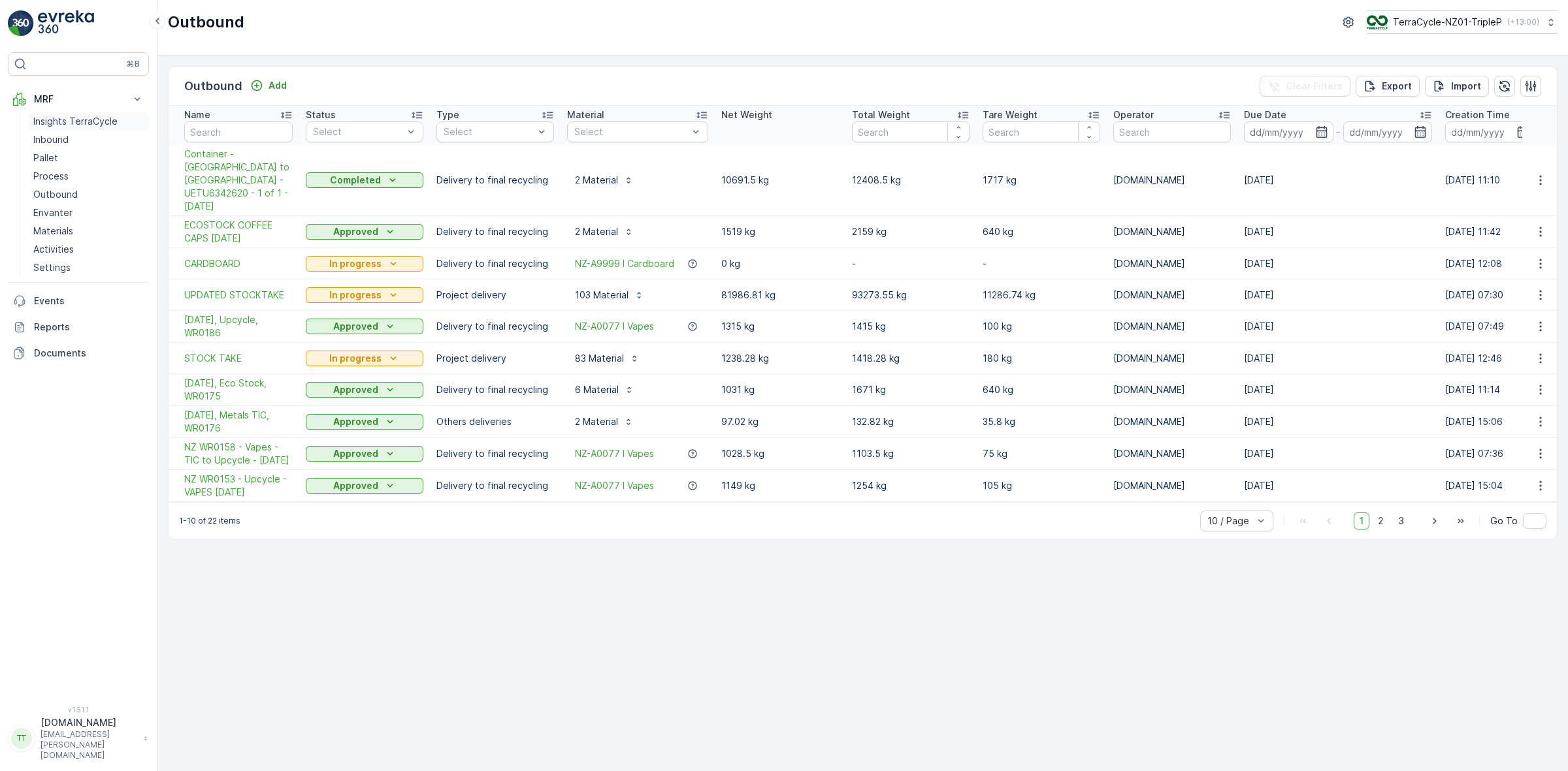
click at [70, 122] on p "Insights TerraCycle" at bounding box center [76, 121] width 85 height 13
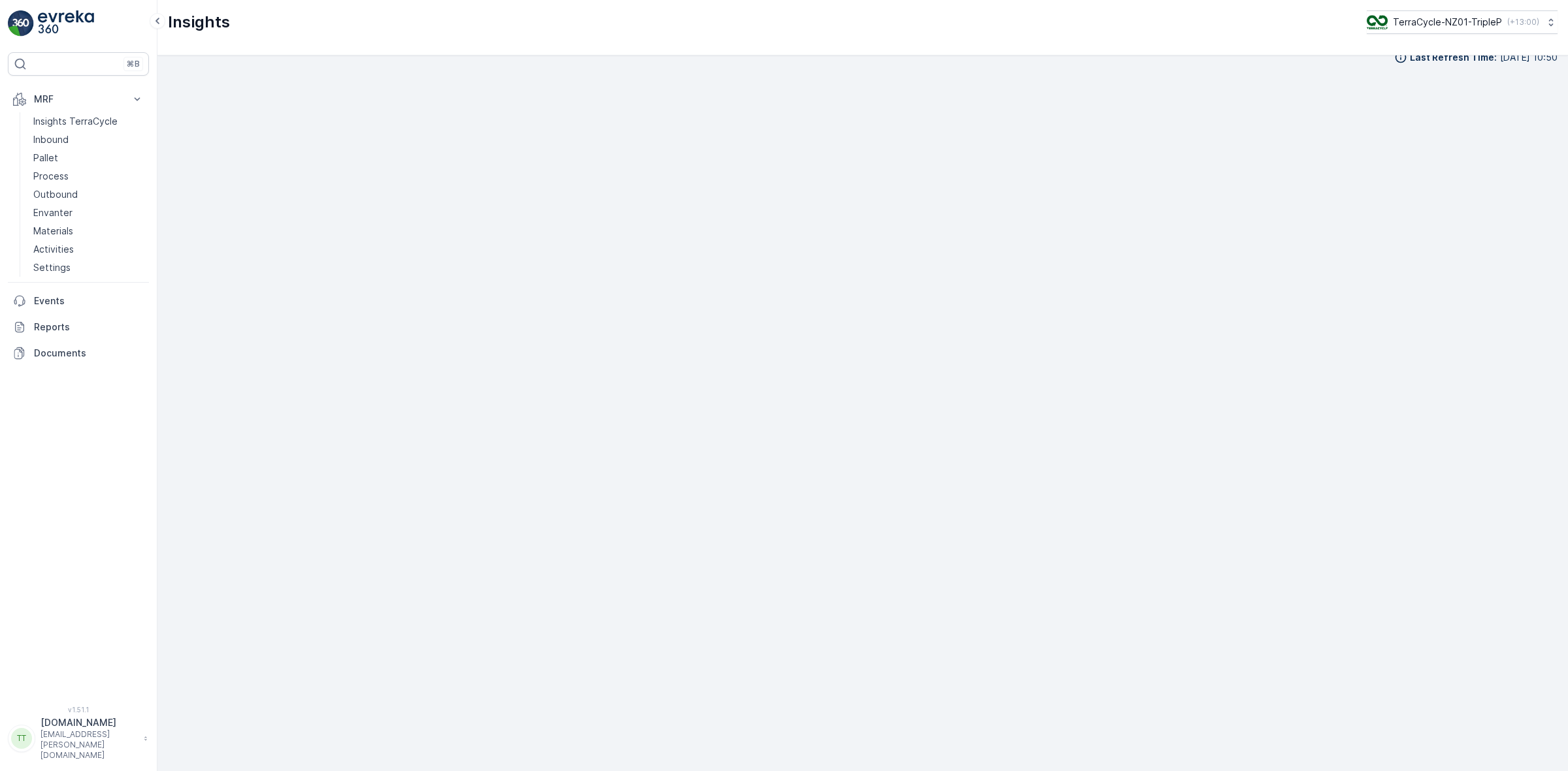
scroll to position [20, 0]
